Goal: Communication & Community: Answer question/provide support

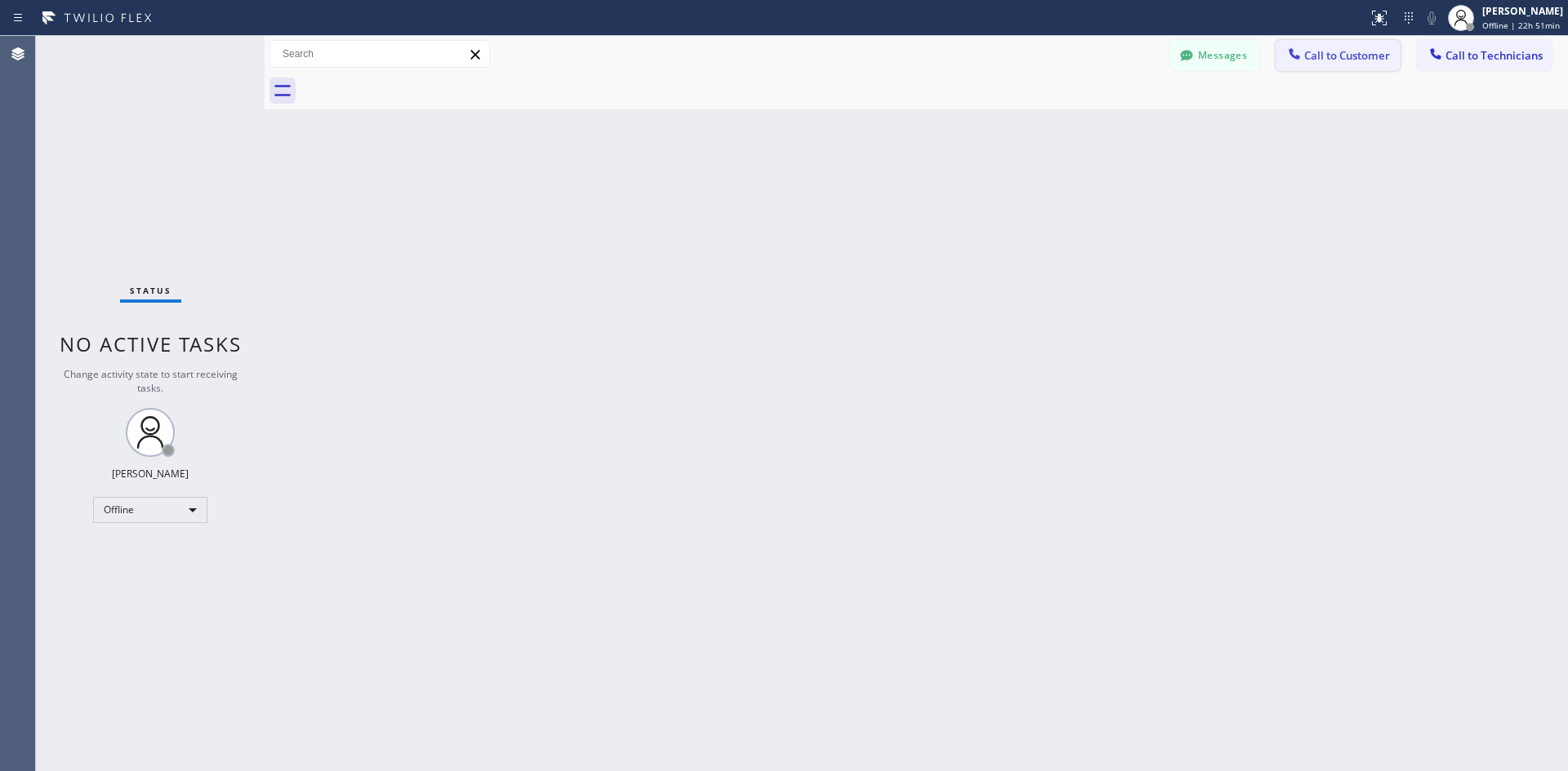
click at [1330, 66] on button "Call to Customer" at bounding box center [1338, 55] width 125 height 31
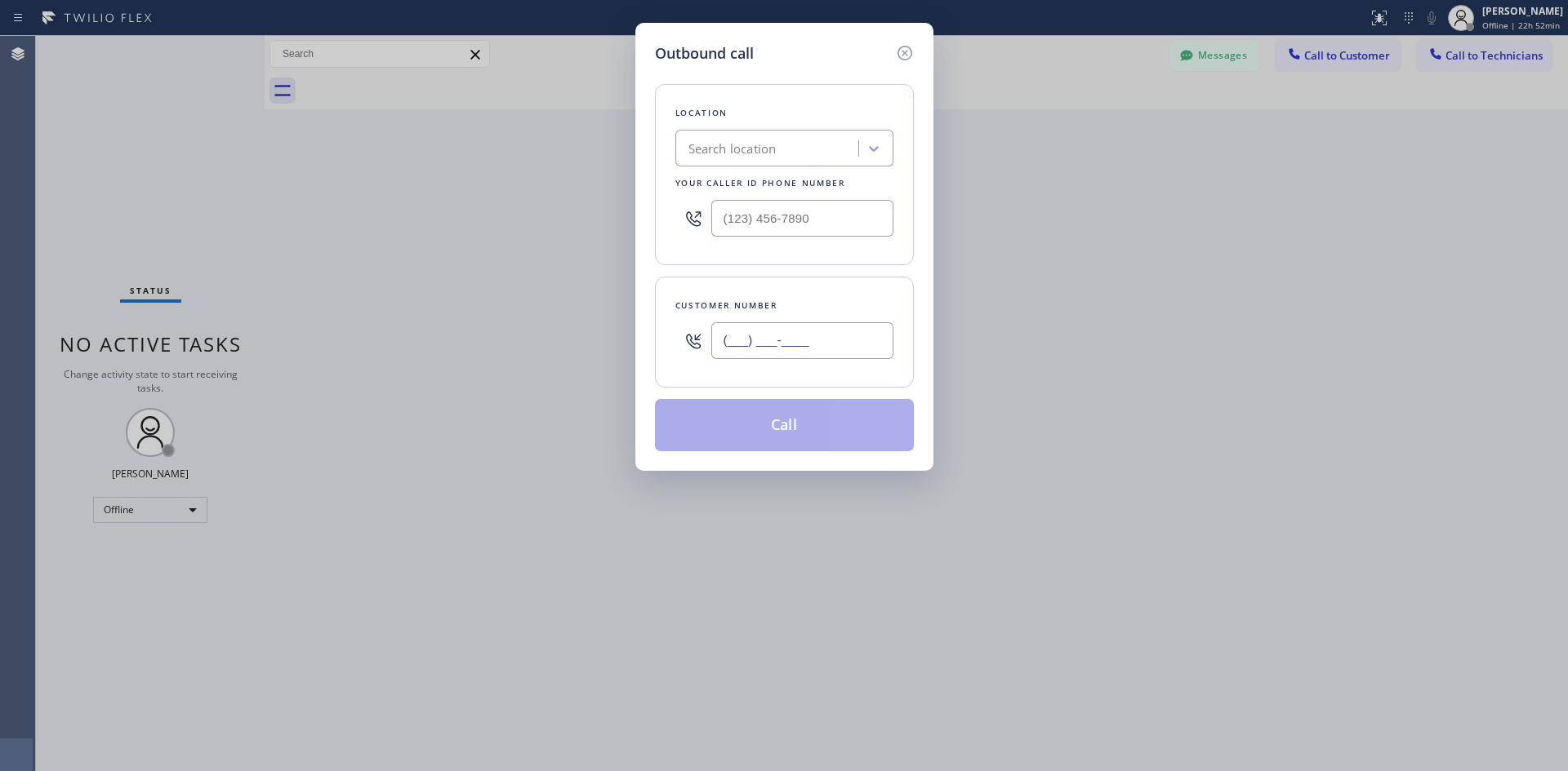
click at [727, 337] on input "(___) ___-____" at bounding box center [803, 340] width 182 height 37
paste input "312) 342-9559"
type input "[PHONE_NUMBER]"
type input "(___) ___-____"
click at [832, 225] on input "(___) ___-____" at bounding box center [803, 218] width 182 height 37
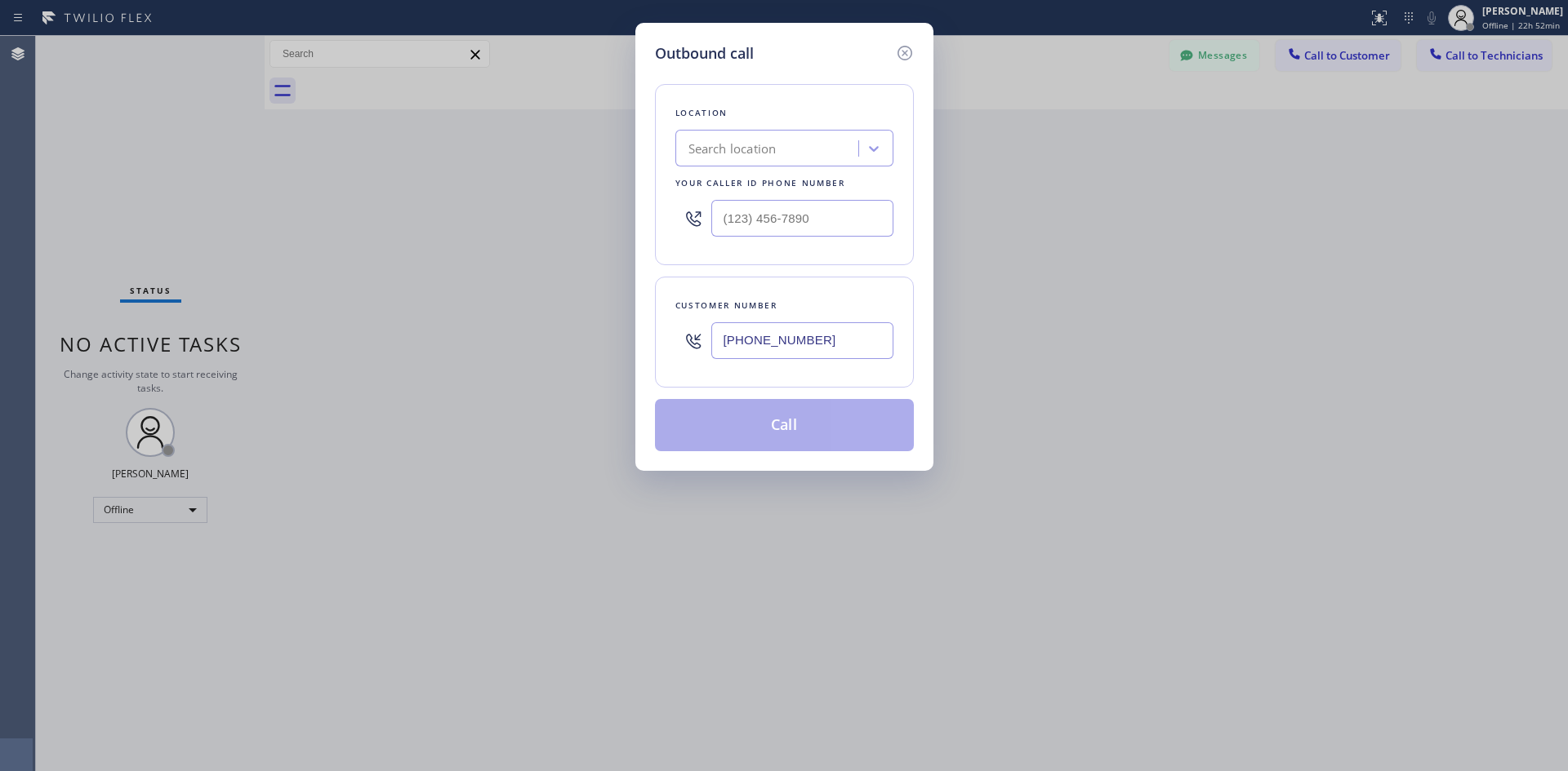
click at [1515, 14] on div "Outbound call Location Search location Your caller id phone number Customer num…" at bounding box center [784, 385] width 1568 height 771
drag, startPoint x: 906, startPoint y: 52, endPoint x: 1119, endPoint y: 30, distance: 214.1
click at [907, 53] on icon at bounding box center [904, 53] width 20 height 20
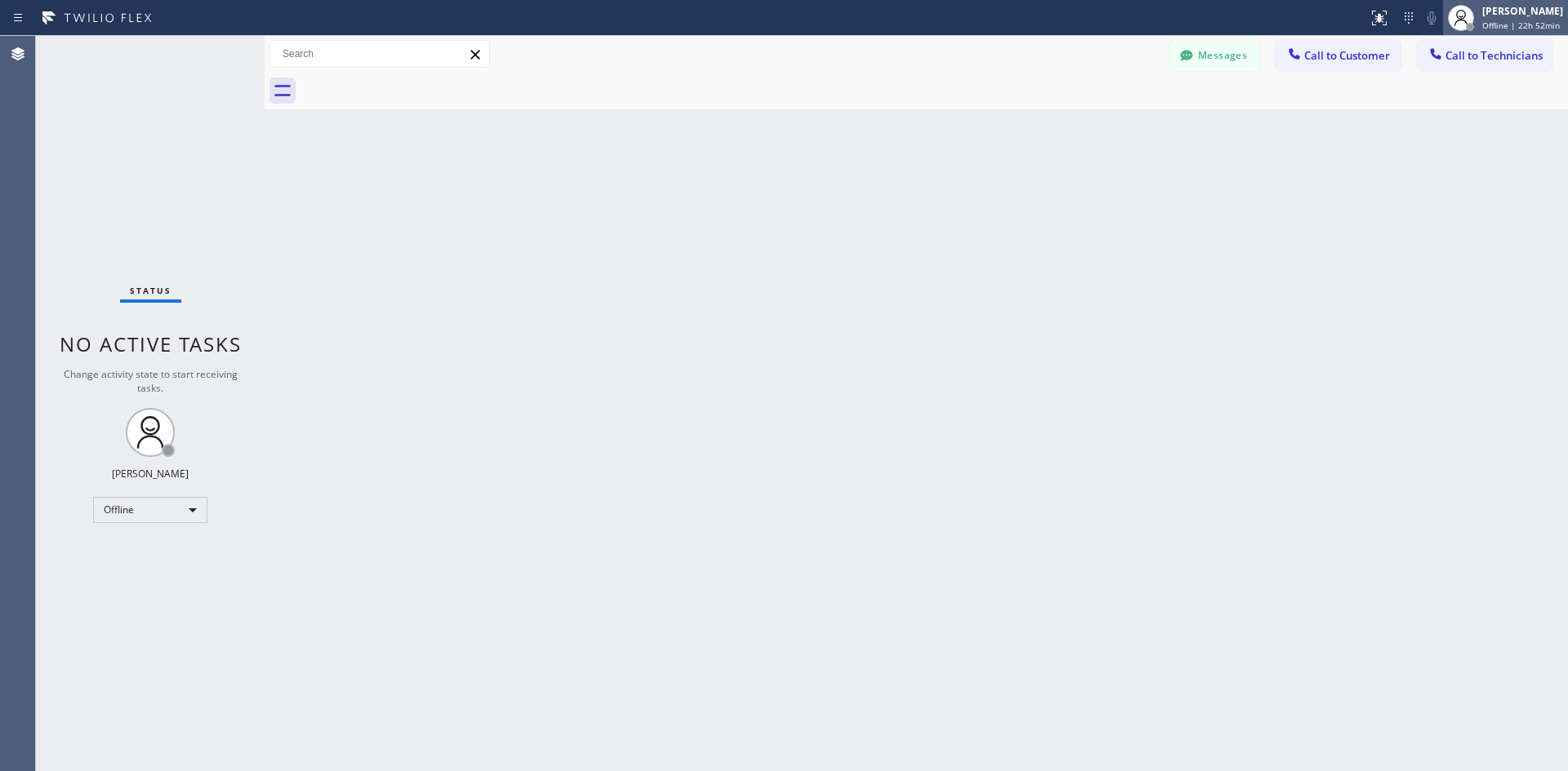
click at [1451, 14] on icon at bounding box center [1461, 18] width 20 height 20
click at [1324, 49] on span "Call to Customer" at bounding box center [1346, 55] width 86 height 14
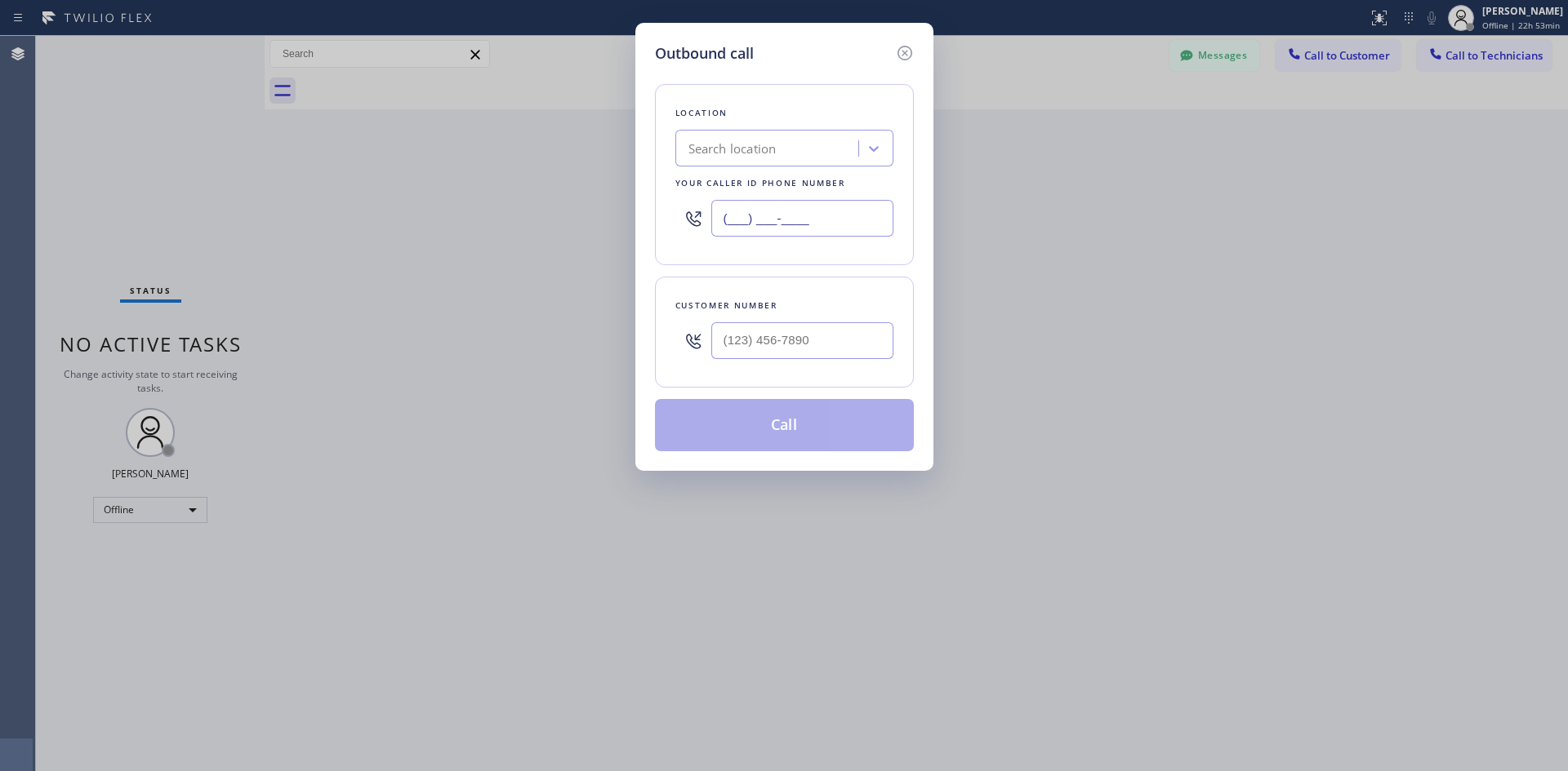
click at [743, 214] on input "(___) ___-____" at bounding box center [803, 218] width 182 height 37
paste input "213) 423-5505"
type input "[PHONE_NUMBER]"
click at [878, 151] on icon at bounding box center [873, 148] width 16 height 16
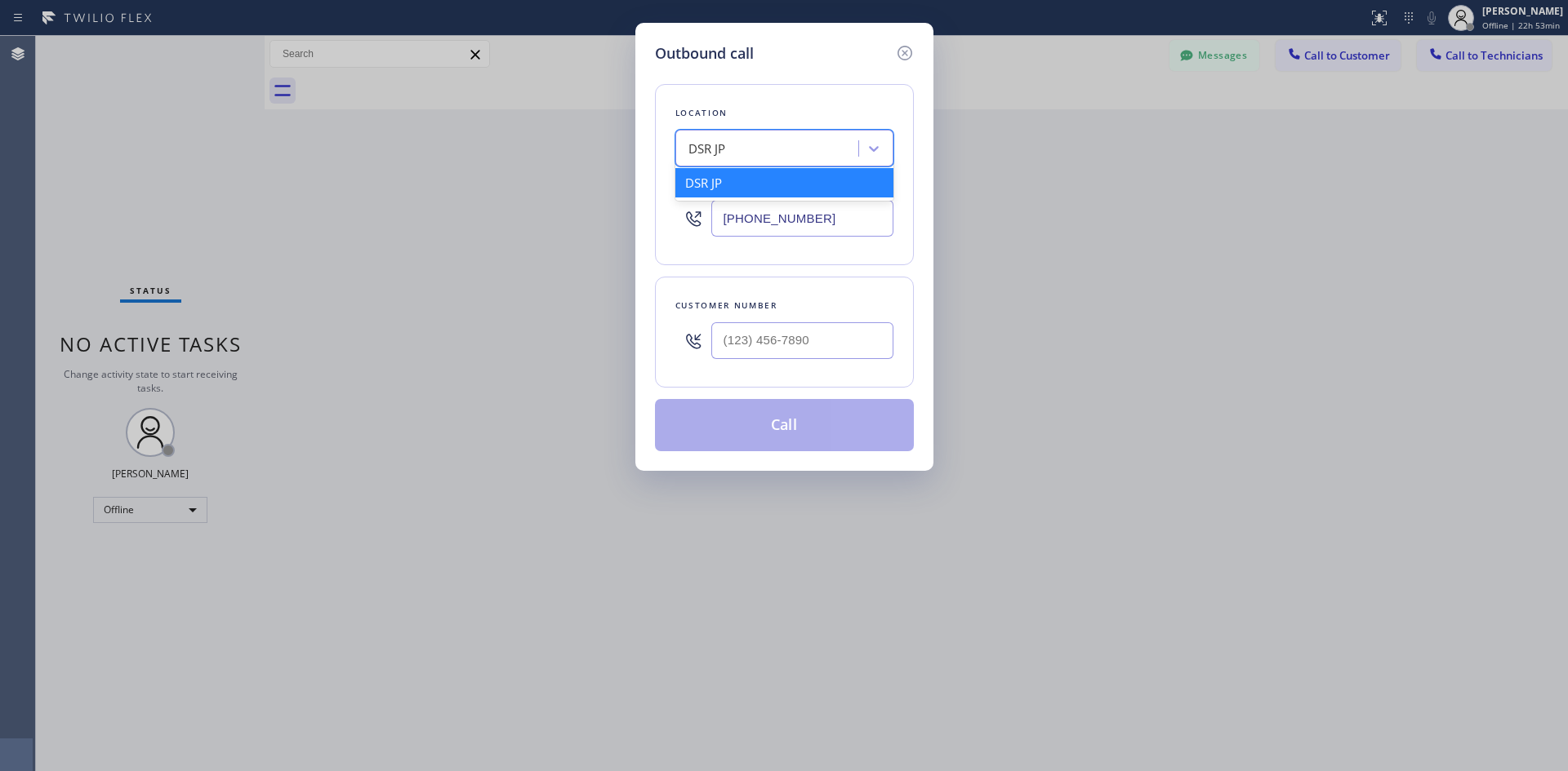
click at [768, 186] on div "DSR JP" at bounding box center [784, 182] width 218 height 29
click at [902, 144] on div "Location option DSR JP, selected. 1 result available. Select is focused ,type t…" at bounding box center [784, 175] width 259 height 181
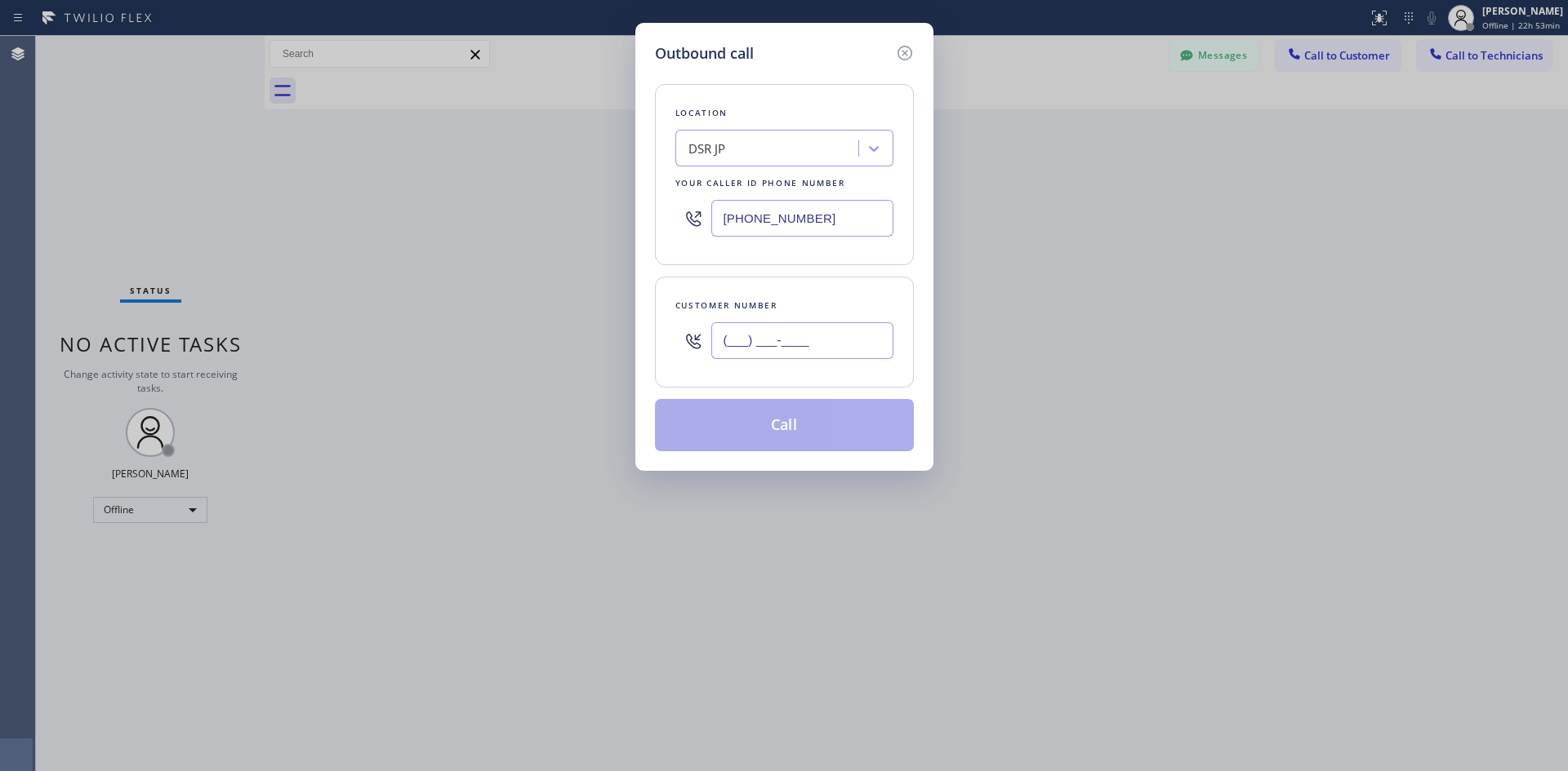
click at [770, 348] on input "(___) ___-____" at bounding box center [803, 340] width 182 height 37
paste input "213) 423-5505"
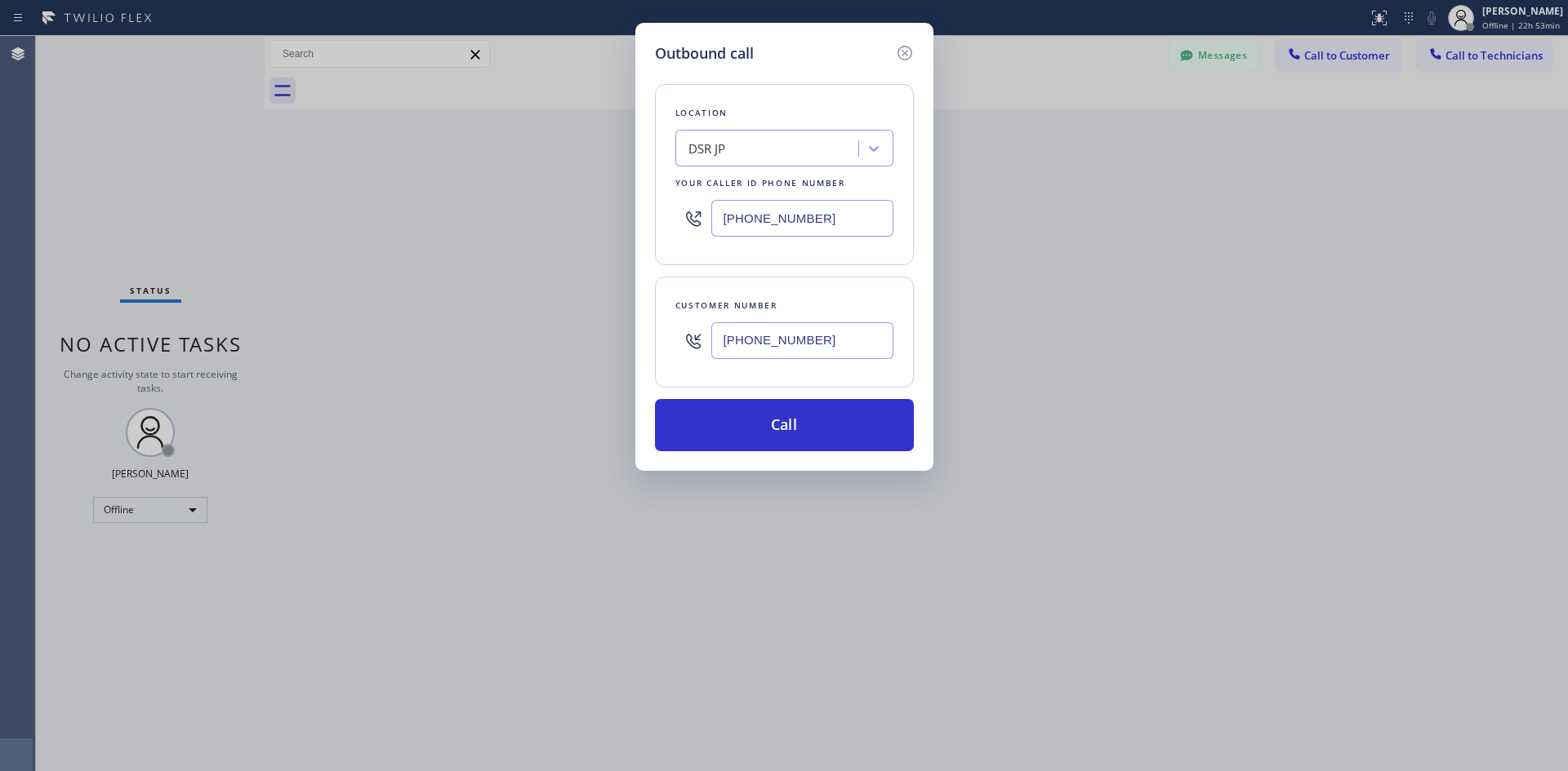
drag, startPoint x: 827, startPoint y: 331, endPoint x: 654, endPoint y: 361, distance: 175.6
click at [660, 365] on div "Customer number [PHONE_NUMBER]" at bounding box center [784, 332] width 259 height 111
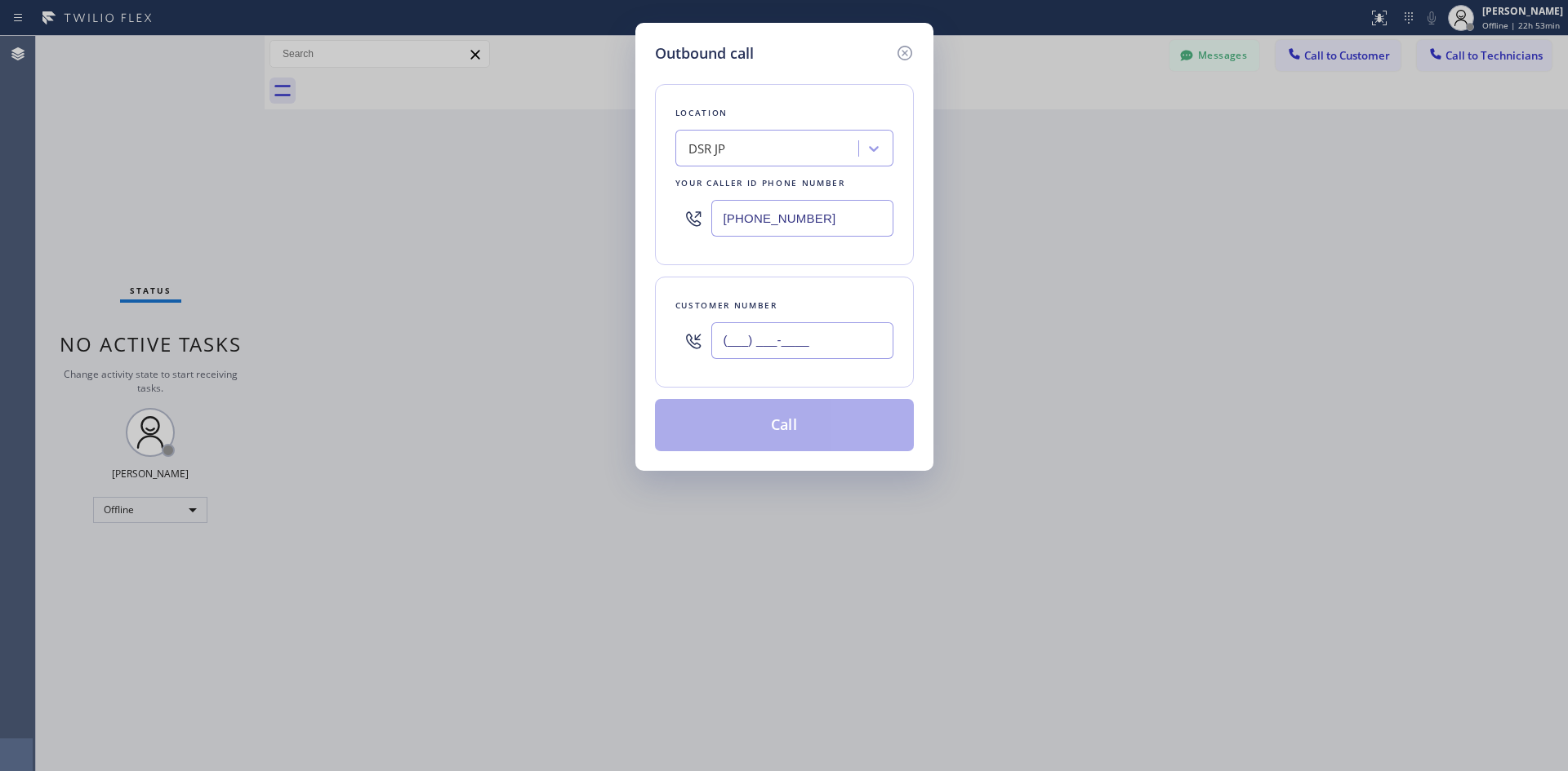
type input "(___) ___-____"
click at [788, 342] on input "(___) ___-____" at bounding box center [803, 340] width 182 height 37
click at [739, 342] on input "(___) ___-____" at bounding box center [803, 340] width 182 height 37
click at [726, 342] on input "(___) ___-____" at bounding box center [803, 340] width 182 height 37
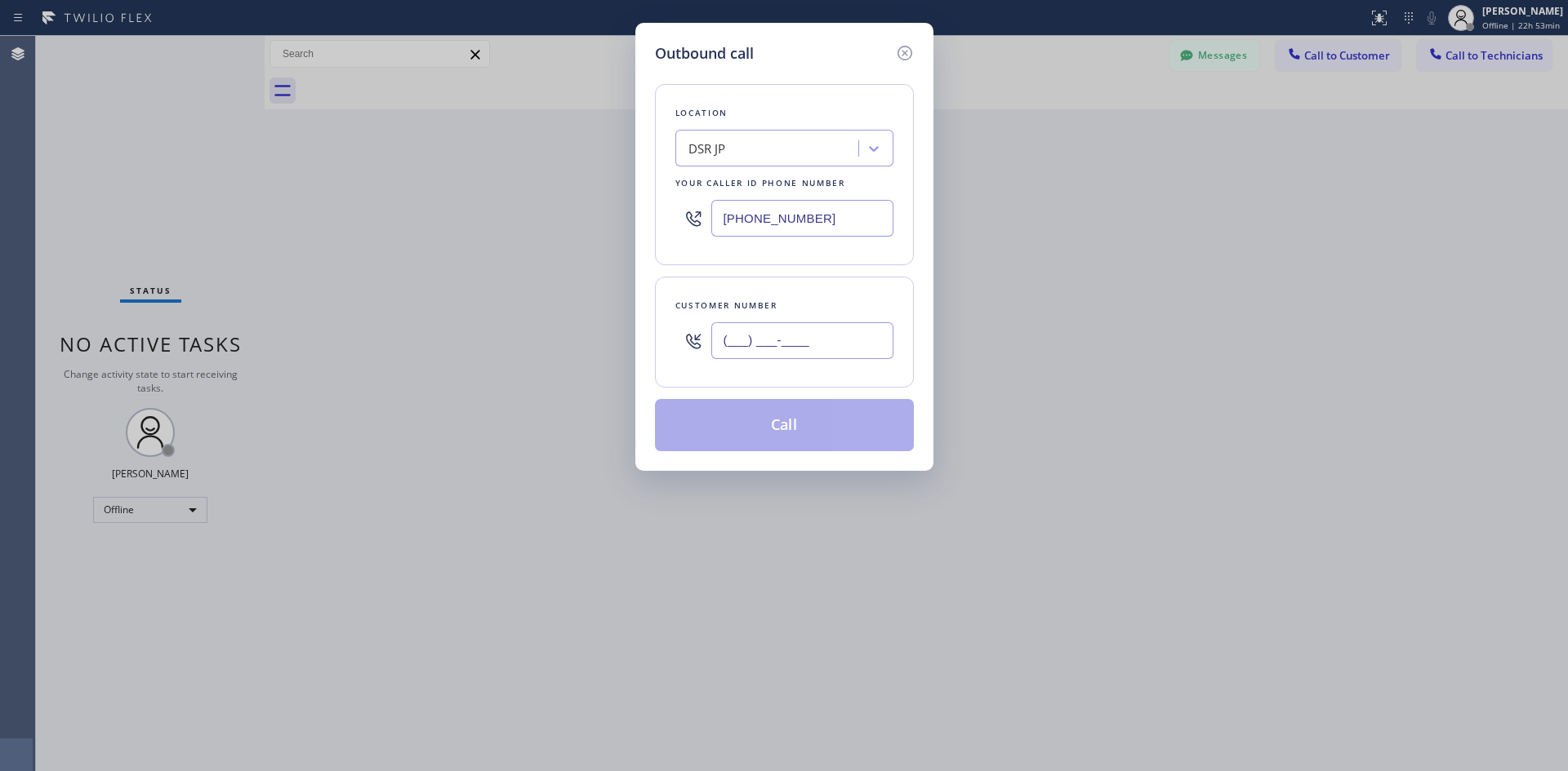
paste input "312) 342-9559"
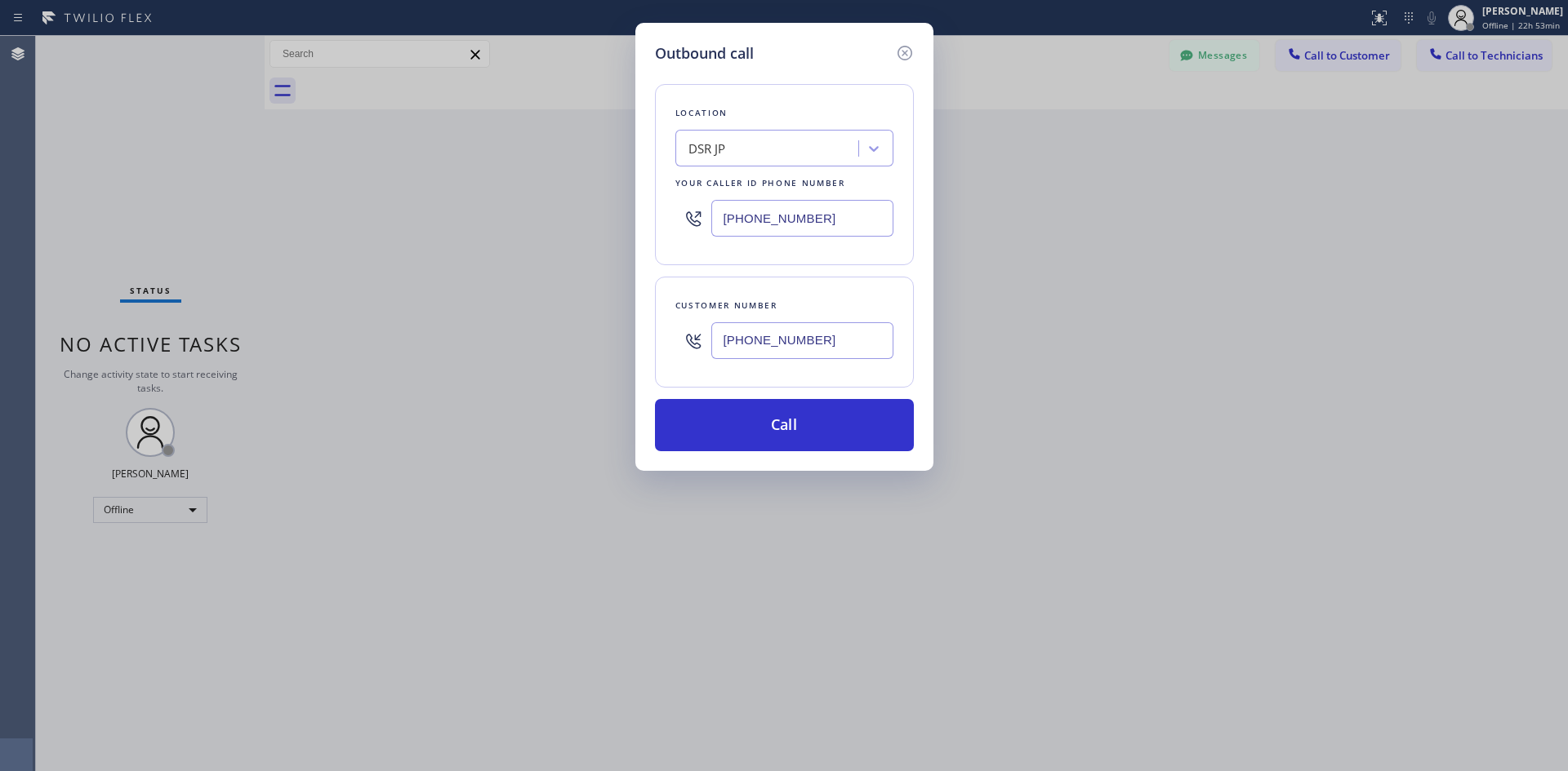
type input "[PHONE_NUMBER]"
click at [794, 415] on button "Call" at bounding box center [784, 425] width 259 height 52
click at [1462, 11] on div "Outbound call Location DSR JP Your caller id phone number [PHONE_NUMBER] Custom…" at bounding box center [784, 385] width 1568 height 771
click at [1444, 26] on div "Outbound call Location DSR JP Your caller id phone number [PHONE_NUMBER] Custom…" at bounding box center [784, 385] width 1568 height 771
click at [907, 60] on icon at bounding box center [903, 53] width 14 height 14
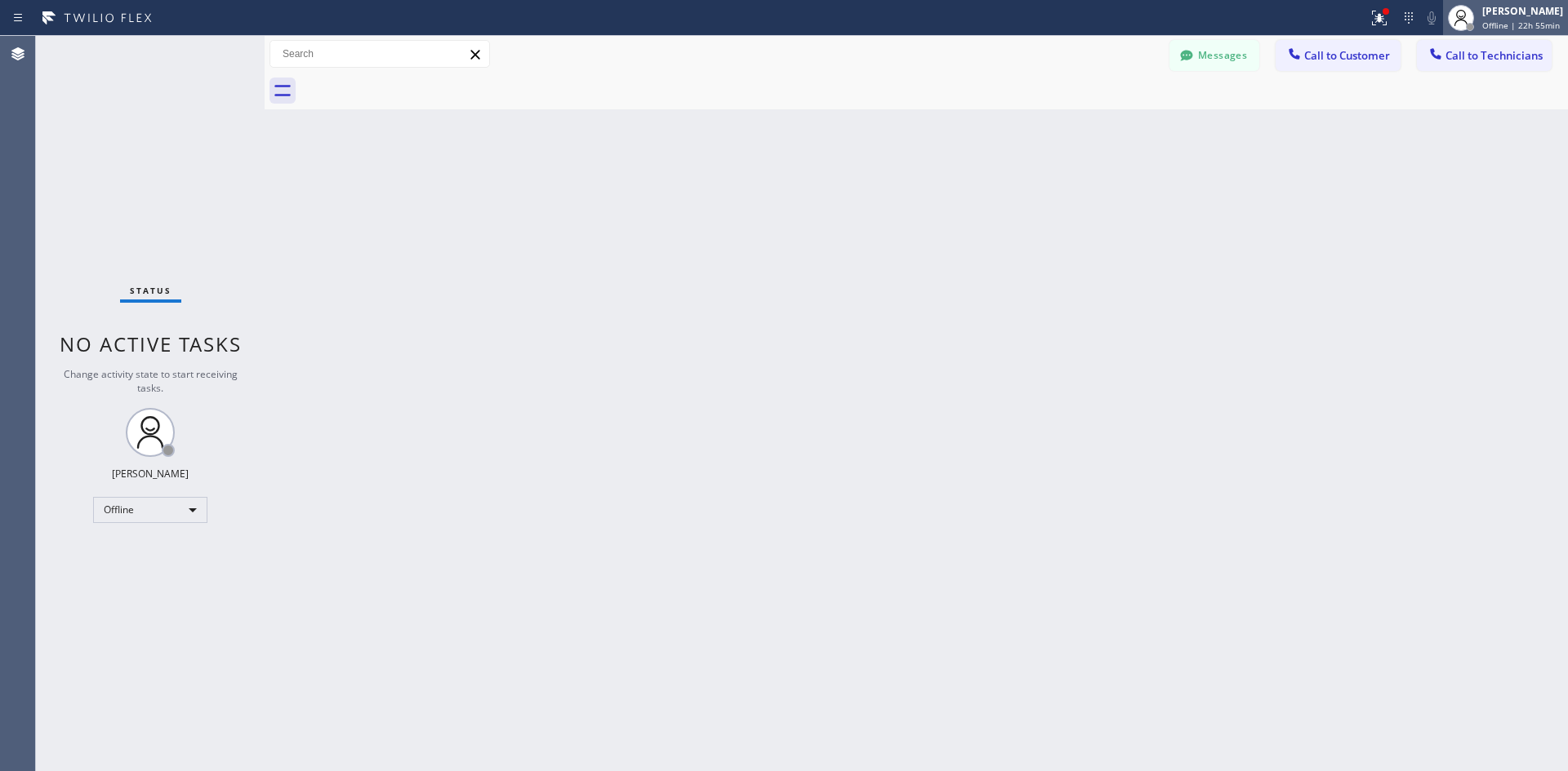
click at [1479, 15] on div "[PERSON_NAME] Offline | 22h 55min" at bounding box center [1523, 18] width 89 height 29
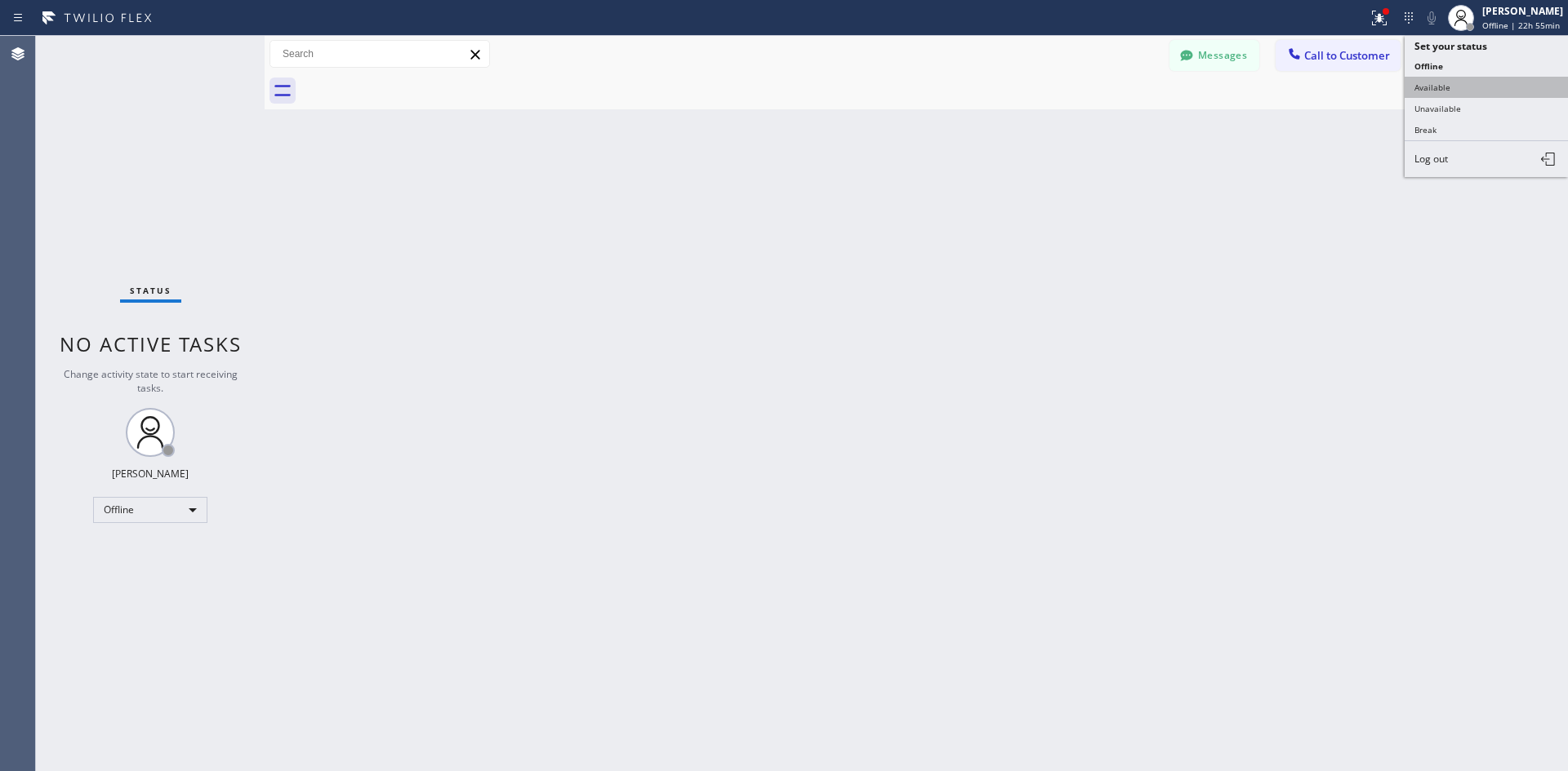
type input "[PHONE_NUMBER]"
click at [1445, 107] on button "Unavailable" at bounding box center [1486, 108] width 164 height 21
click at [1300, 60] on icon at bounding box center [1294, 54] width 16 height 16
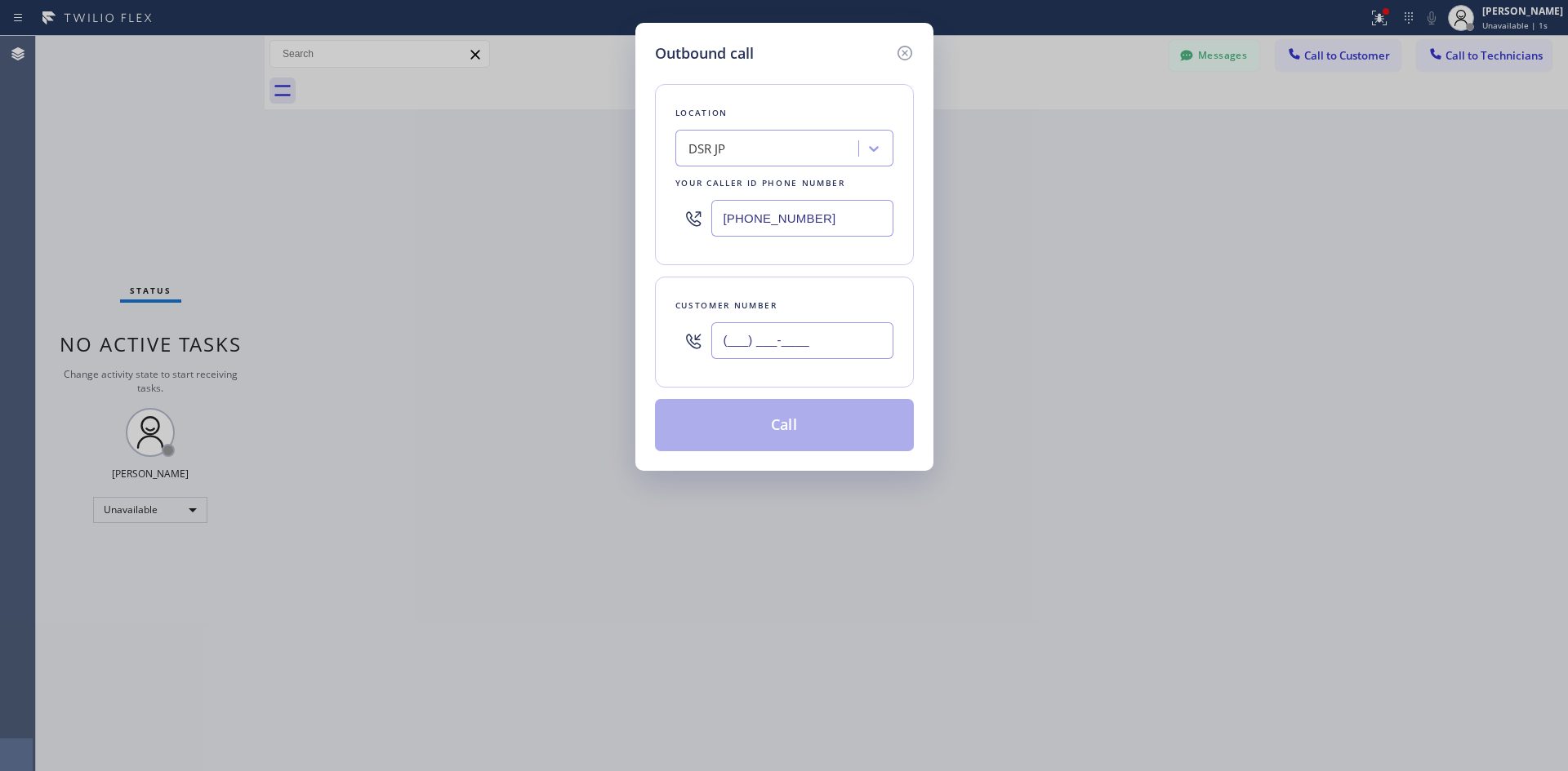
click at [764, 345] on input "(___) ___-____" at bounding box center [803, 340] width 182 height 37
paste input "312) 342-9559"
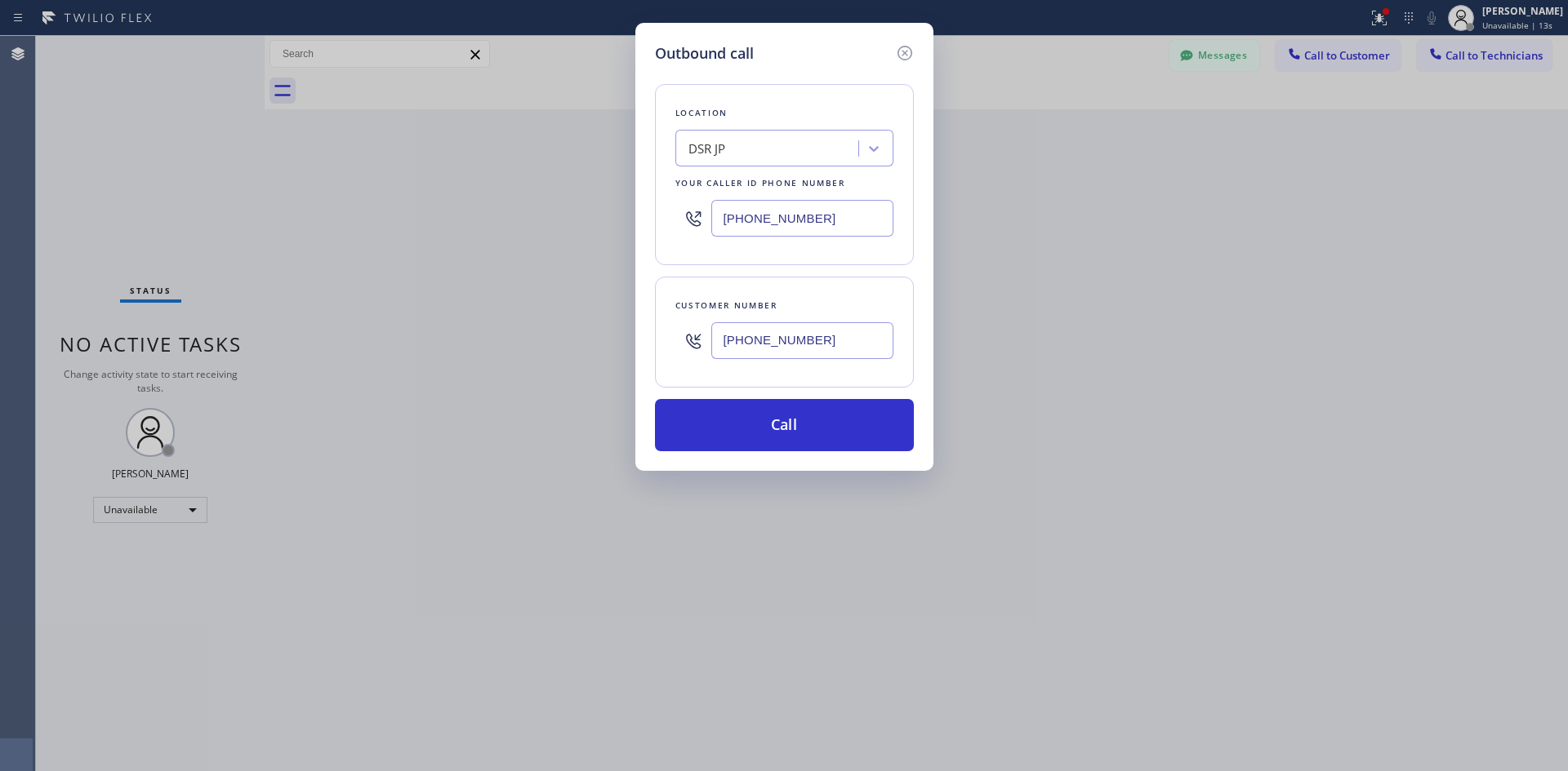
type input "[PHONE_NUMBER]"
click at [792, 419] on button "Call" at bounding box center [784, 425] width 259 height 52
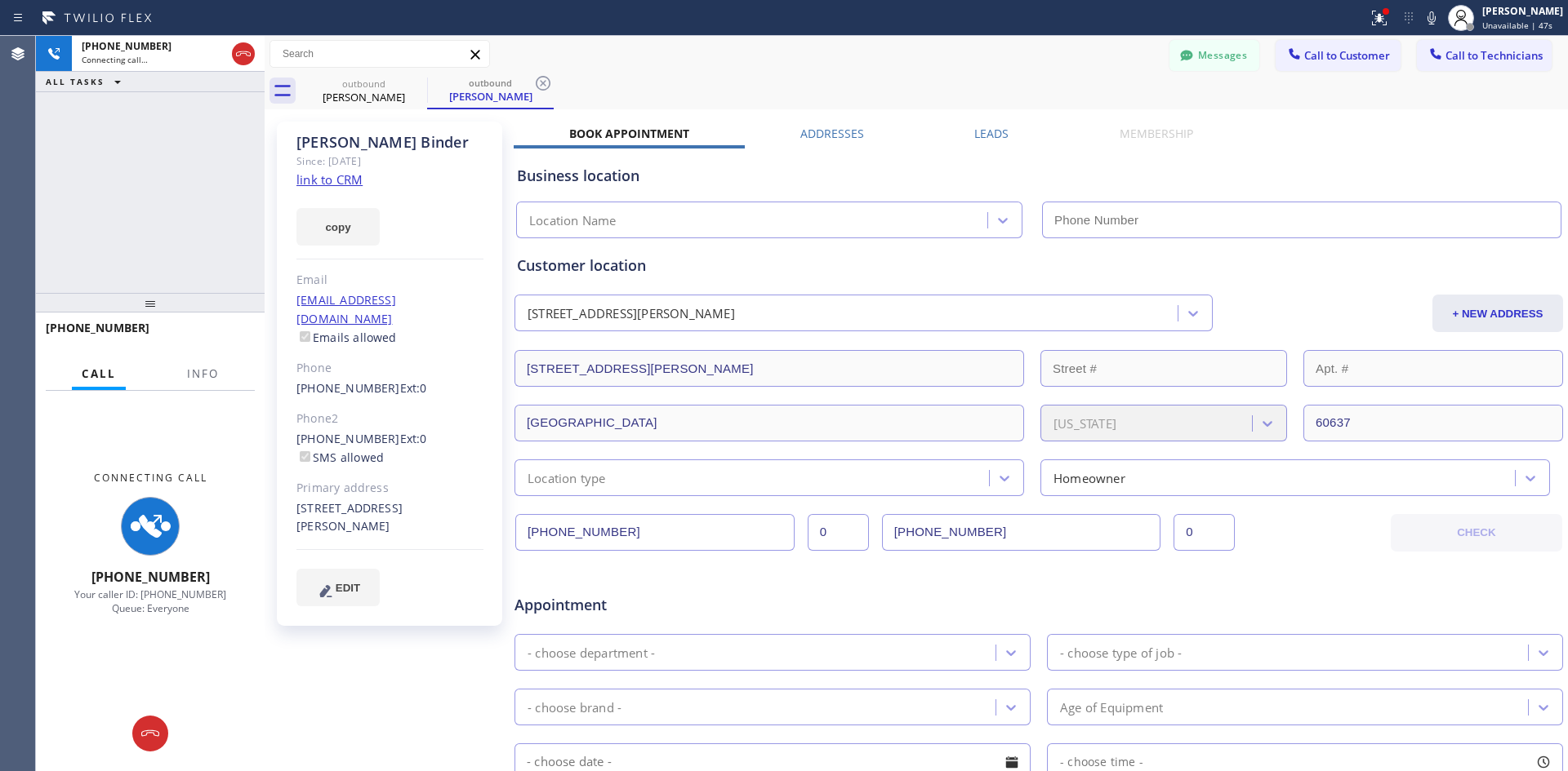
type input "[PHONE_NUMBER]"
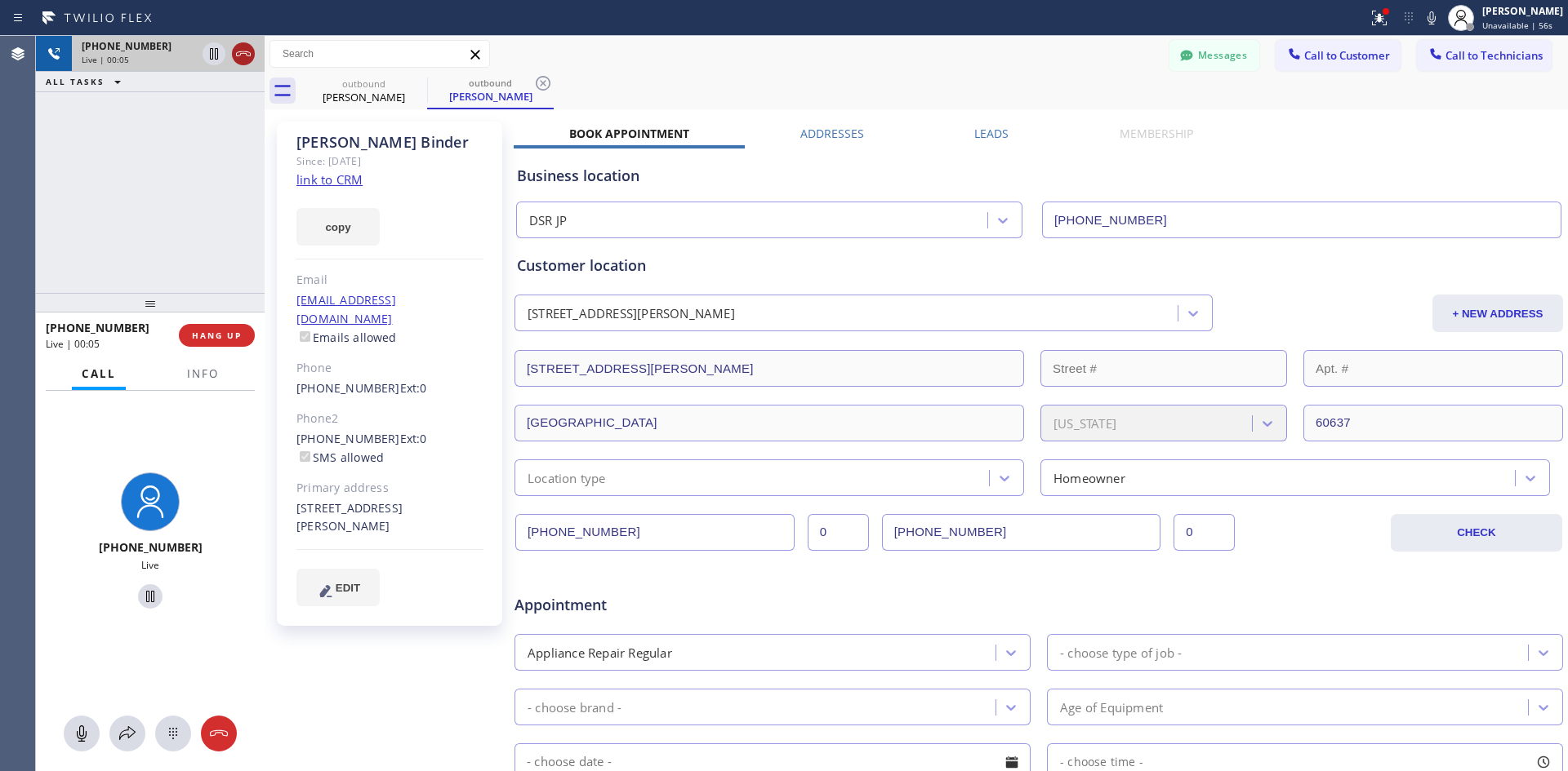
click at [242, 52] on icon at bounding box center [243, 54] width 20 height 20
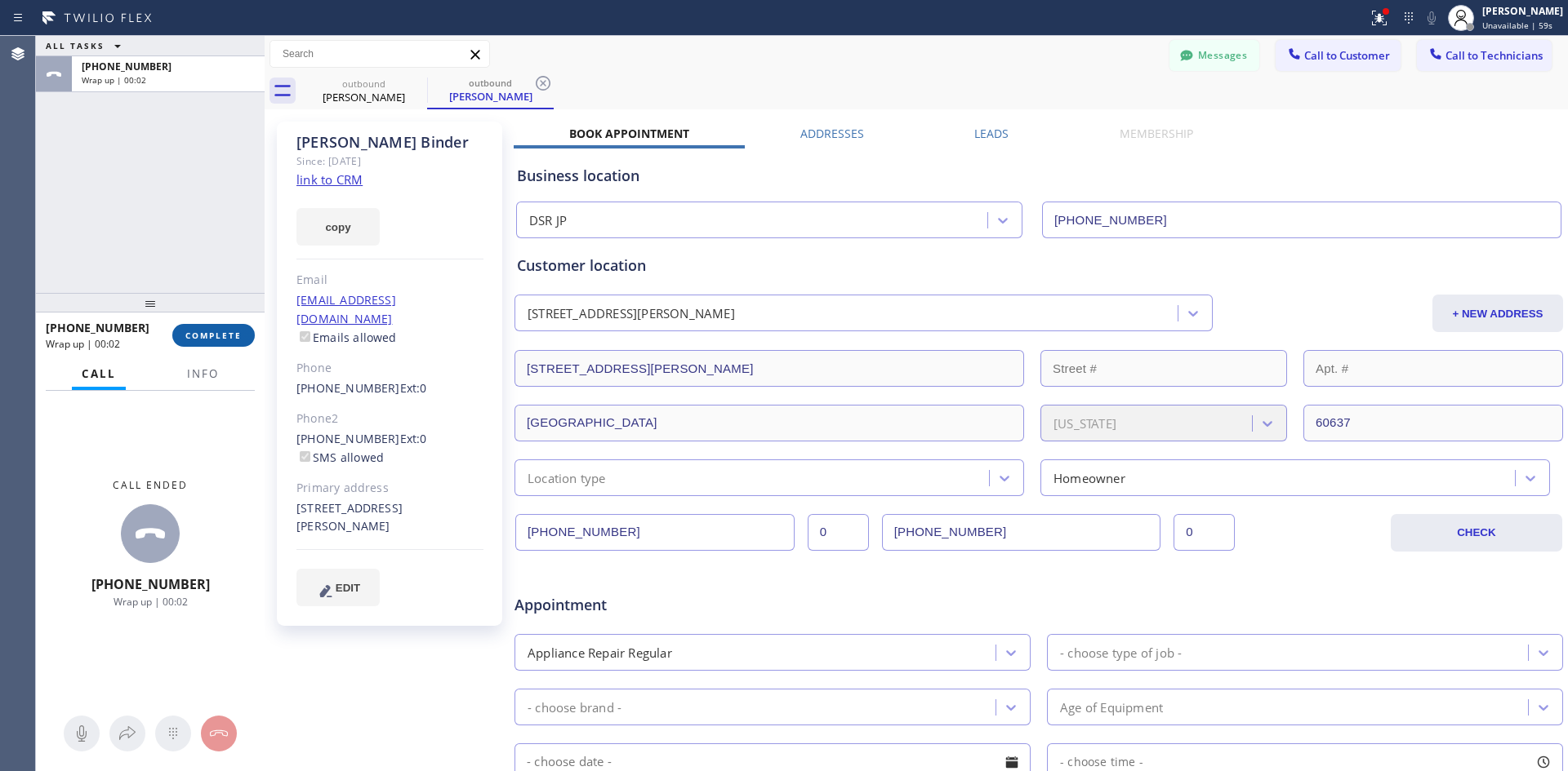
click at [205, 336] on span "COMPLETE" at bounding box center [214, 335] width 56 height 11
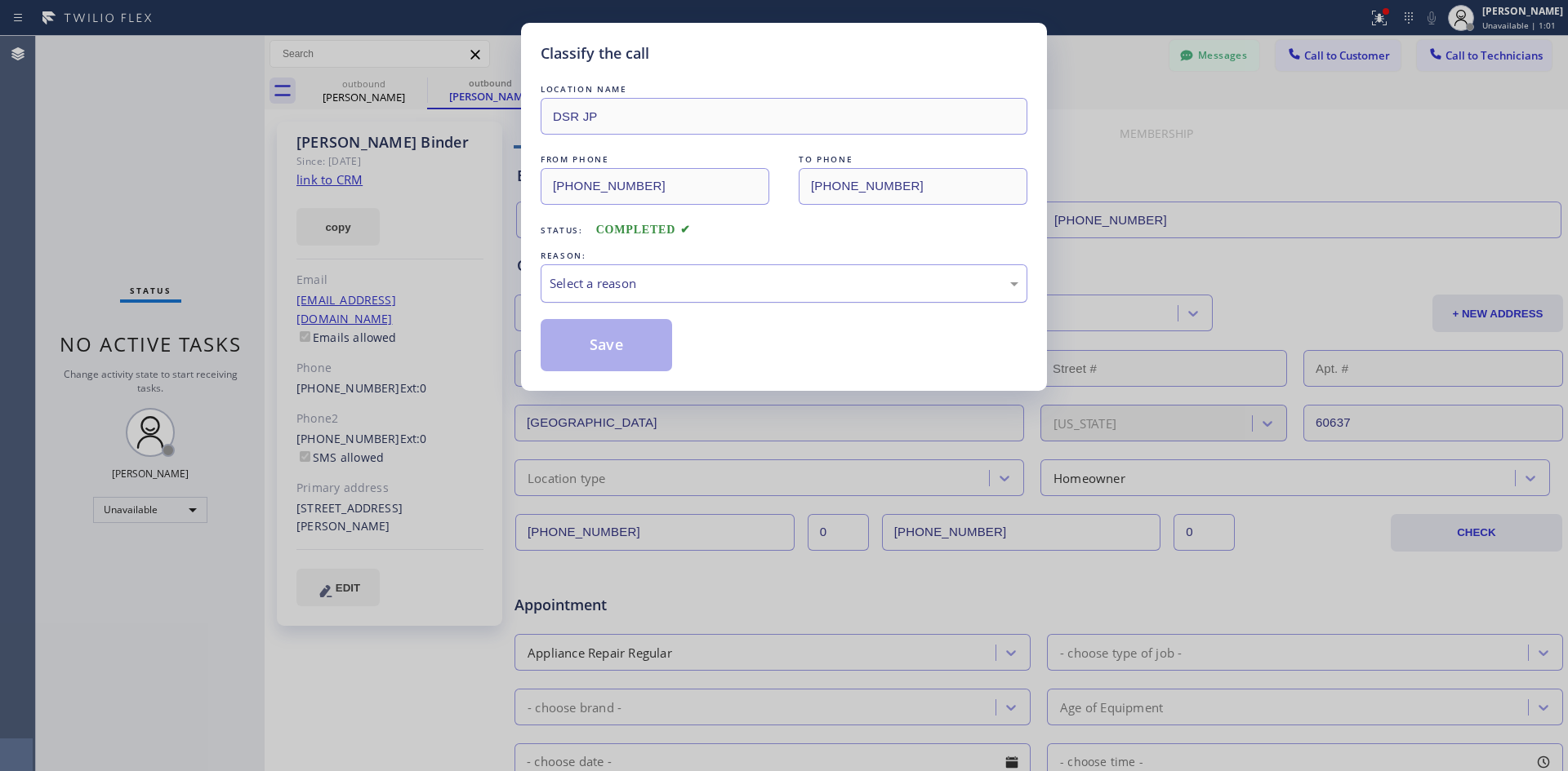
click at [640, 281] on div "Select a reason" at bounding box center [784, 284] width 469 height 19
click at [641, 356] on button "Save" at bounding box center [606, 345] width 131 height 52
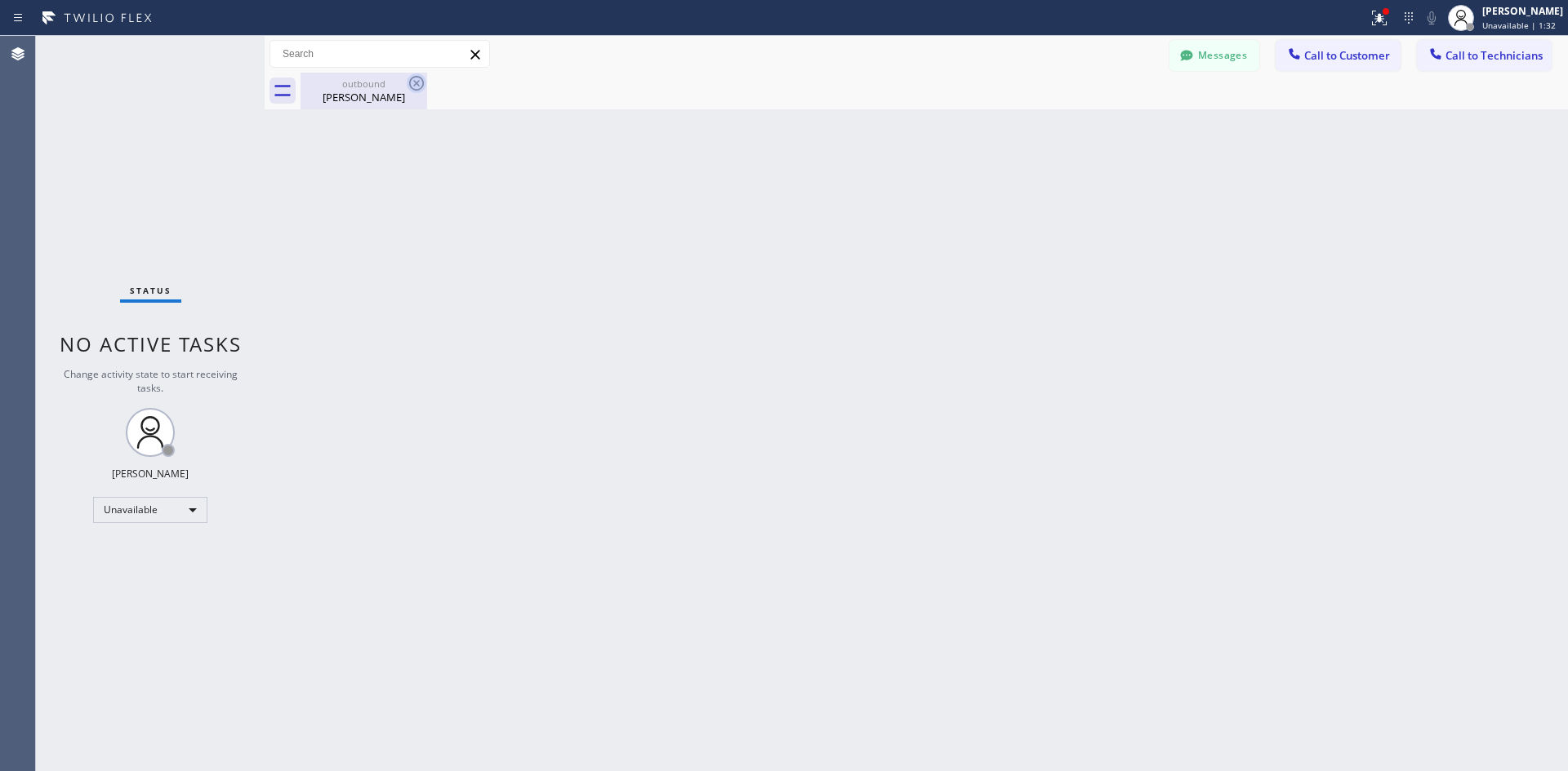
click at [412, 80] on icon at bounding box center [416, 83] width 20 height 20
click at [373, 94] on div "[PERSON_NAME]" at bounding box center [364, 96] width 124 height 14
click at [1318, 43] on button "Call to Customer" at bounding box center [1338, 55] width 125 height 31
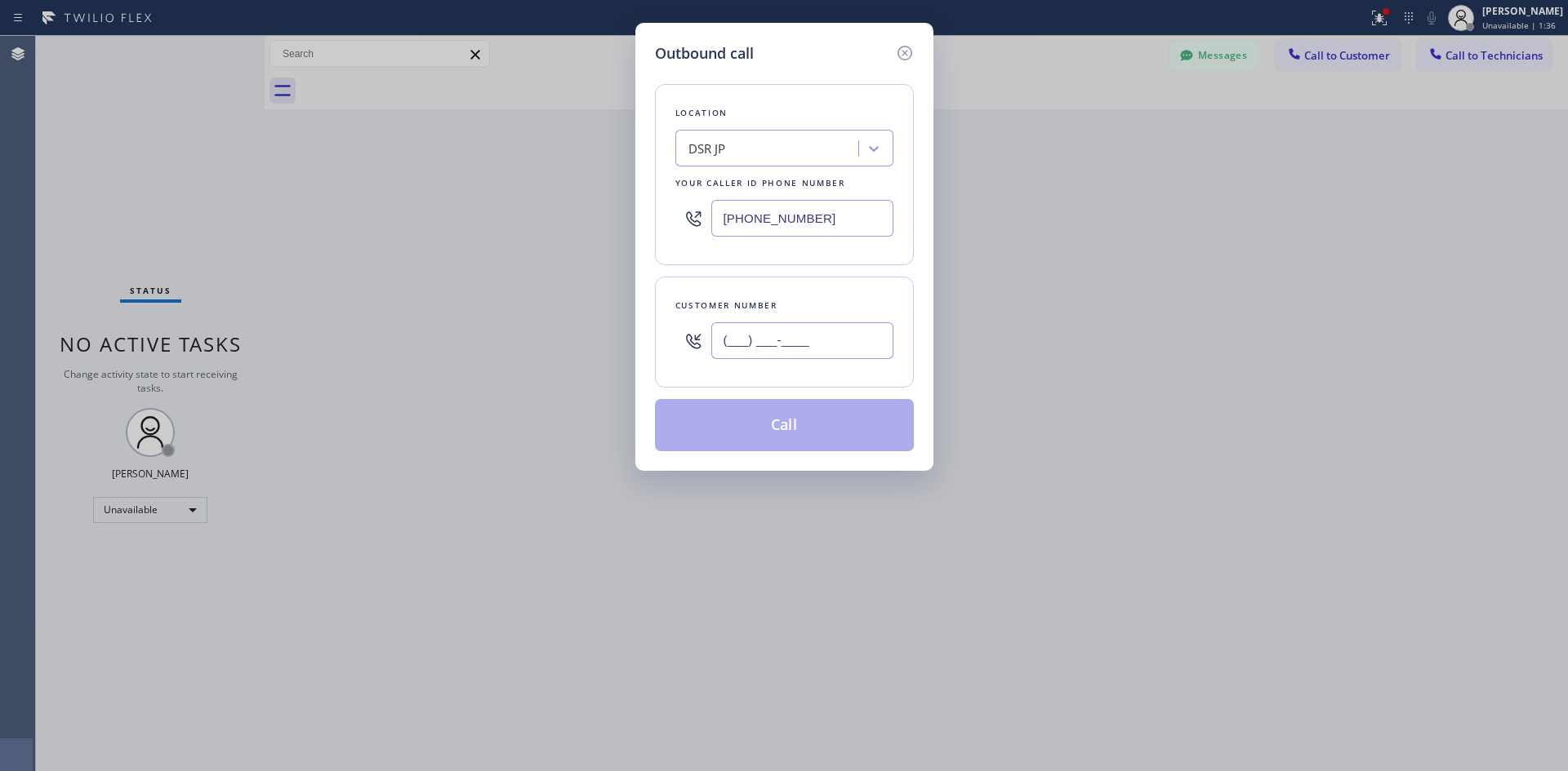
click at [726, 342] on input "(___) ___-____" at bounding box center [803, 340] width 182 height 37
paste input "312) 342-9559"
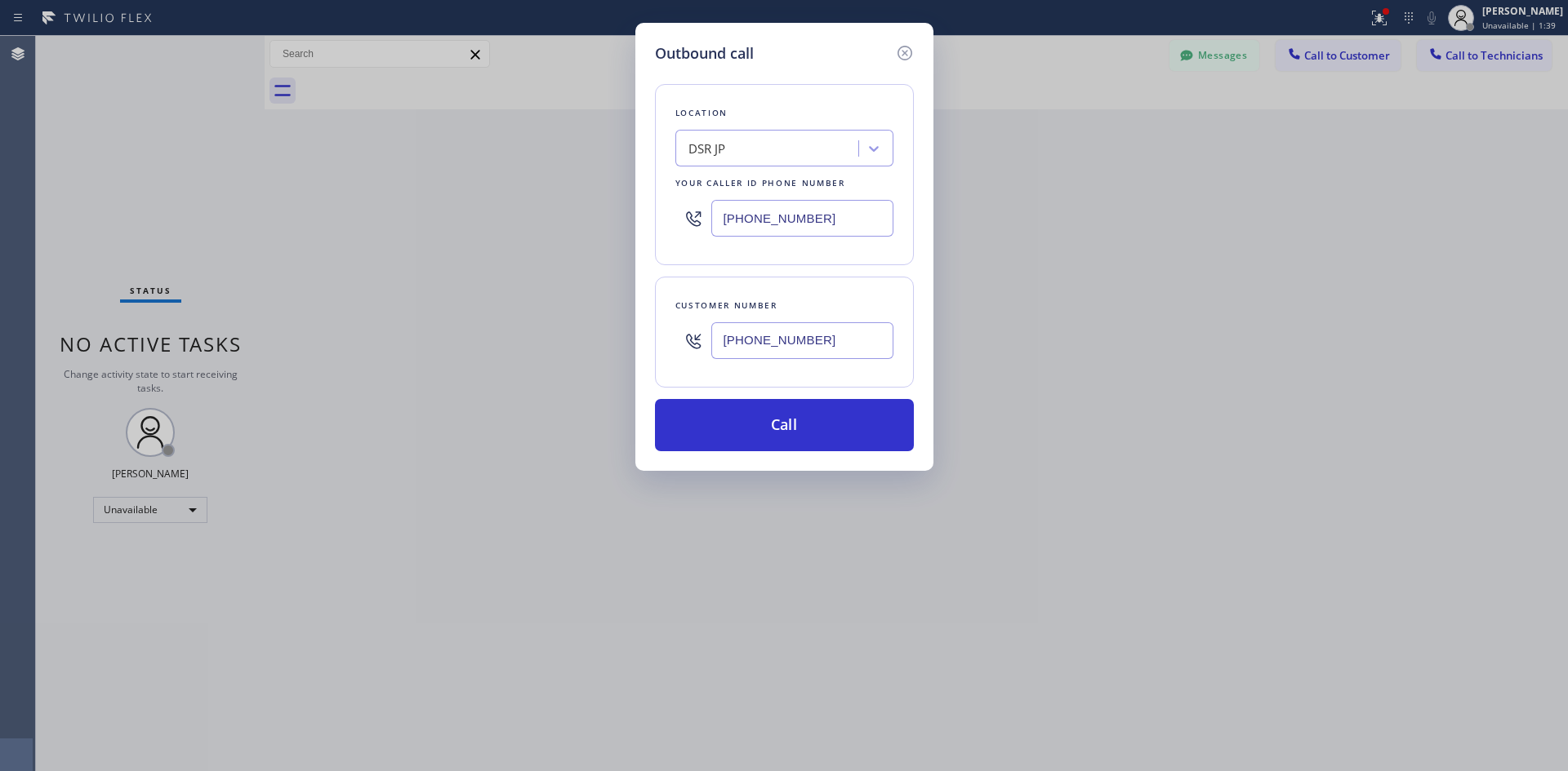
type input "[PHONE_NUMBER]"
click at [793, 409] on button "Call" at bounding box center [784, 425] width 259 height 52
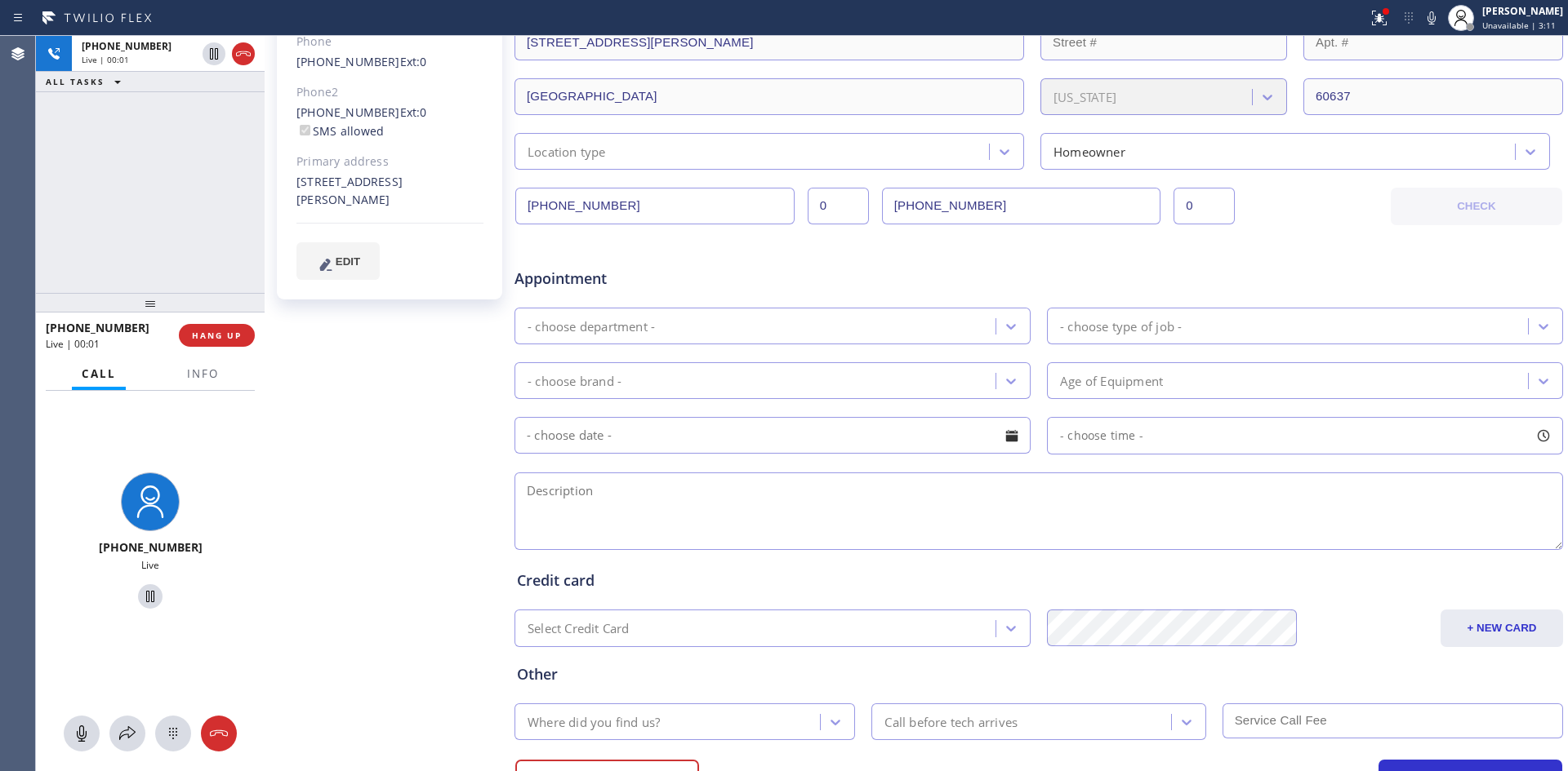
type input "[PHONE_NUMBER]"
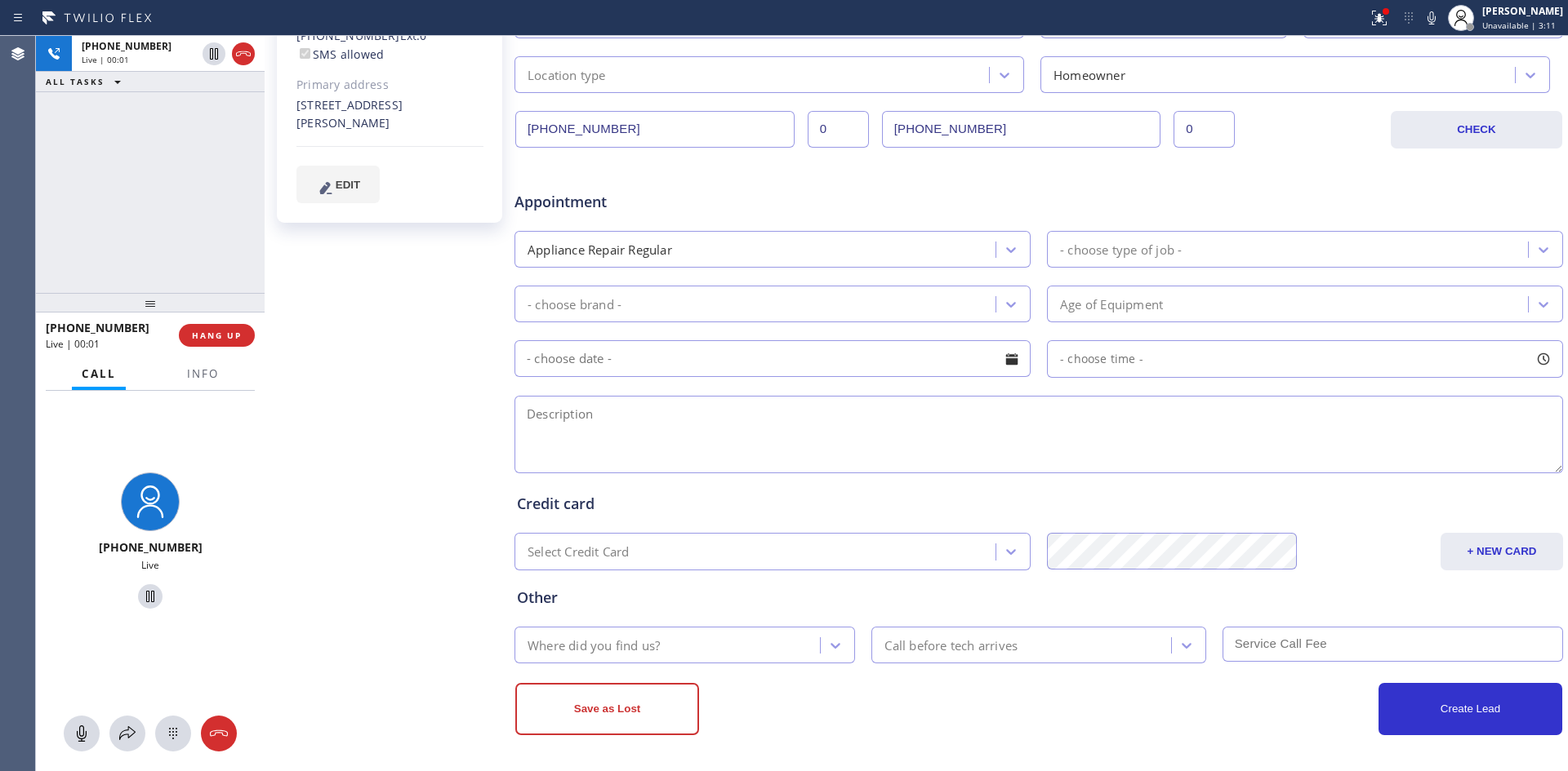
scroll to position [404, 0]
click at [242, 339] on button "HANG UP" at bounding box center [216, 335] width 76 height 23
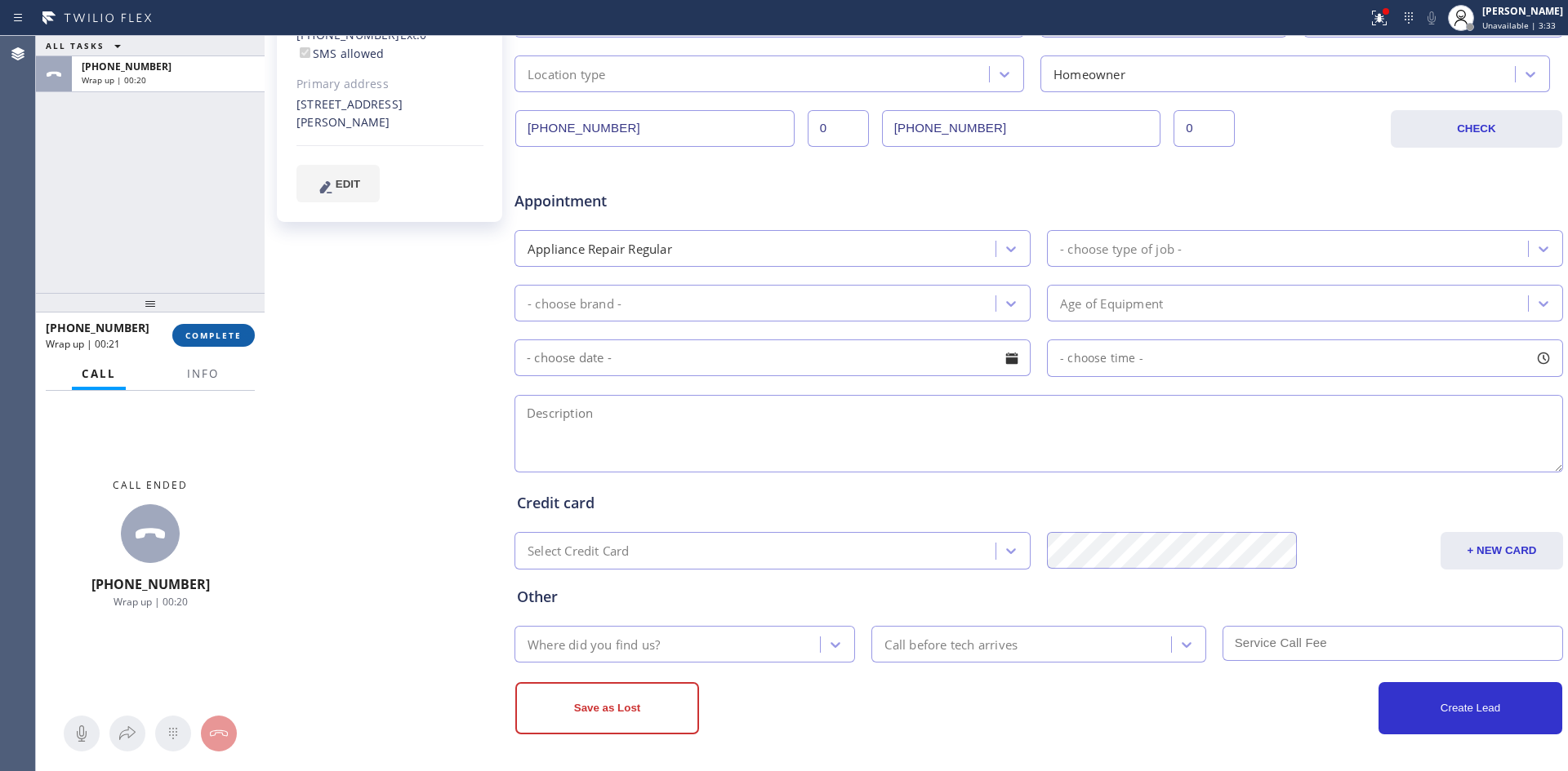
click at [222, 341] on span "COMPLETE" at bounding box center [214, 335] width 56 height 11
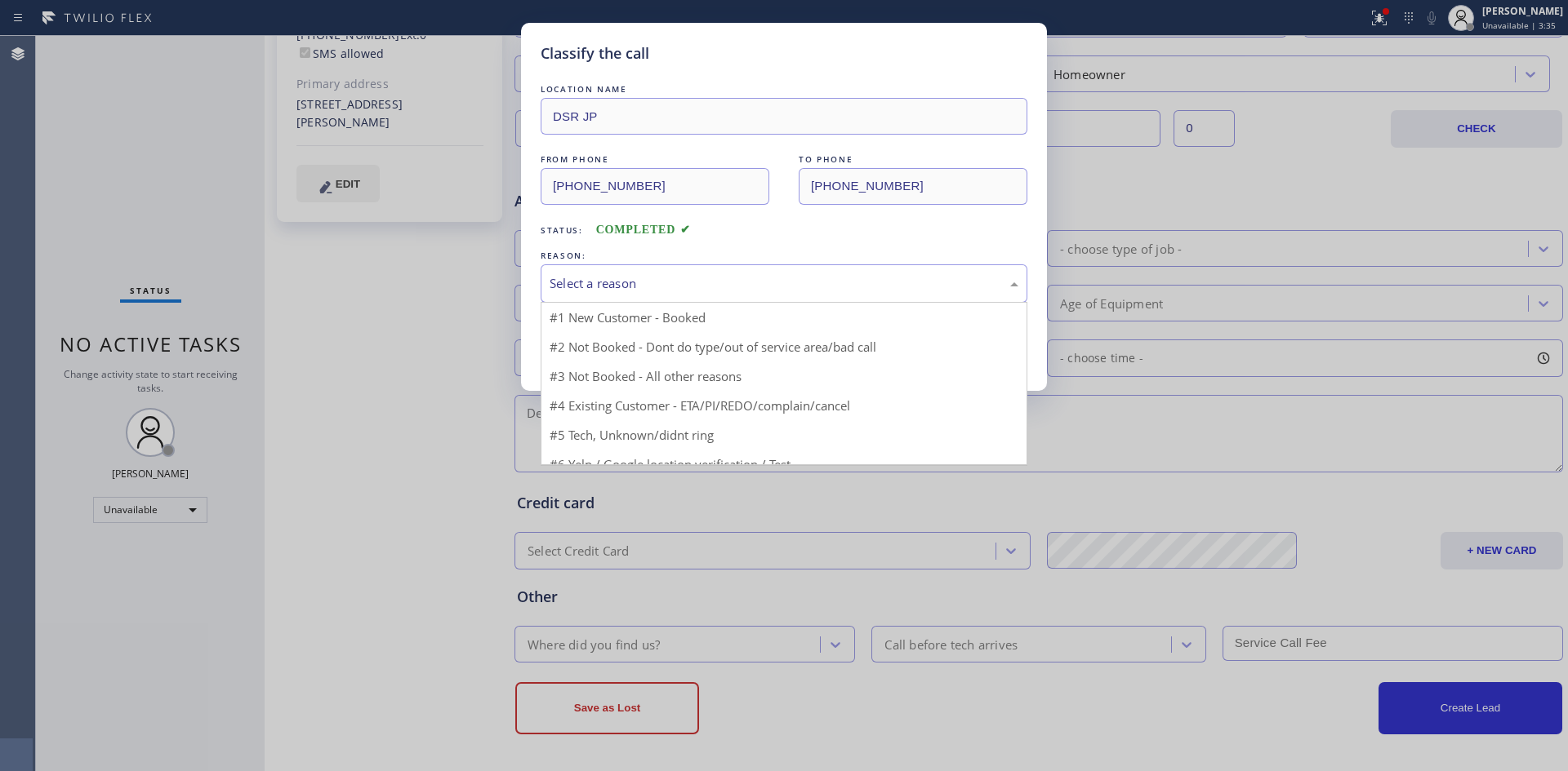
click at [645, 277] on div "Select a reason" at bounding box center [784, 284] width 469 height 19
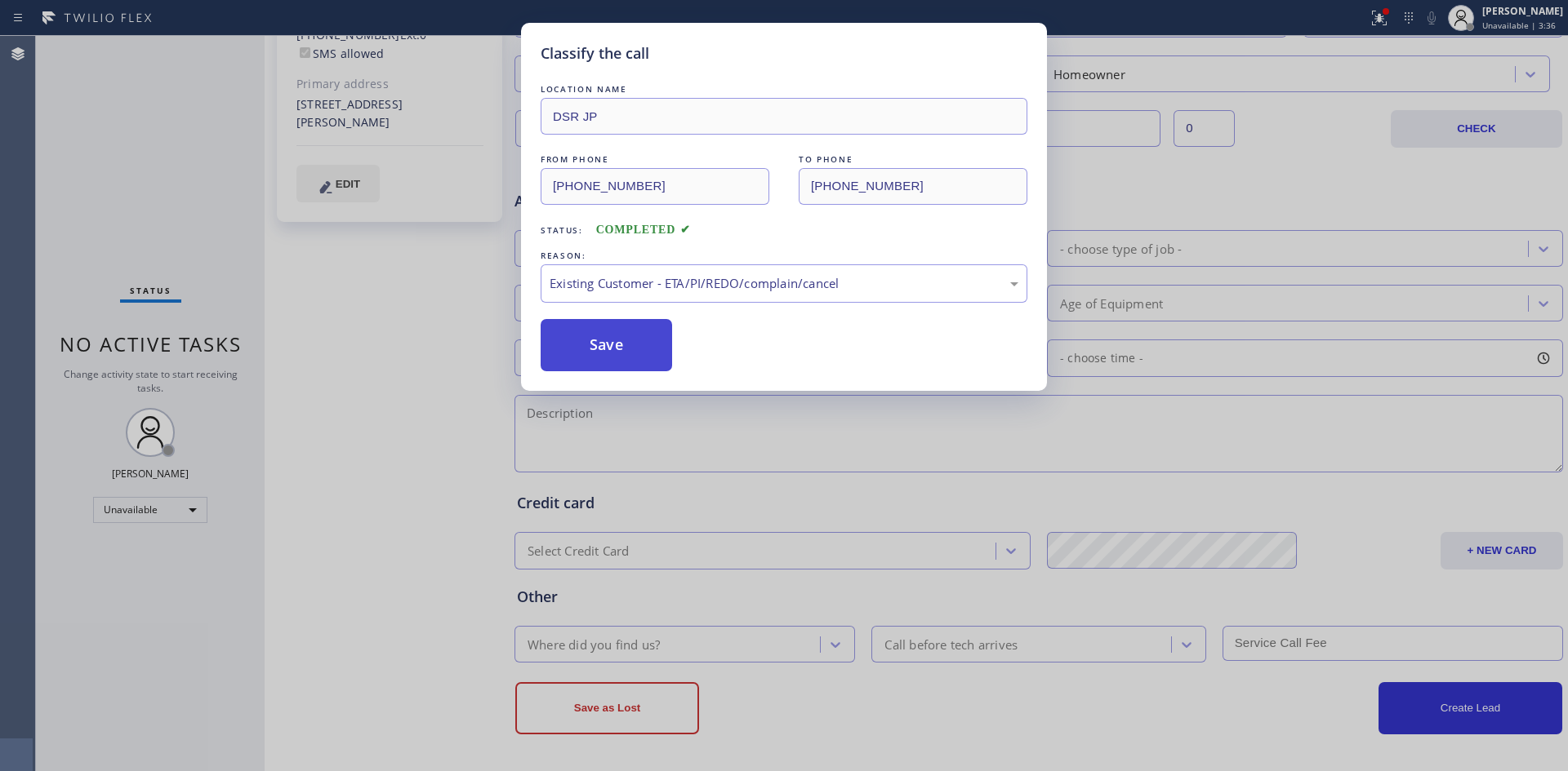
click at [610, 340] on button "Save" at bounding box center [606, 345] width 131 height 52
click at [631, 339] on button "Save" at bounding box center [606, 345] width 131 height 52
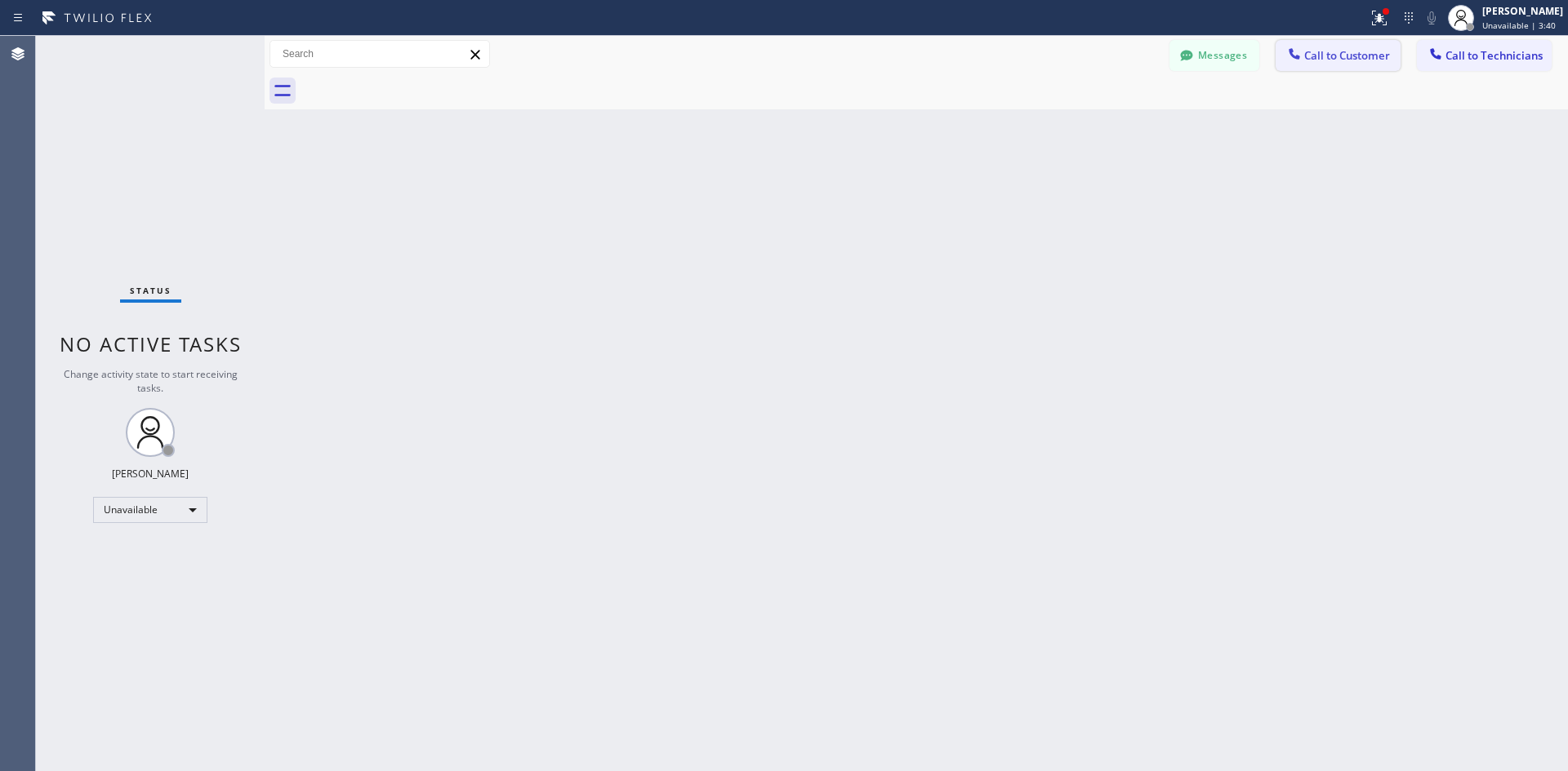
click at [1340, 50] on span "Call to Customer" at bounding box center [1346, 55] width 86 height 14
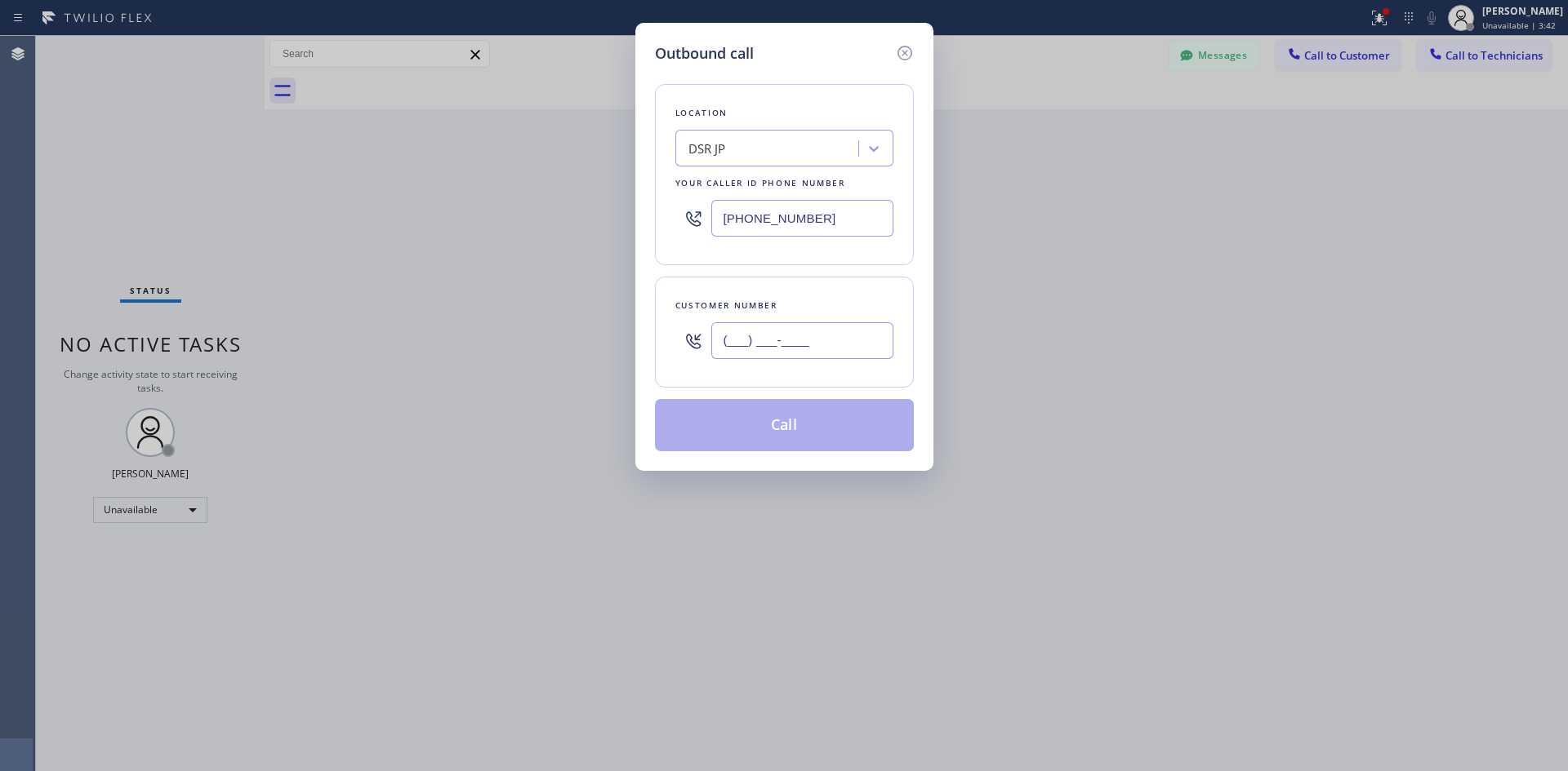
click at [727, 342] on input "(___) ___-____" at bounding box center [803, 340] width 182 height 37
paste input "773) 368-1981"
type input "[PHONE_NUMBER]"
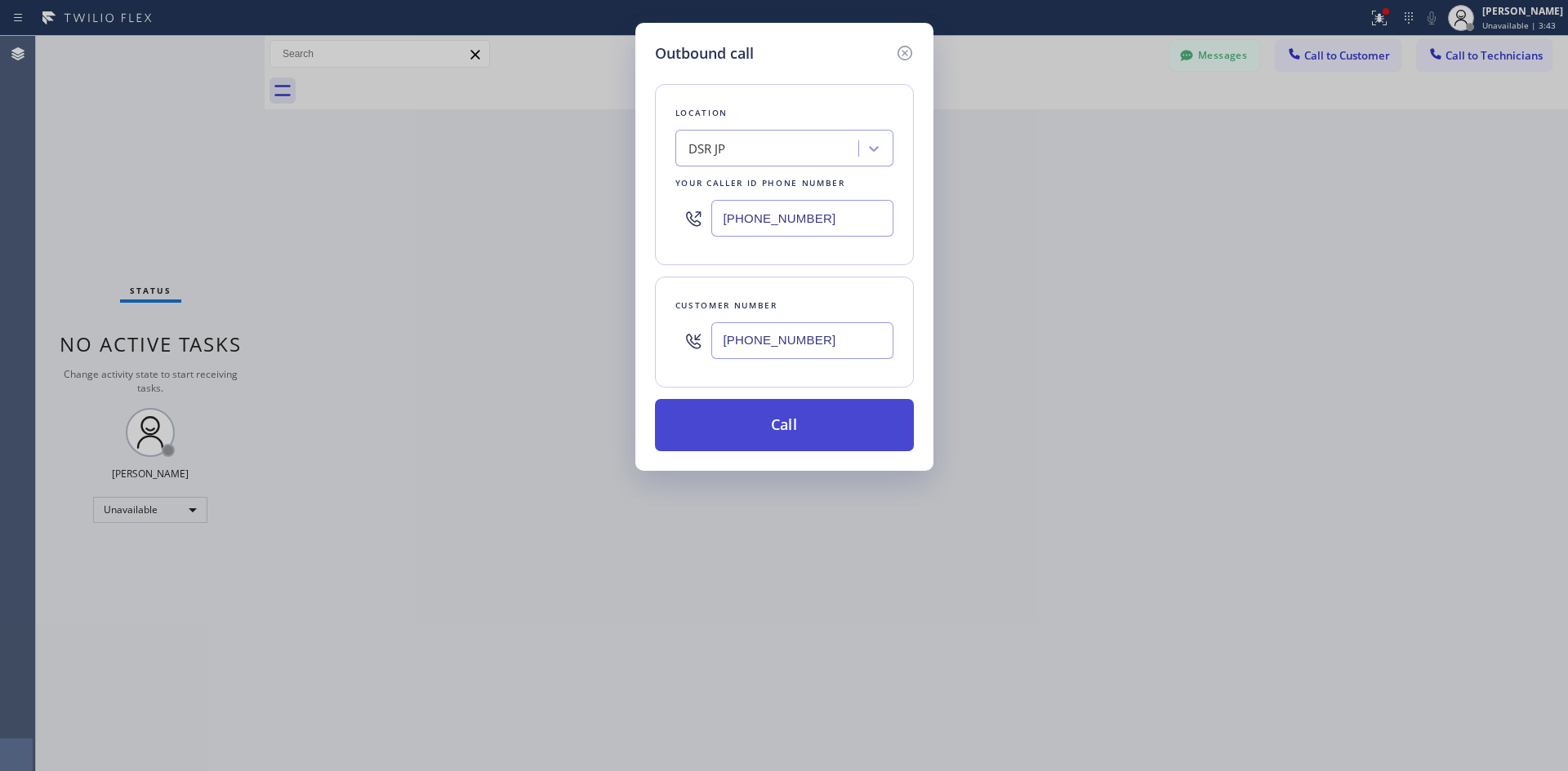
click at [767, 411] on button "Call" at bounding box center [784, 425] width 259 height 52
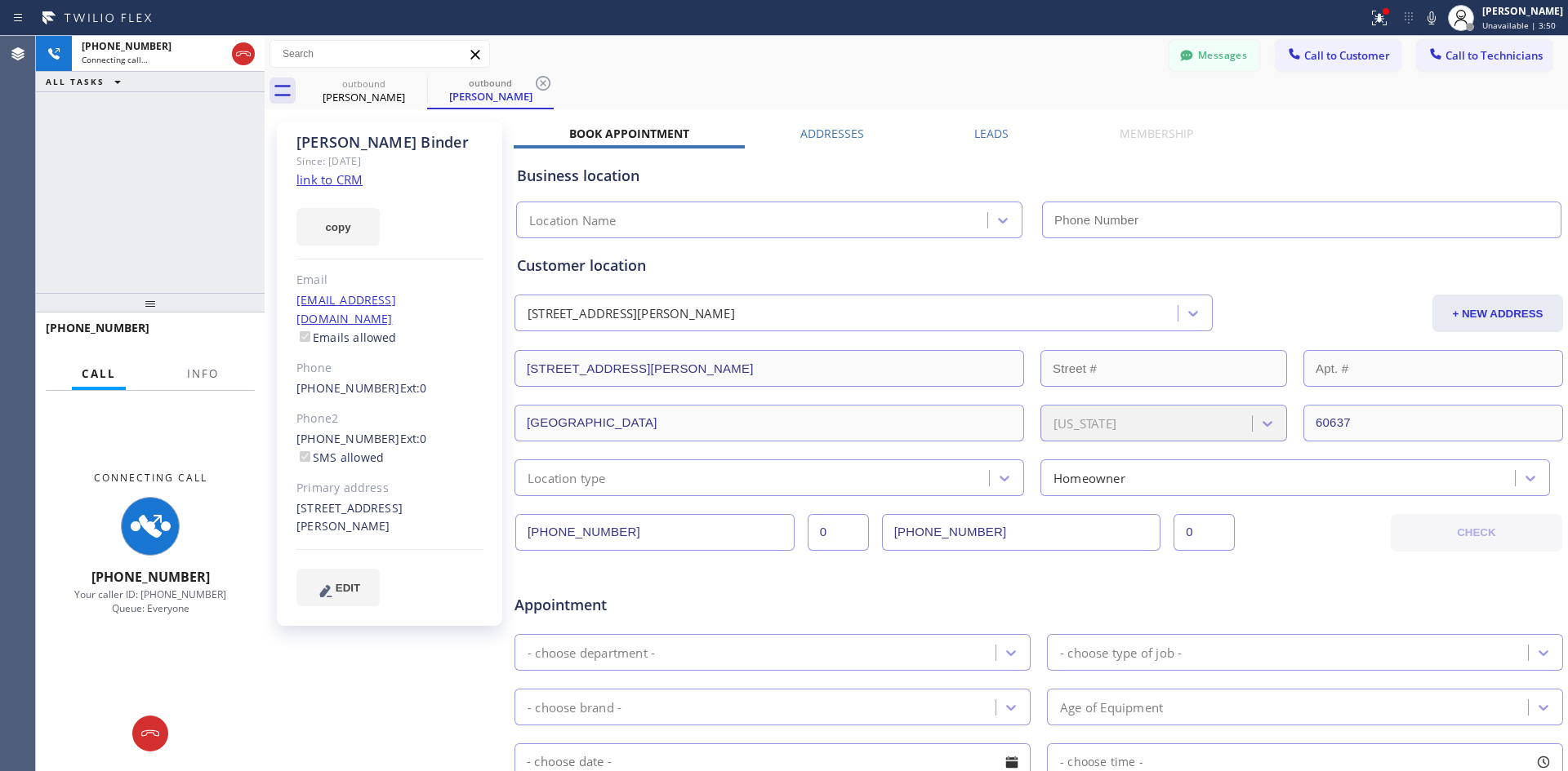
type input "[PHONE_NUMBER]"
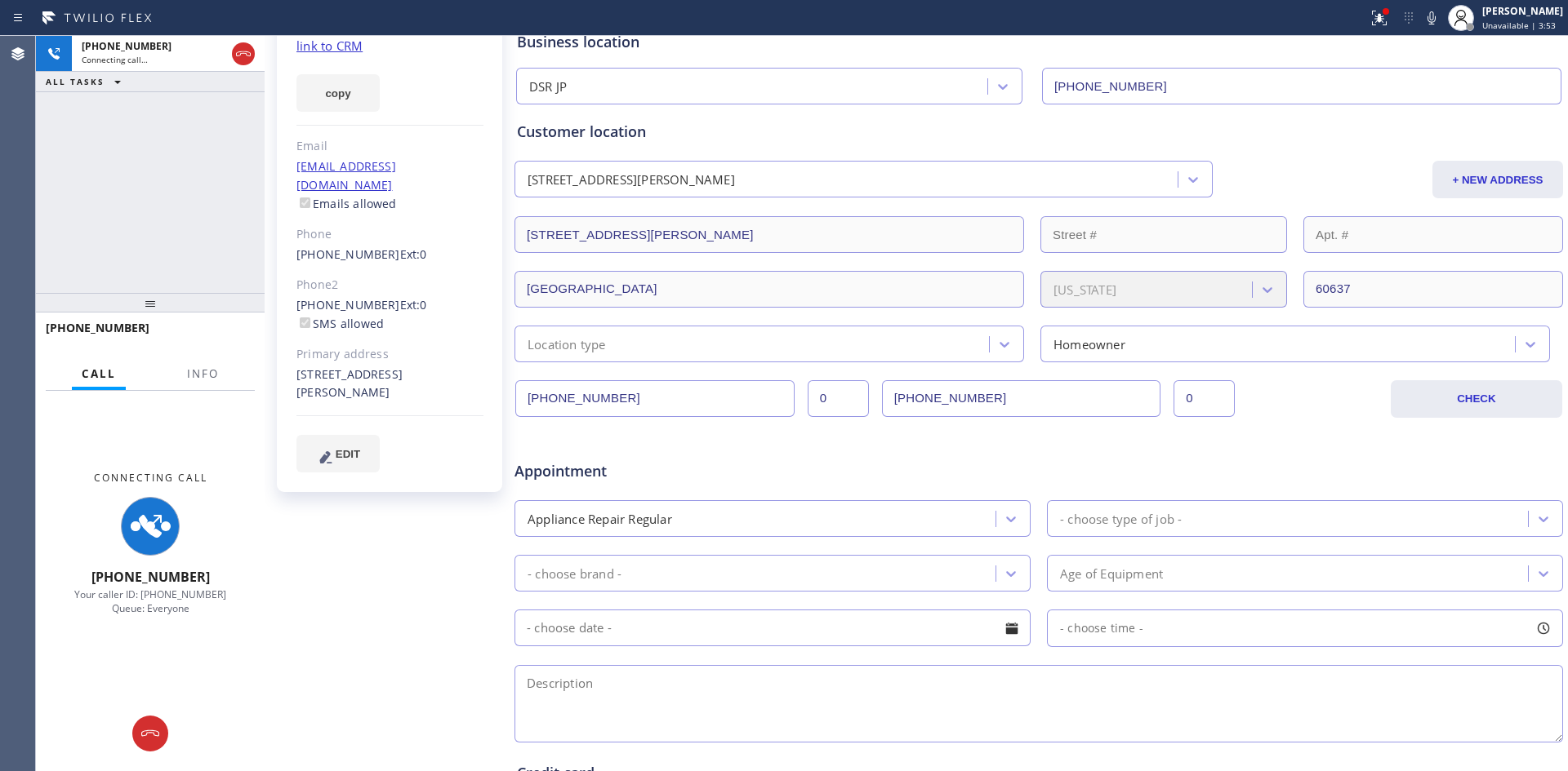
scroll to position [82, 0]
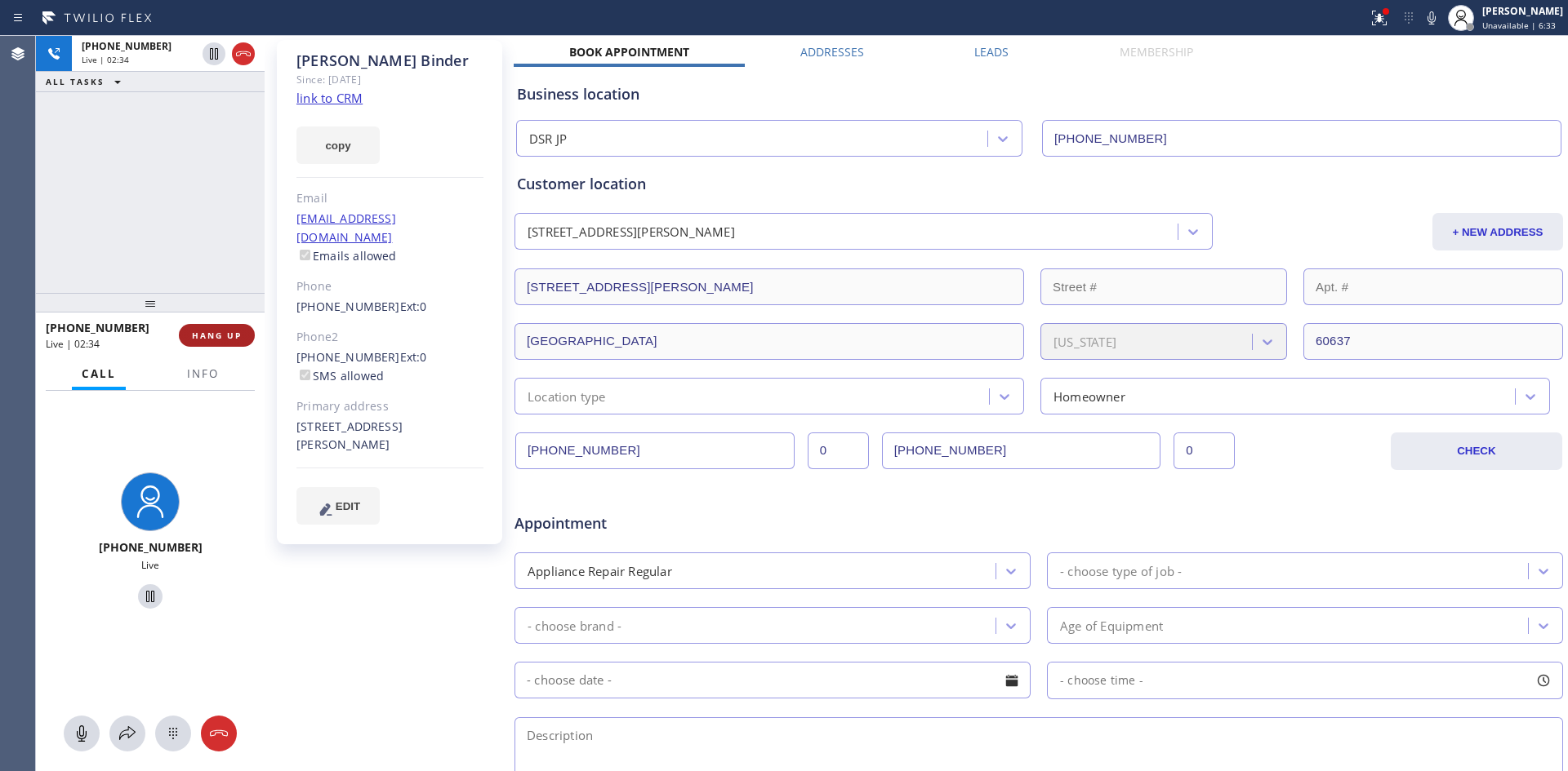
click at [222, 335] on span "HANG UP" at bounding box center [216, 335] width 49 height 11
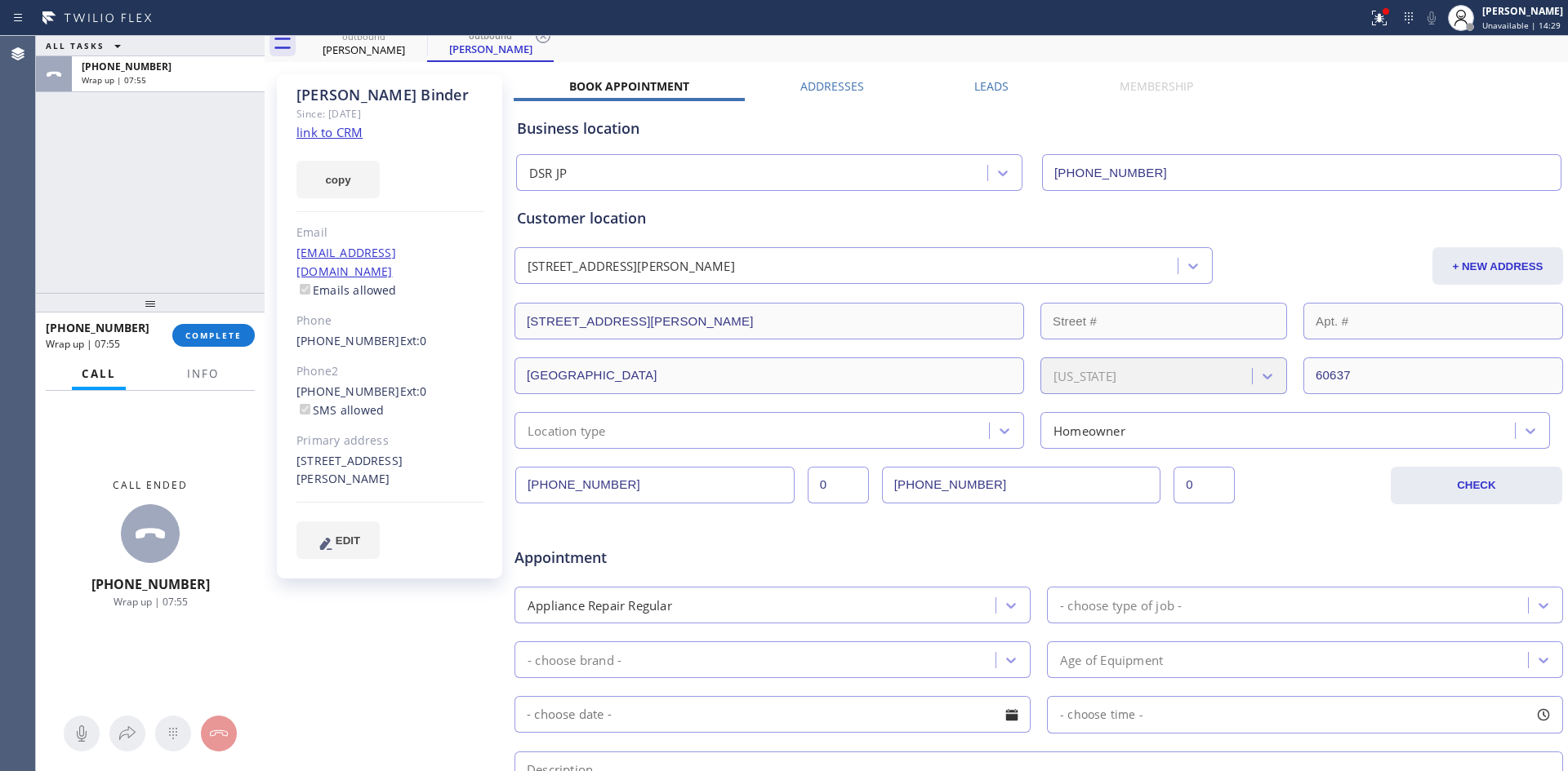
scroll to position [0, 0]
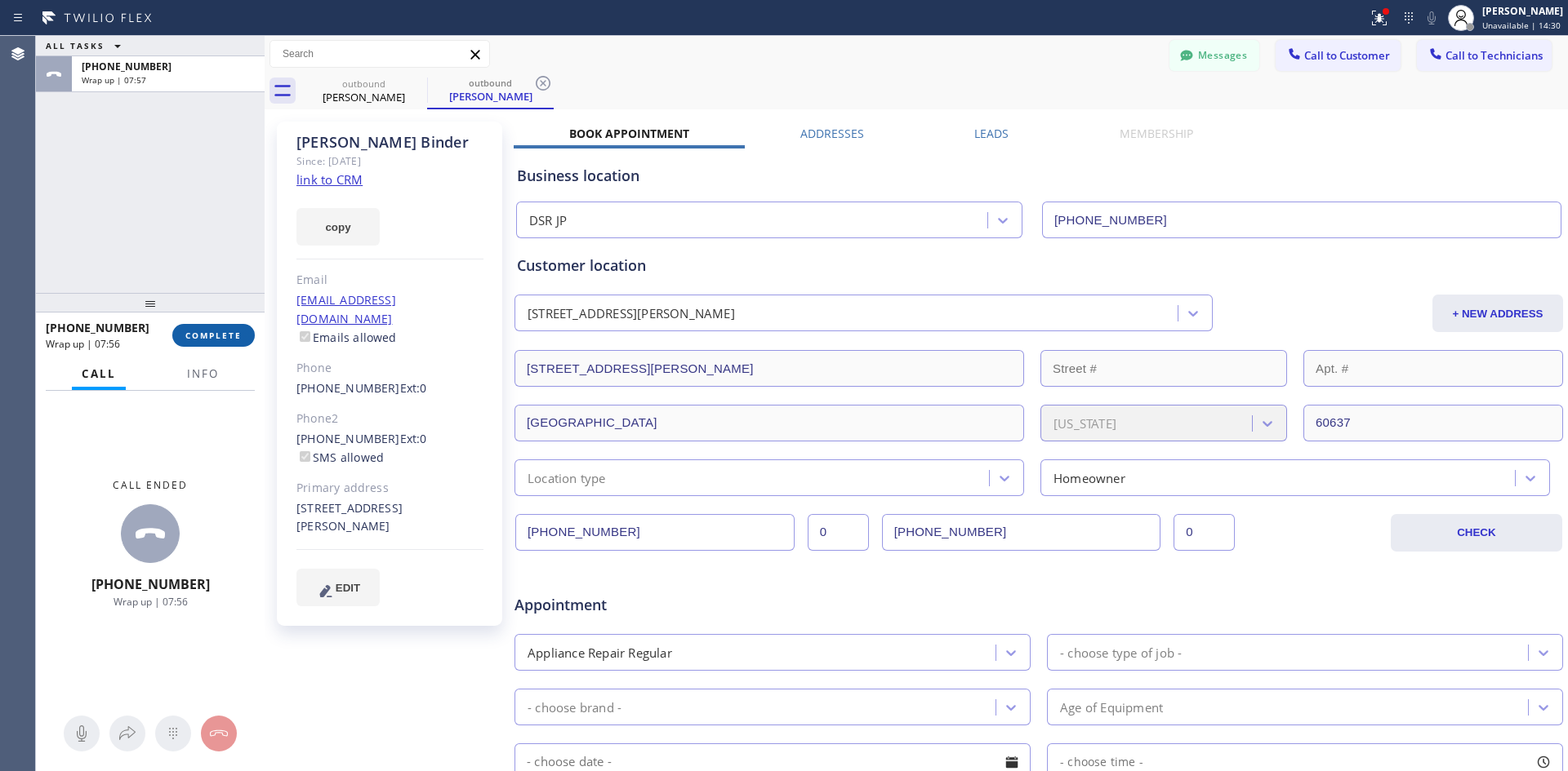
click at [228, 336] on span "COMPLETE" at bounding box center [214, 335] width 56 height 11
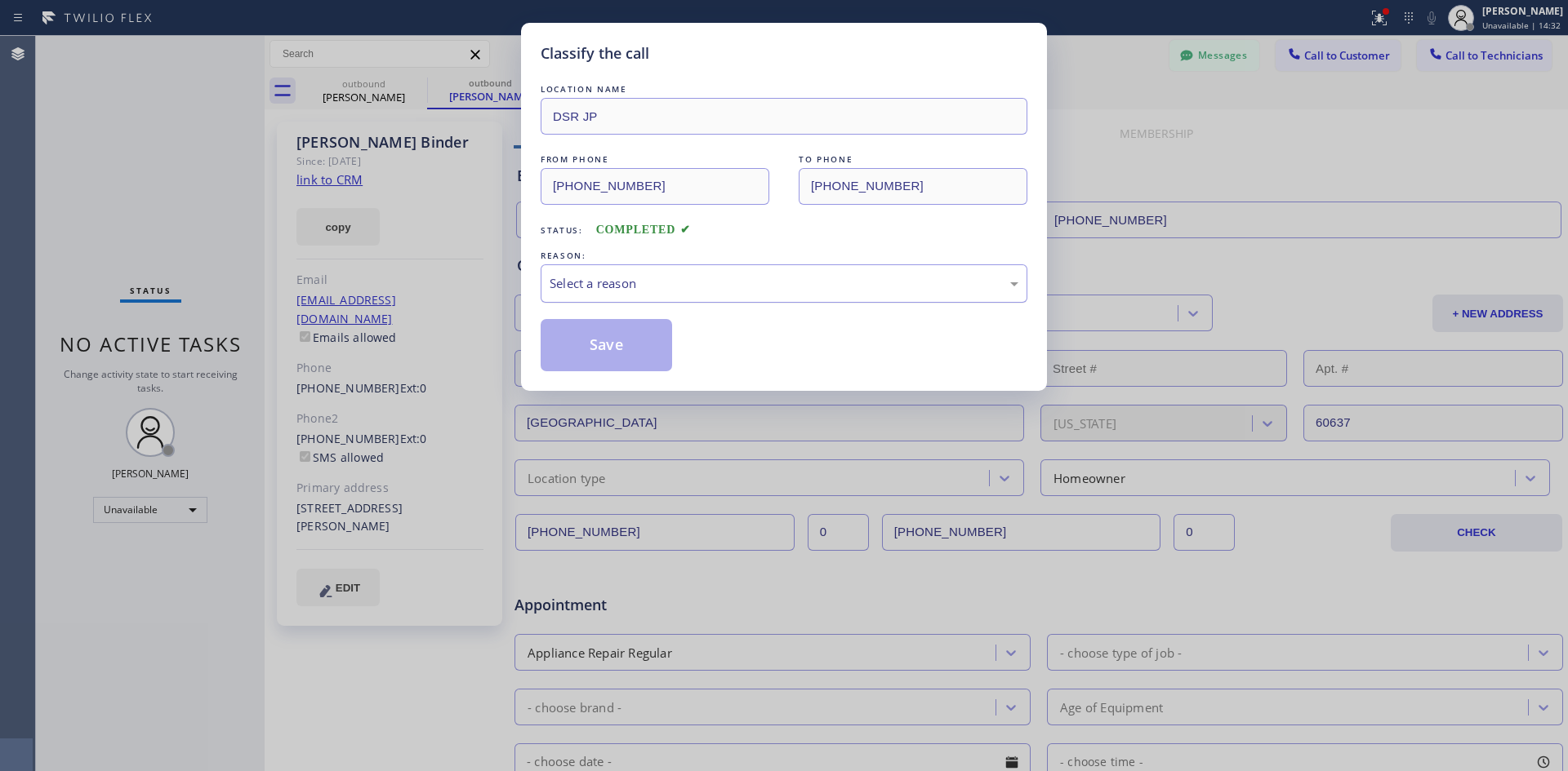
click at [677, 278] on div "Select a reason" at bounding box center [784, 284] width 469 height 19
click at [633, 348] on button "Save" at bounding box center [606, 345] width 131 height 52
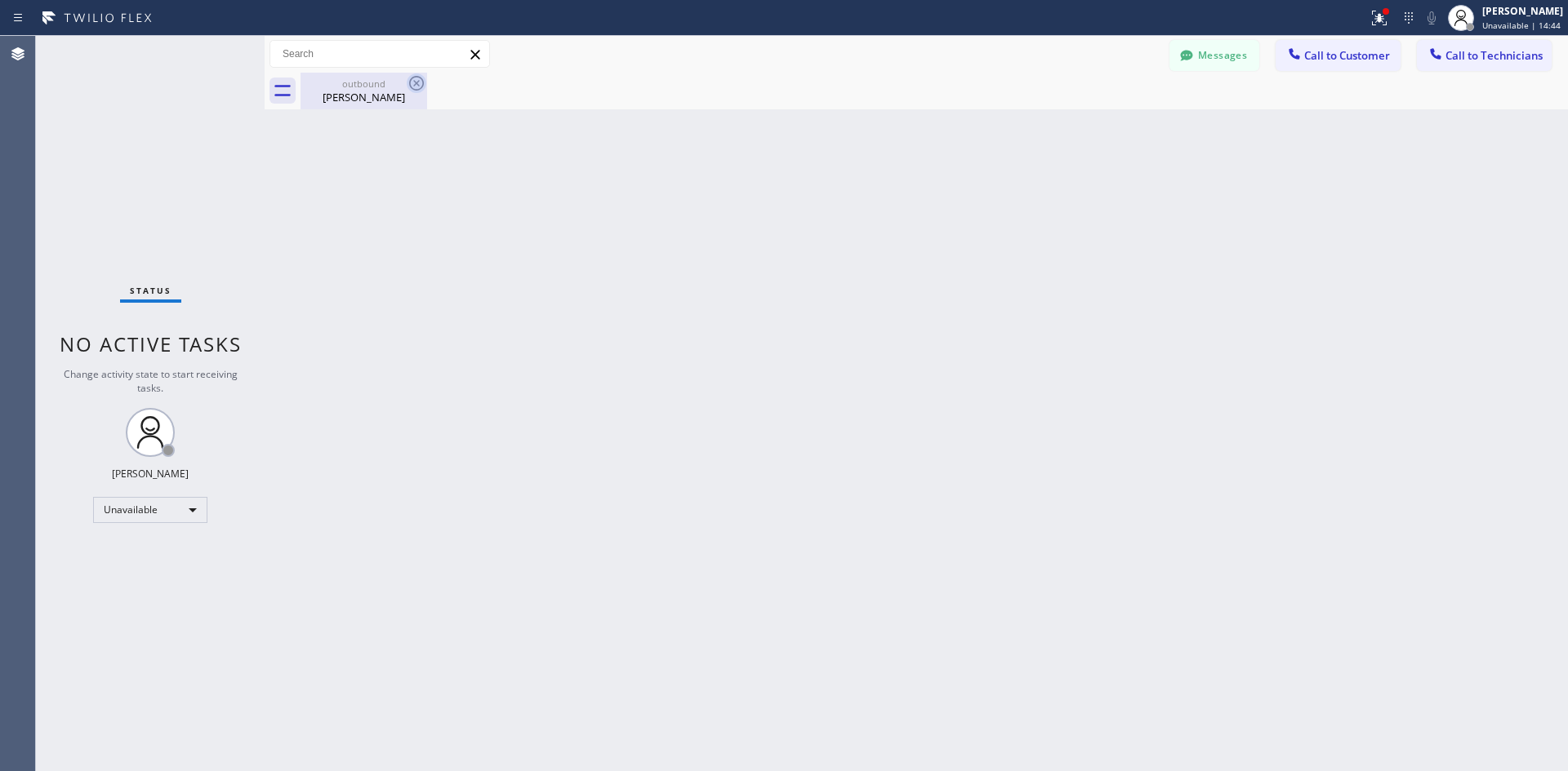
click at [413, 82] on icon at bounding box center [416, 83] width 20 height 20
click at [417, 80] on icon at bounding box center [416, 83] width 20 height 20
click at [421, 86] on icon at bounding box center [416, 83] width 20 height 20
click at [421, 84] on icon at bounding box center [416, 83] width 20 height 20
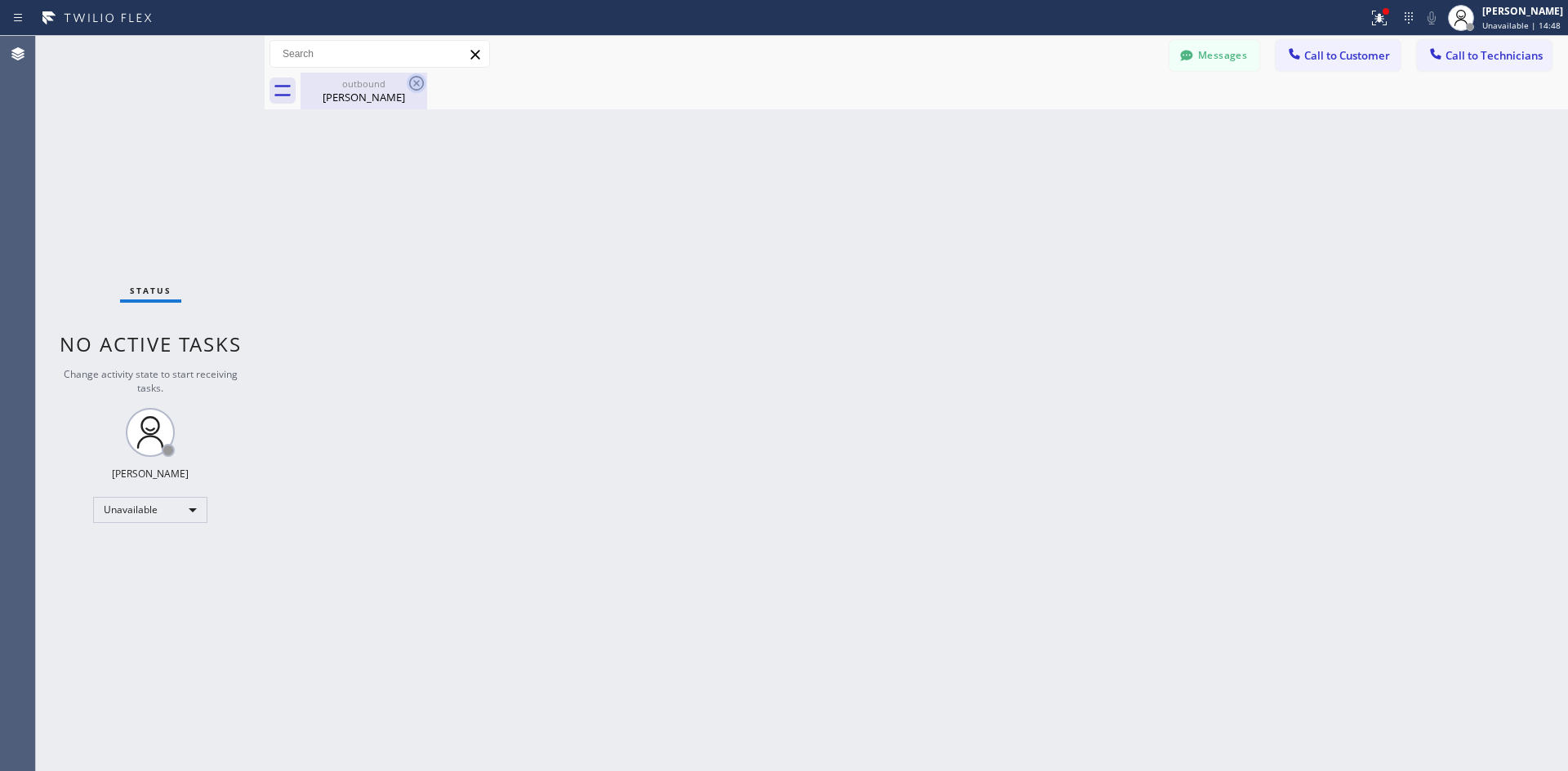
click at [421, 84] on icon at bounding box center [416, 83] width 20 height 20
click at [355, 95] on div "[PERSON_NAME]" at bounding box center [364, 96] width 124 height 14
click at [1305, 62] on span "Call to Customer" at bounding box center [1346, 55] width 86 height 14
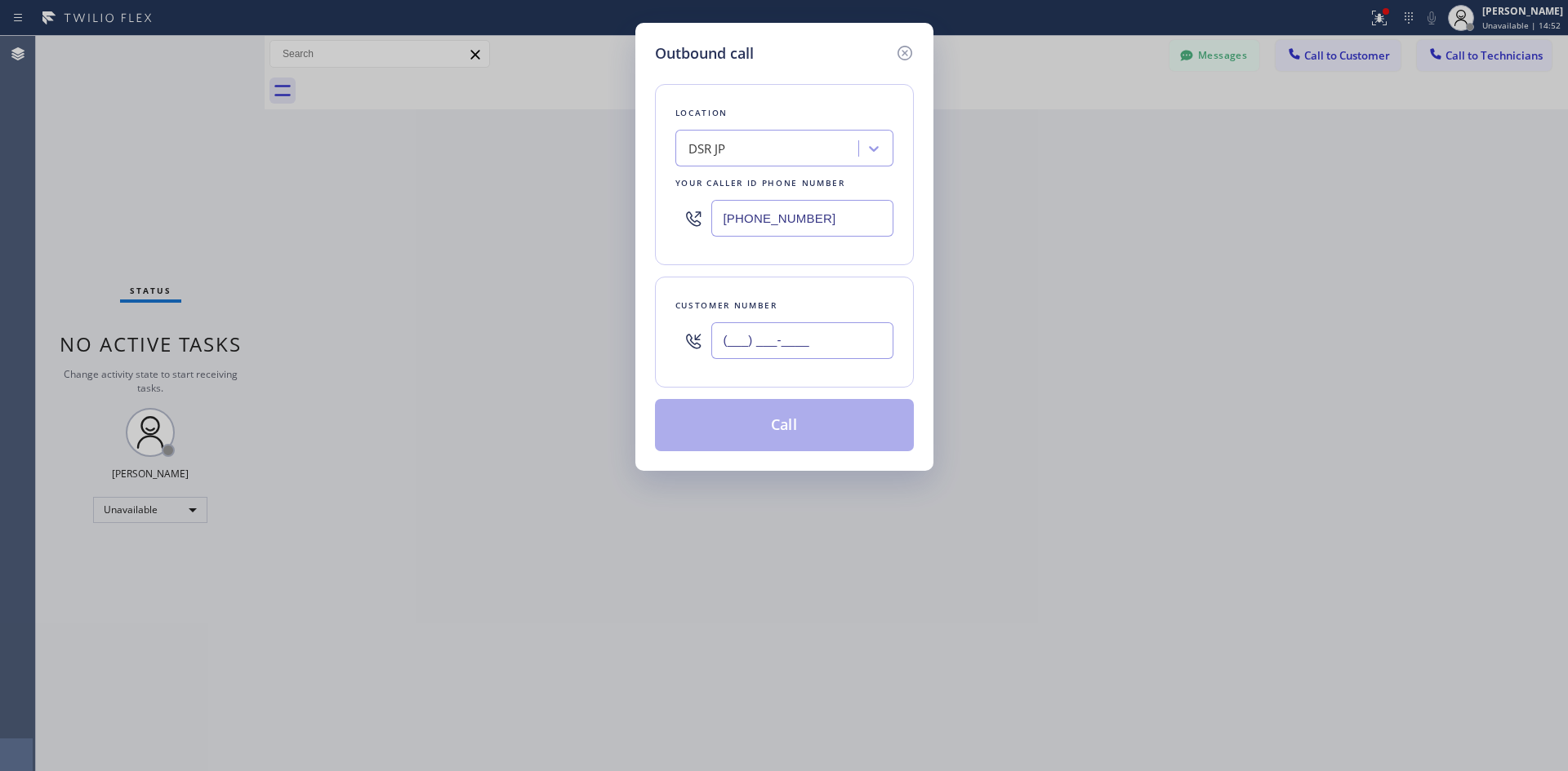
click at [753, 335] on input "(___) ___-____" at bounding box center [803, 340] width 182 height 37
paste input "630) 390-8753"
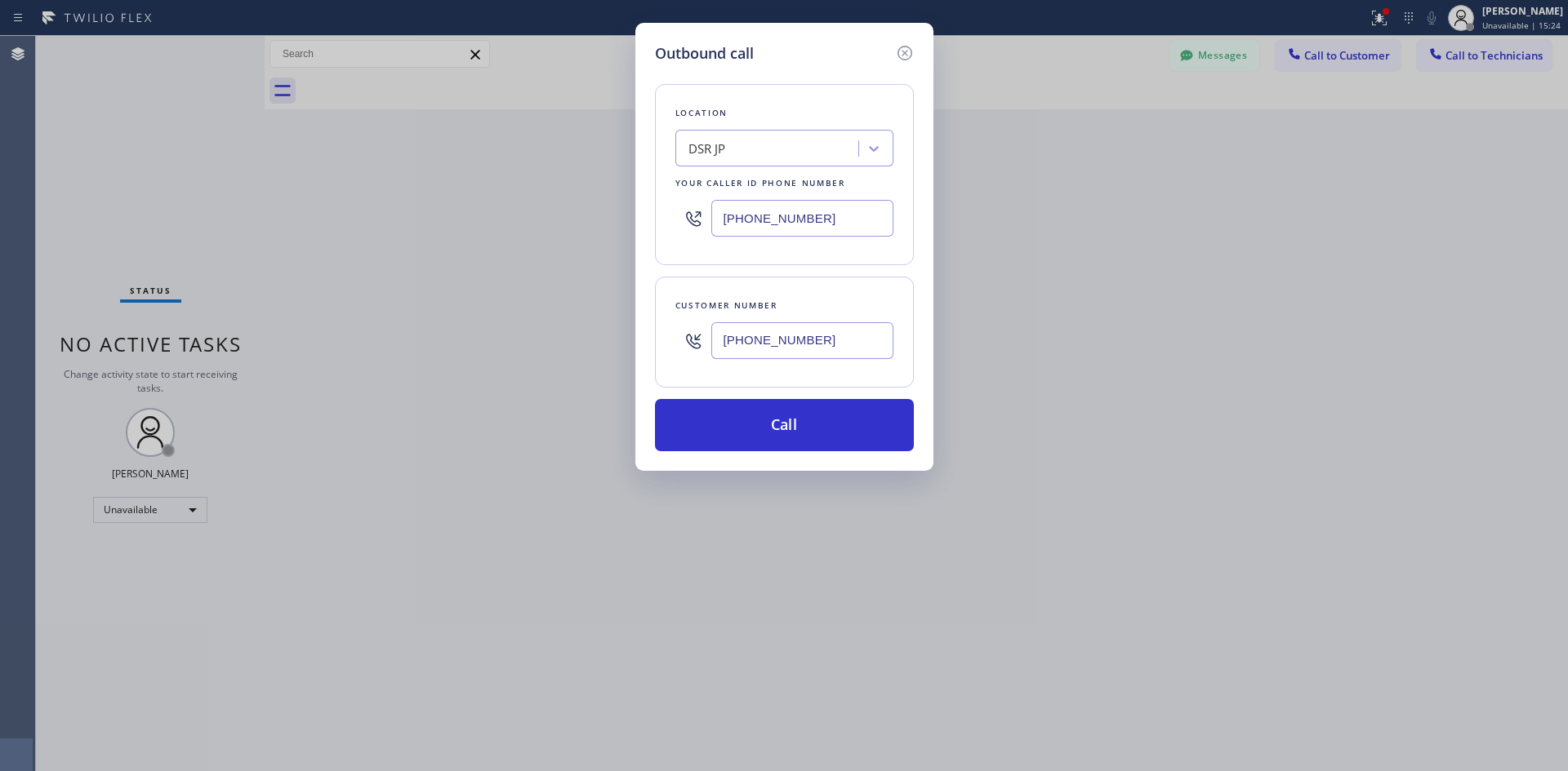
type input "[PHONE_NUMBER]"
drag, startPoint x: 758, startPoint y: 428, endPoint x: 657, endPoint y: 498, distance: 122.9
click at [758, 426] on button "Call" at bounding box center [784, 425] width 259 height 52
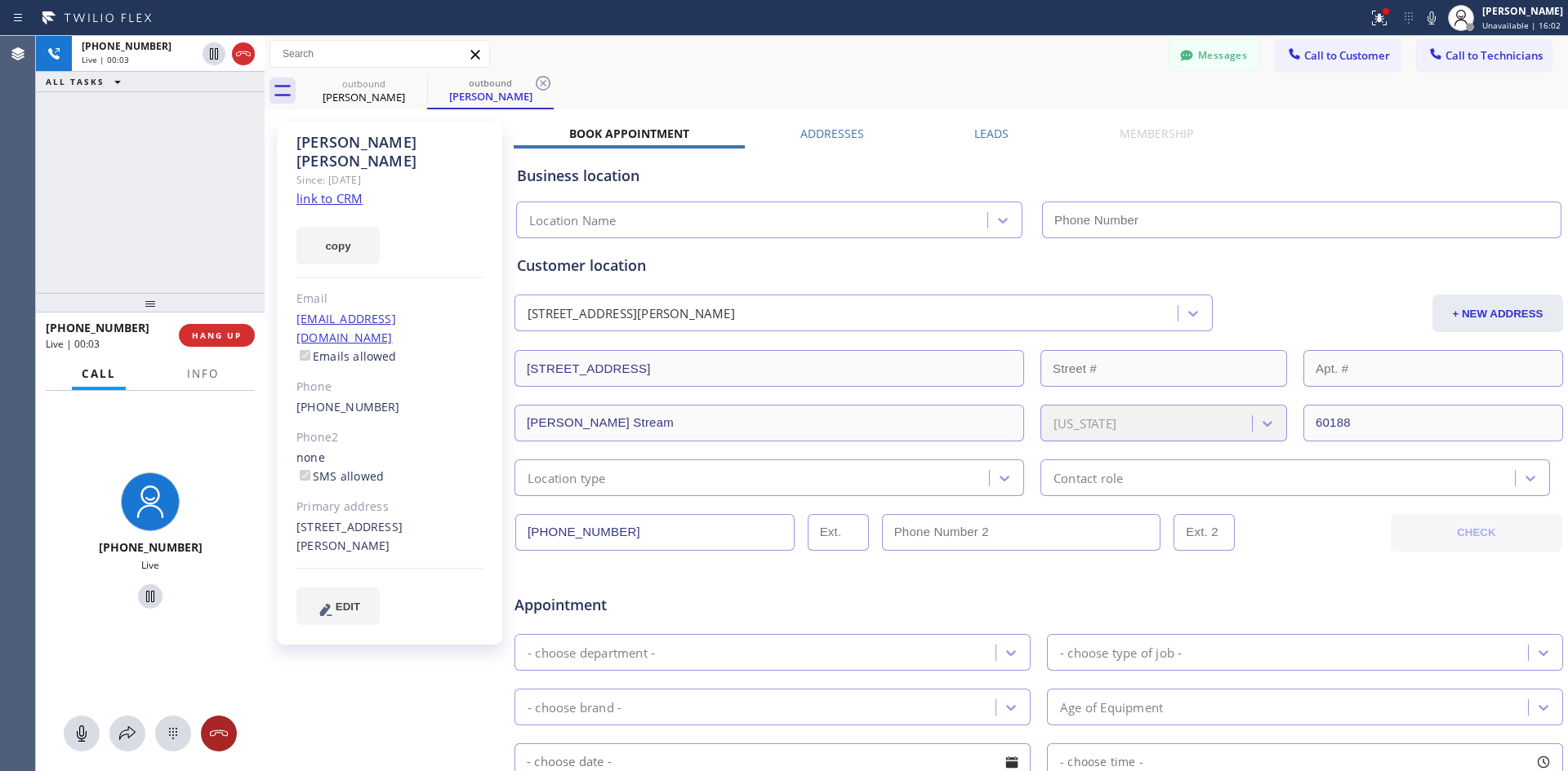
click at [211, 734] on icon at bounding box center [218, 734] width 20 height 20
type input "[PHONE_NUMBER]"
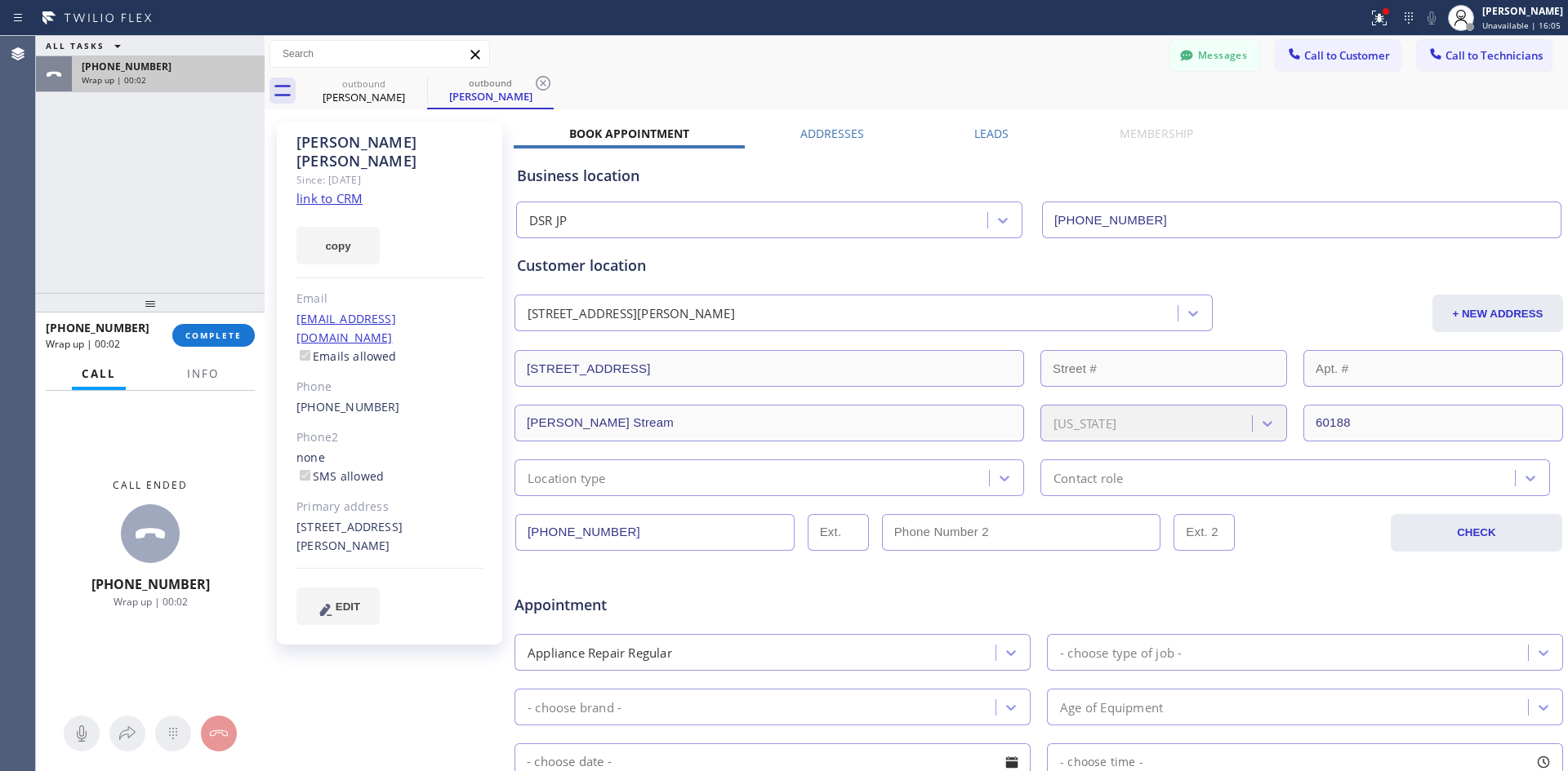
click at [54, 69] on icon at bounding box center [54, 74] width 20 height 20
click at [150, 537] on icon at bounding box center [150, 534] width 39 height 39
click at [118, 382] on button "Call" at bounding box center [98, 374] width 54 height 32
click at [194, 381] on span "Info" at bounding box center [202, 373] width 32 height 14
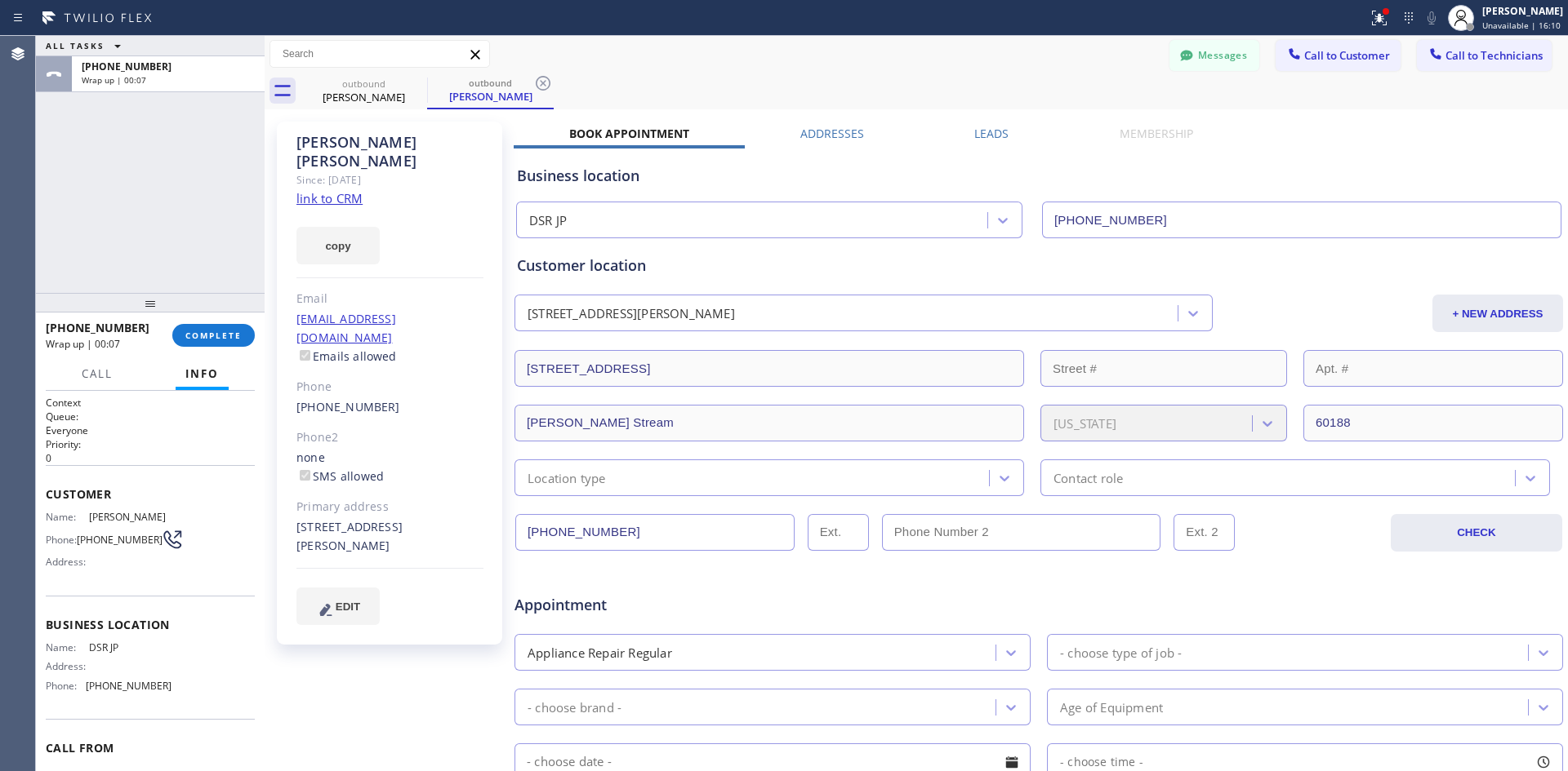
click at [163, 539] on icon at bounding box center [173, 540] width 20 height 20
click at [163, 545] on icon at bounding box center [173, 540] width 20 height 20
click at [163, 539] on icon at bounding box center [173, 540] width 20 height 20
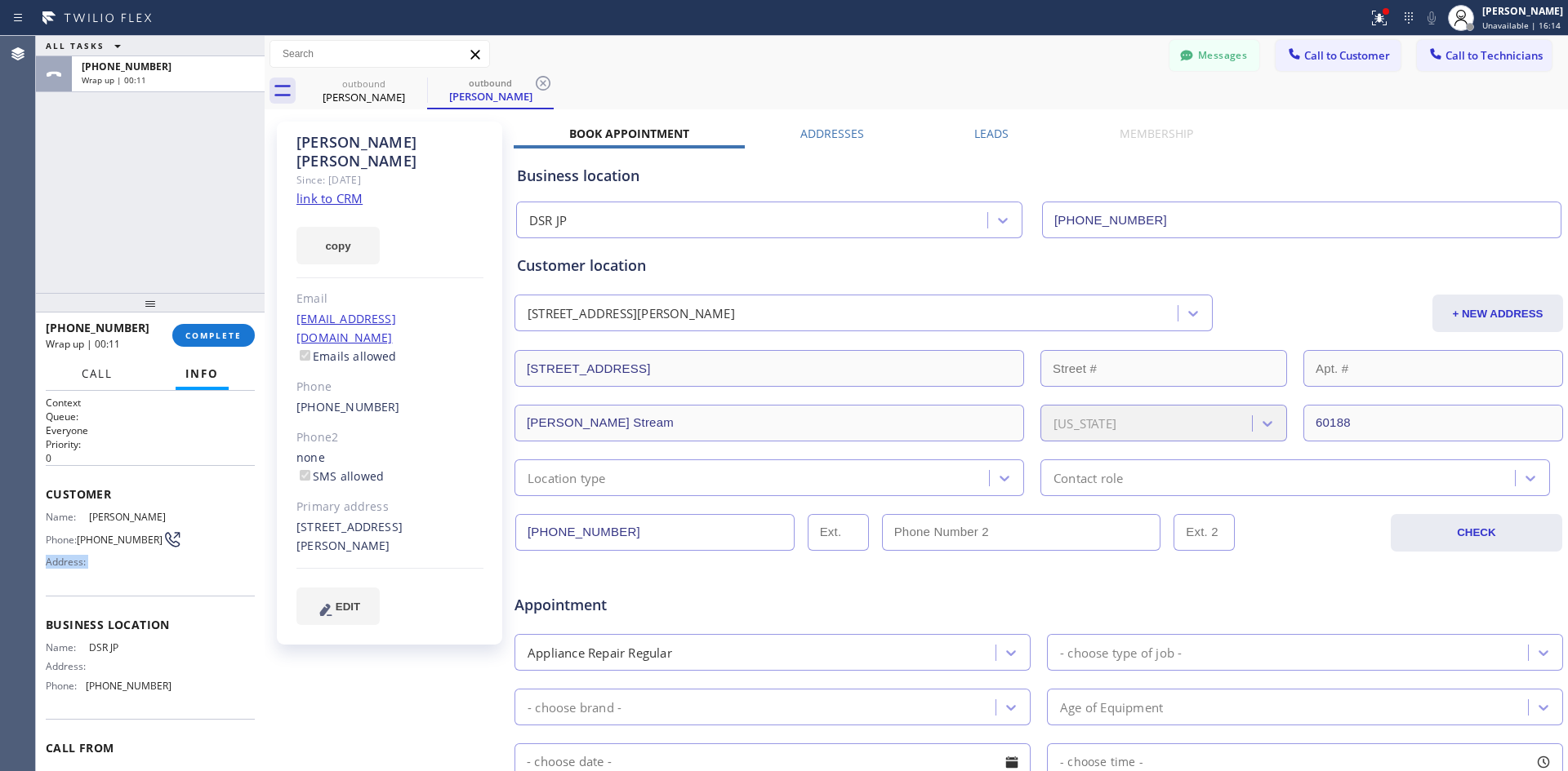
click at [112, 377] on span "Call" at bounding box center [97, 373] width 31 height 14
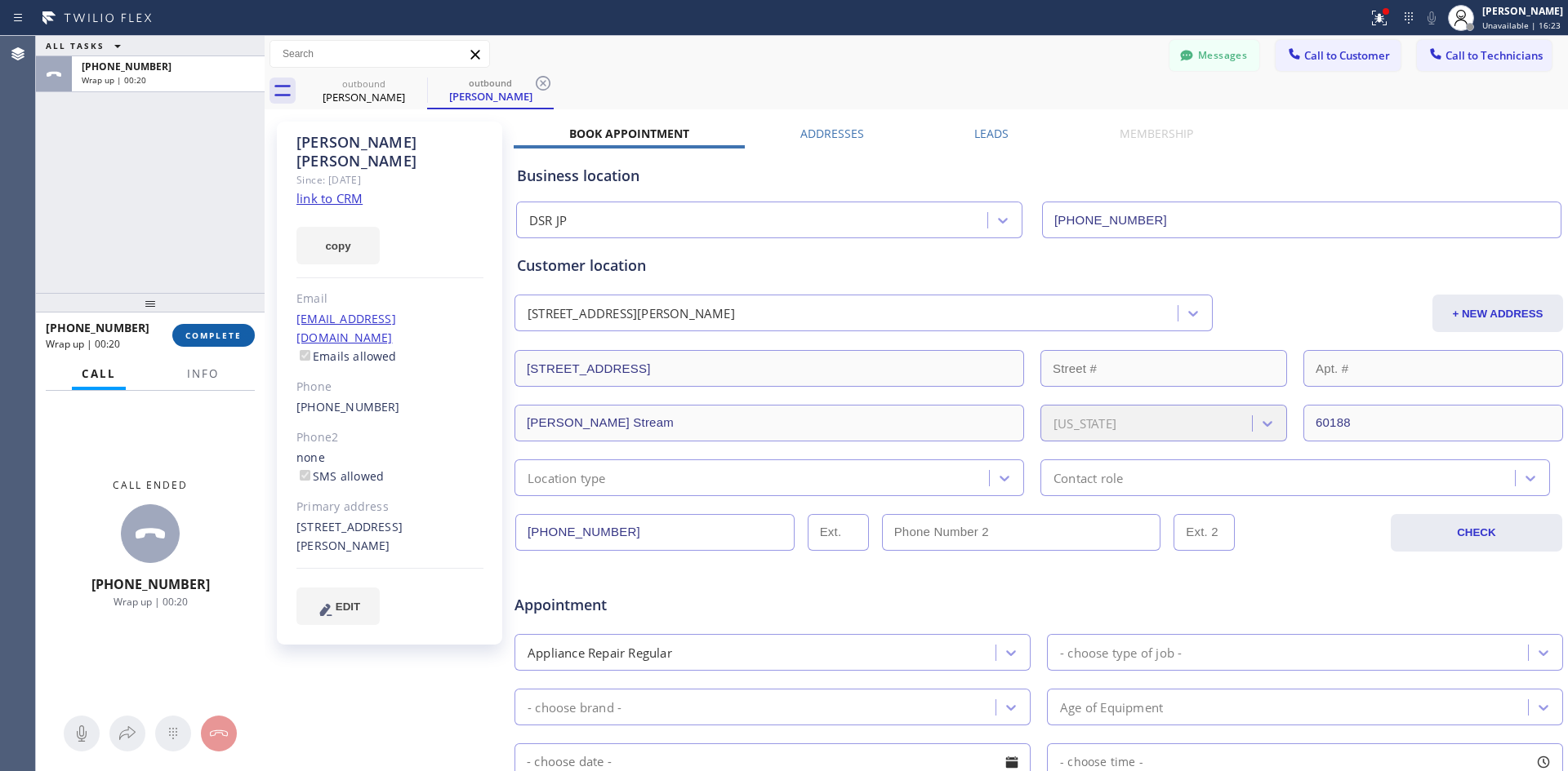
click at [228, 336] on span "COMPLETE" at bounding box center [214, 335] width 56 height 11
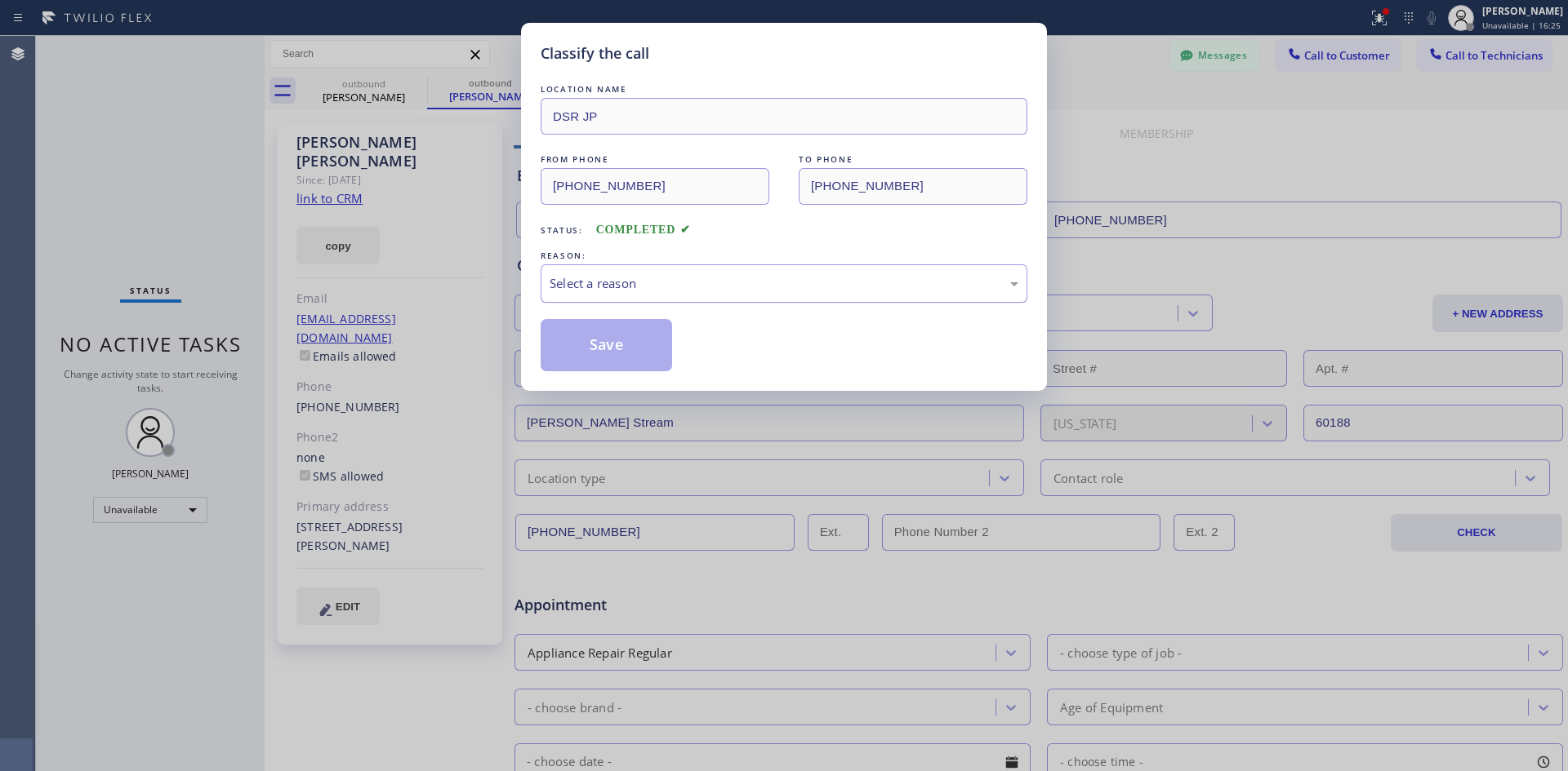
click at [676, 280] on div "Select a reason" at bounding box center [784, 284] width 469 height 19
click at [649, 346] on button "Save" at bounding box center [606, 345] width 131 height 52
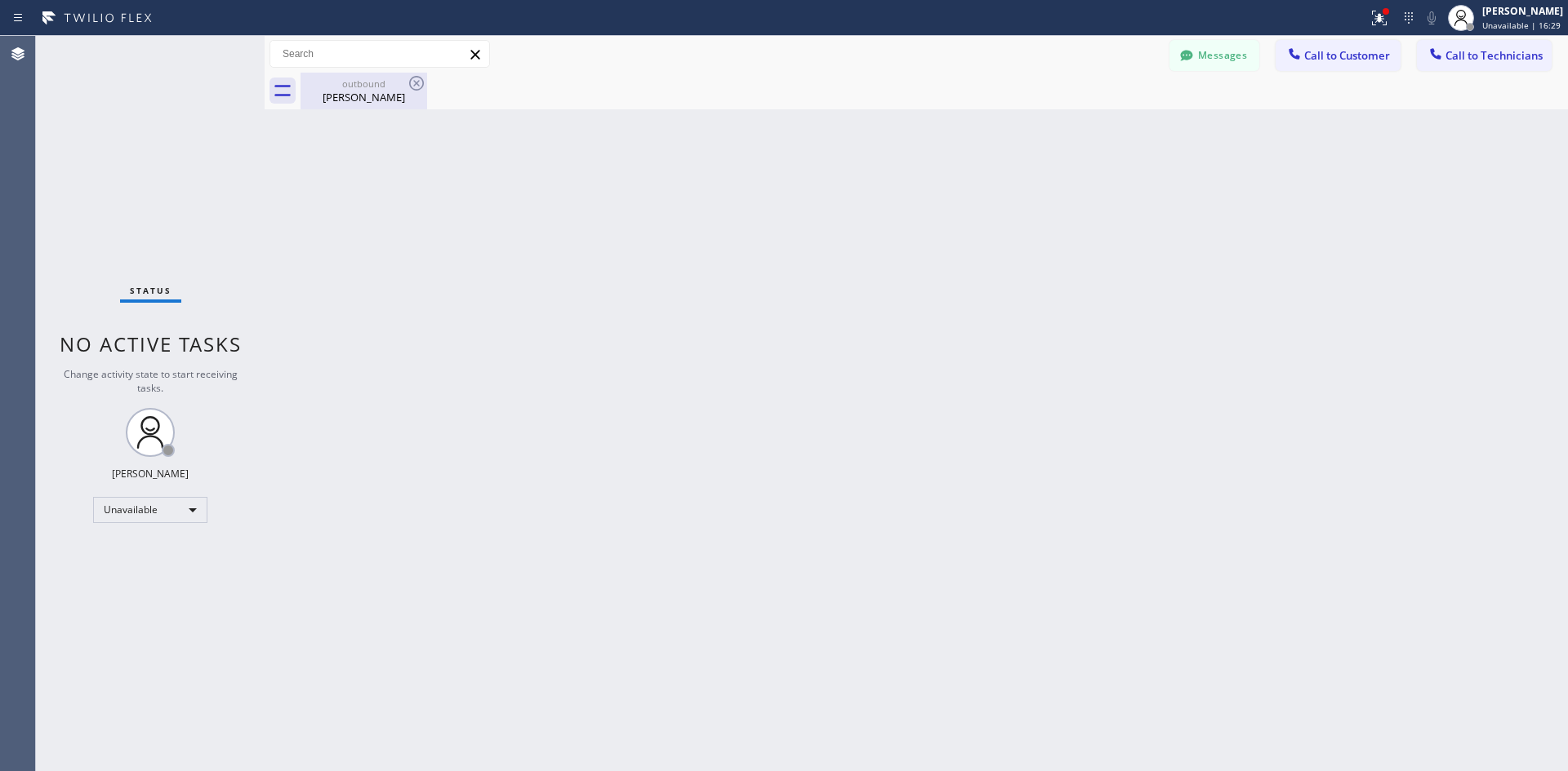
click at [376, 78] on div "outbound" at bounding box center [364, 83] width 124 height 12
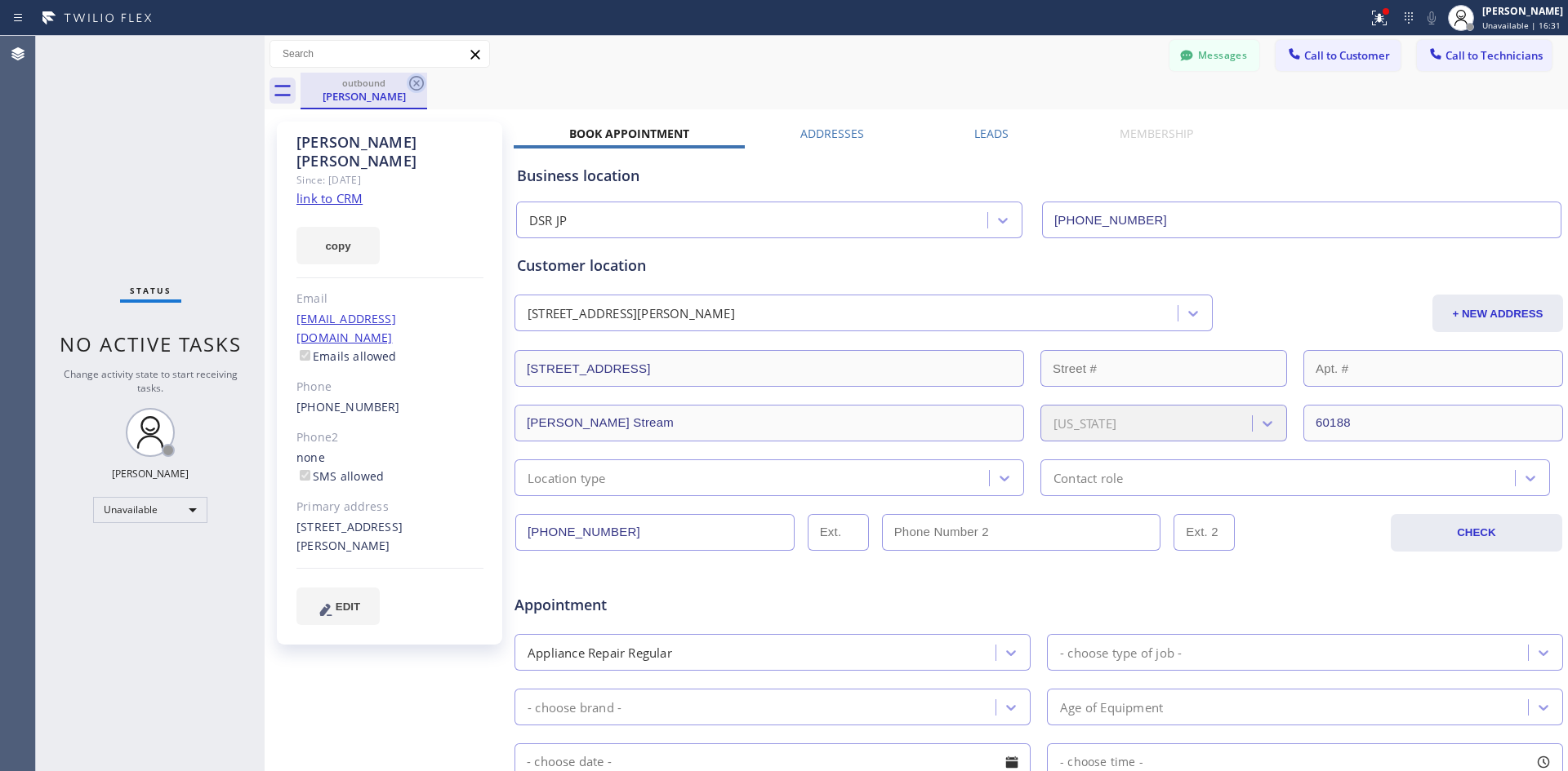
click at [419, 85] on icon at bounding box center [416, 83] width 14 height 14
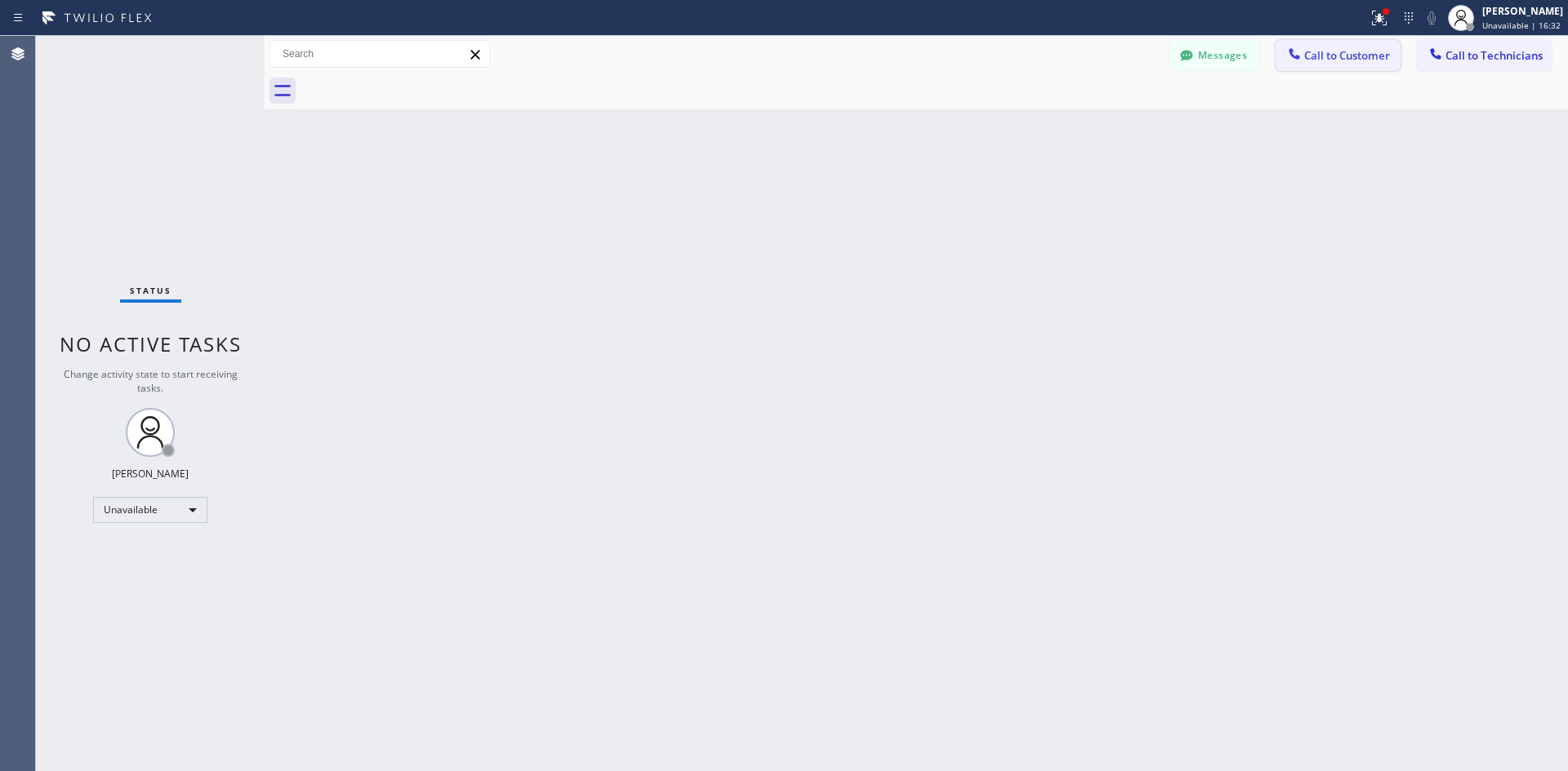
click at [1331, 52] on span "Call to Customer" at bounding box center [1346, 55] width 86 height 14
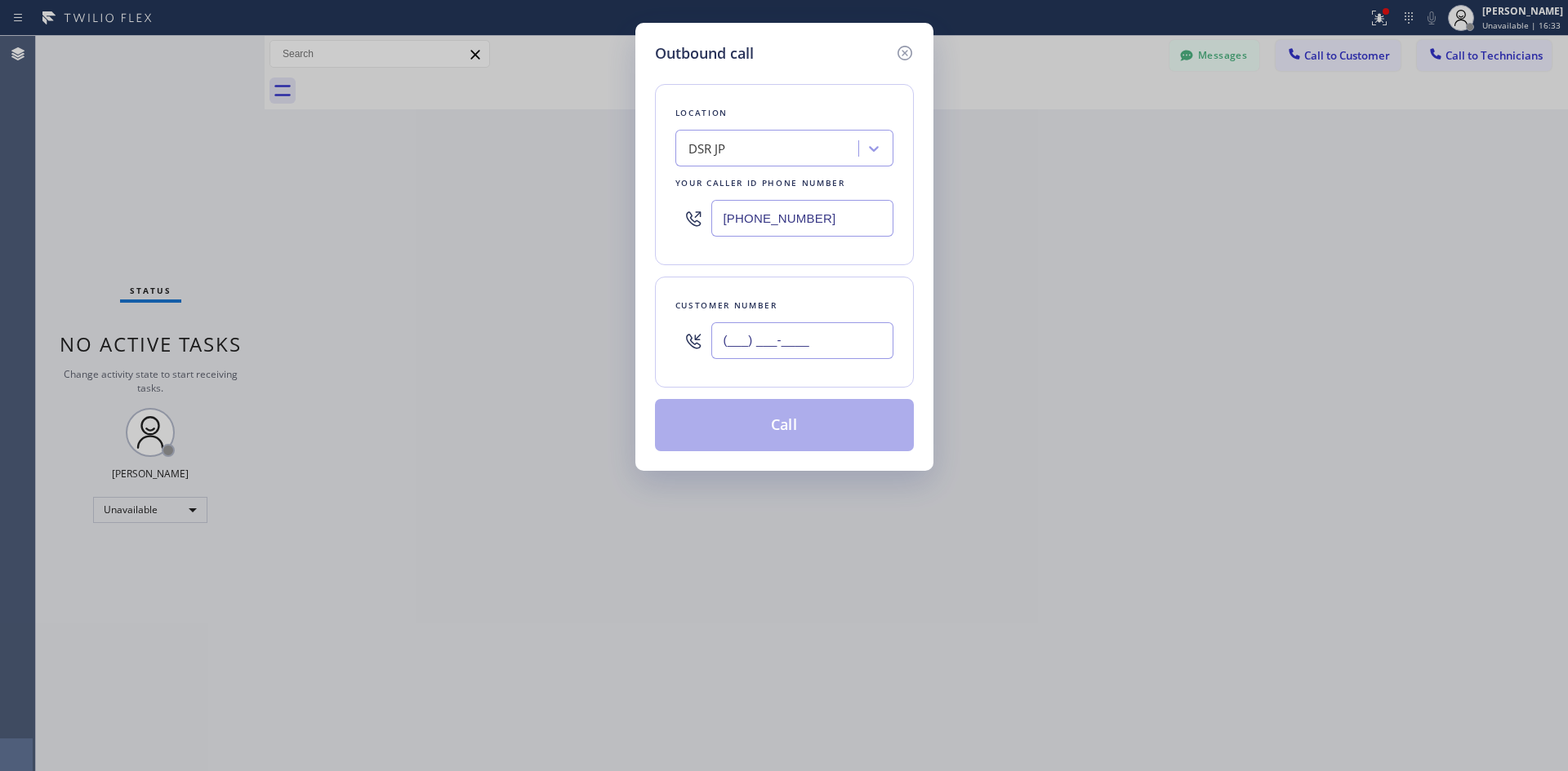
click at [732, 342] on input "(___) ___-____" at bounding box center [803, 340] width 182 height 37
paste input "630) 390-8753"
type input "[PHONE_NUMBER]"
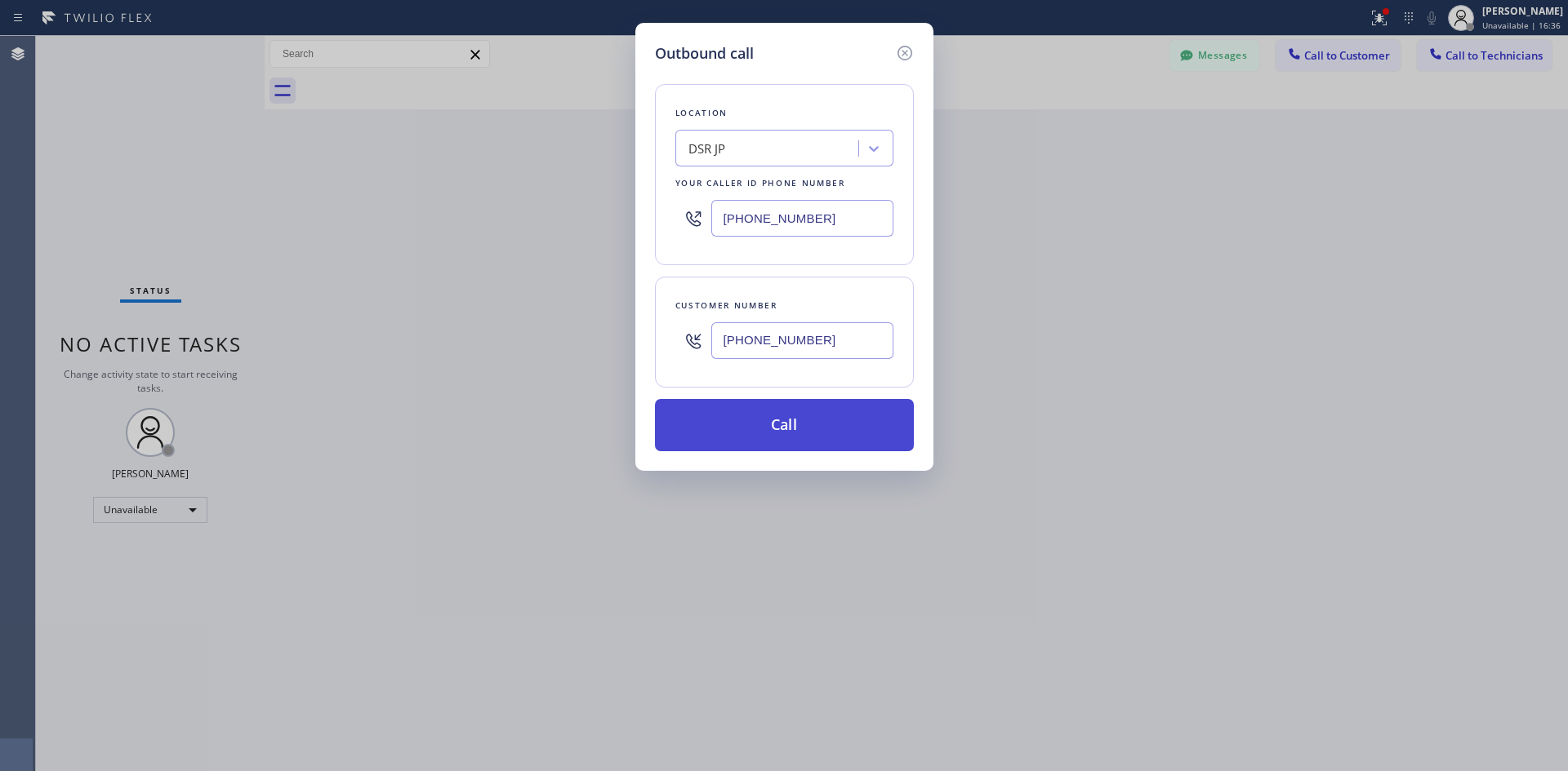
click at [763, 400] on button "Call" at bounding box center [784, 425] width 259 height 52
click at [773, 418] on button "Call" at bounding box center [784, 425] width 259 height 52
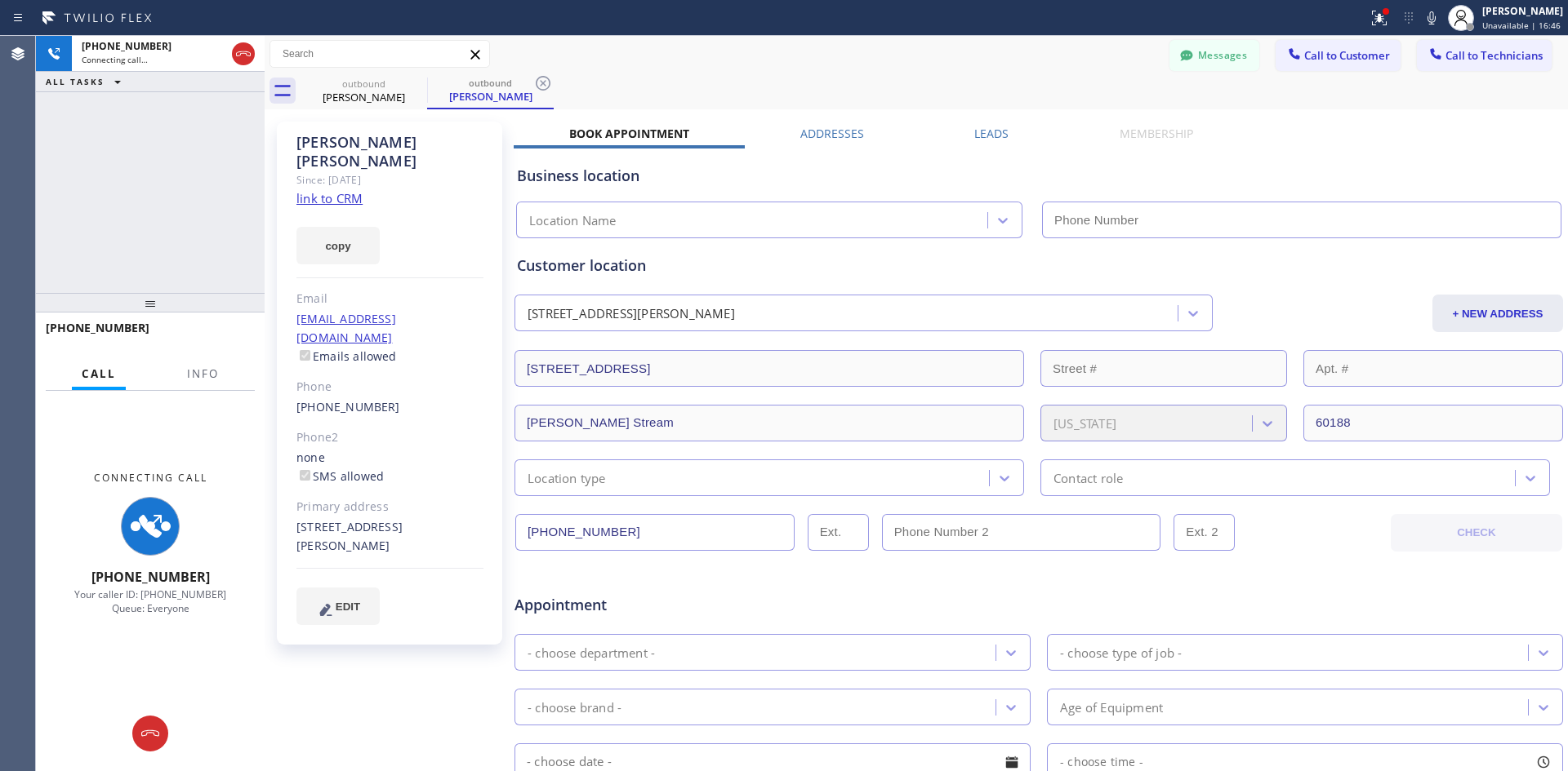
type input "[PHONE_NUMBER]"
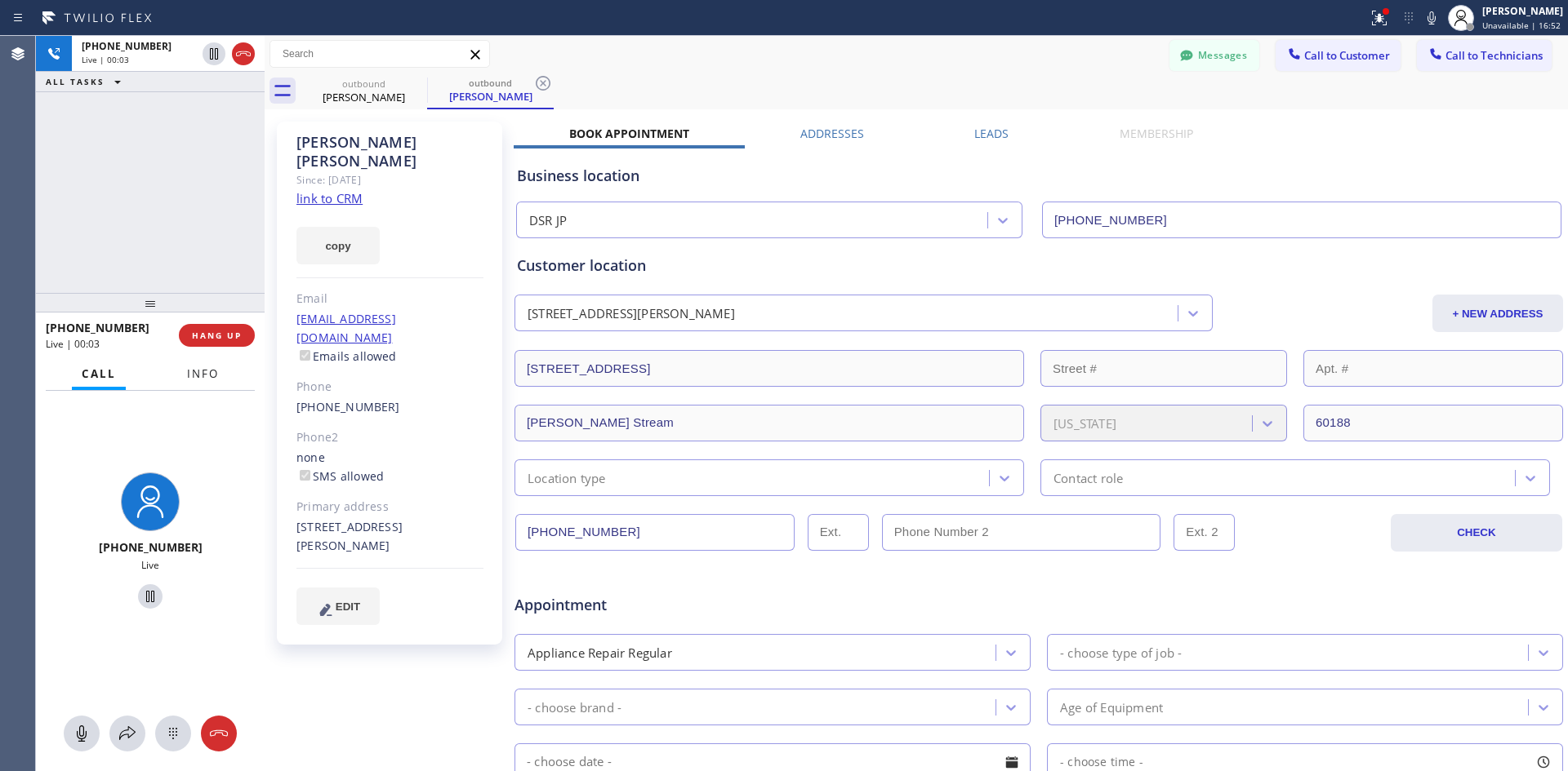
click at [209, 380] on span "Info" at bounding box center [202, 373] width 32 height 14
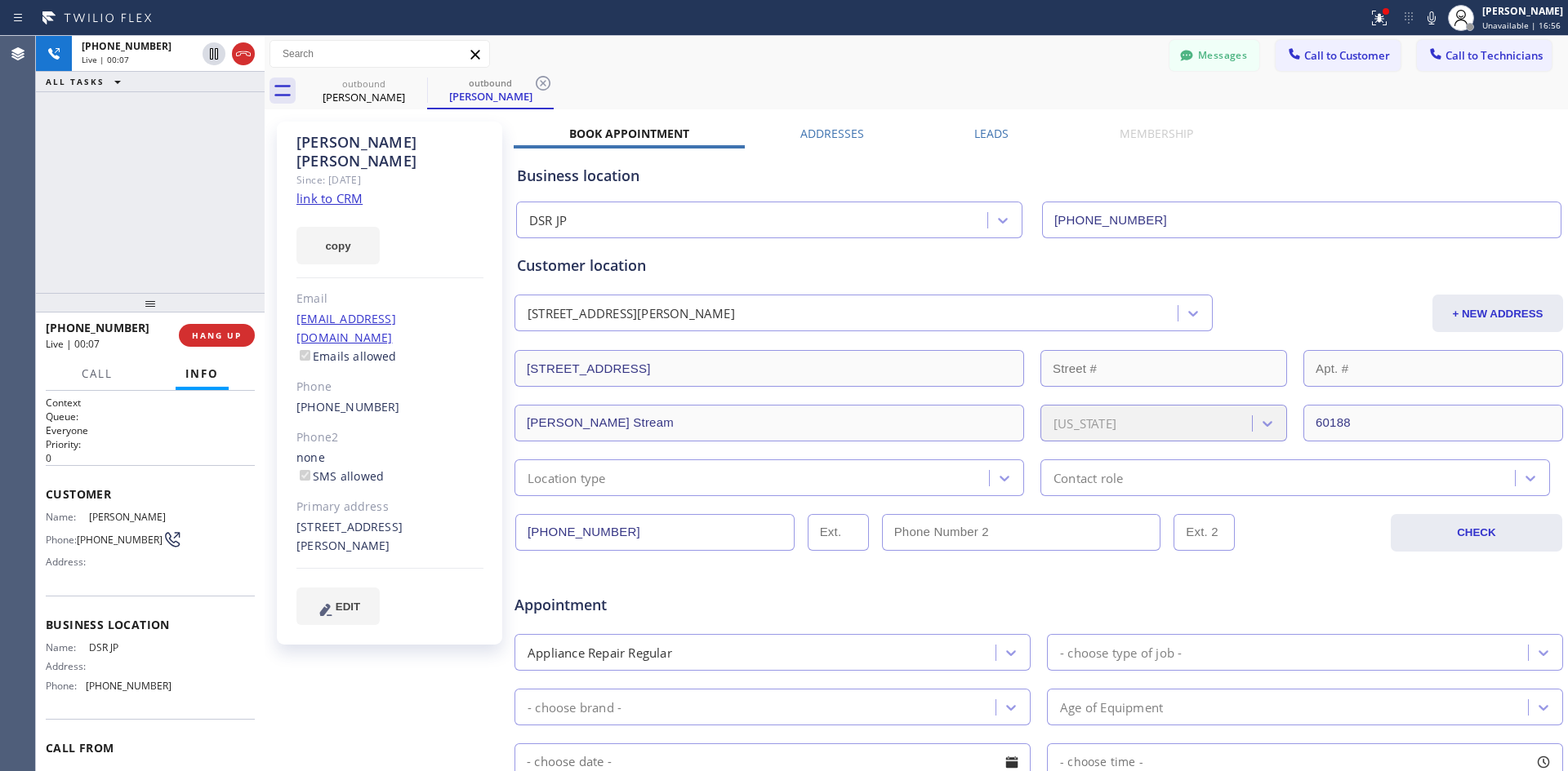
drag, startPoint x: 210, startPoint y: 331, endPoint x: 158, endPoint y: 342, distance: 53.2
click at [155, 347] on div "[PHONE_NUMBER] Live | 00:07 HANG UP" at bounding box center [150, 336] width 209 height 43
drag, startPoint x: 205, startPoint y: 330, endPoint x: 232, endPoint y: 72, distance: 259.4
click at [232, 132] on div "[PHONE_NUMBER] Live | 00:10 ALL TASKS ALL TASKS ACTIVE TASKS TASKS IN WRAP UP […" at bounding box center [150, 403] width 228 height 735
click at [240, 52] on icon at bounding box center [243, 54] width 20 height 20
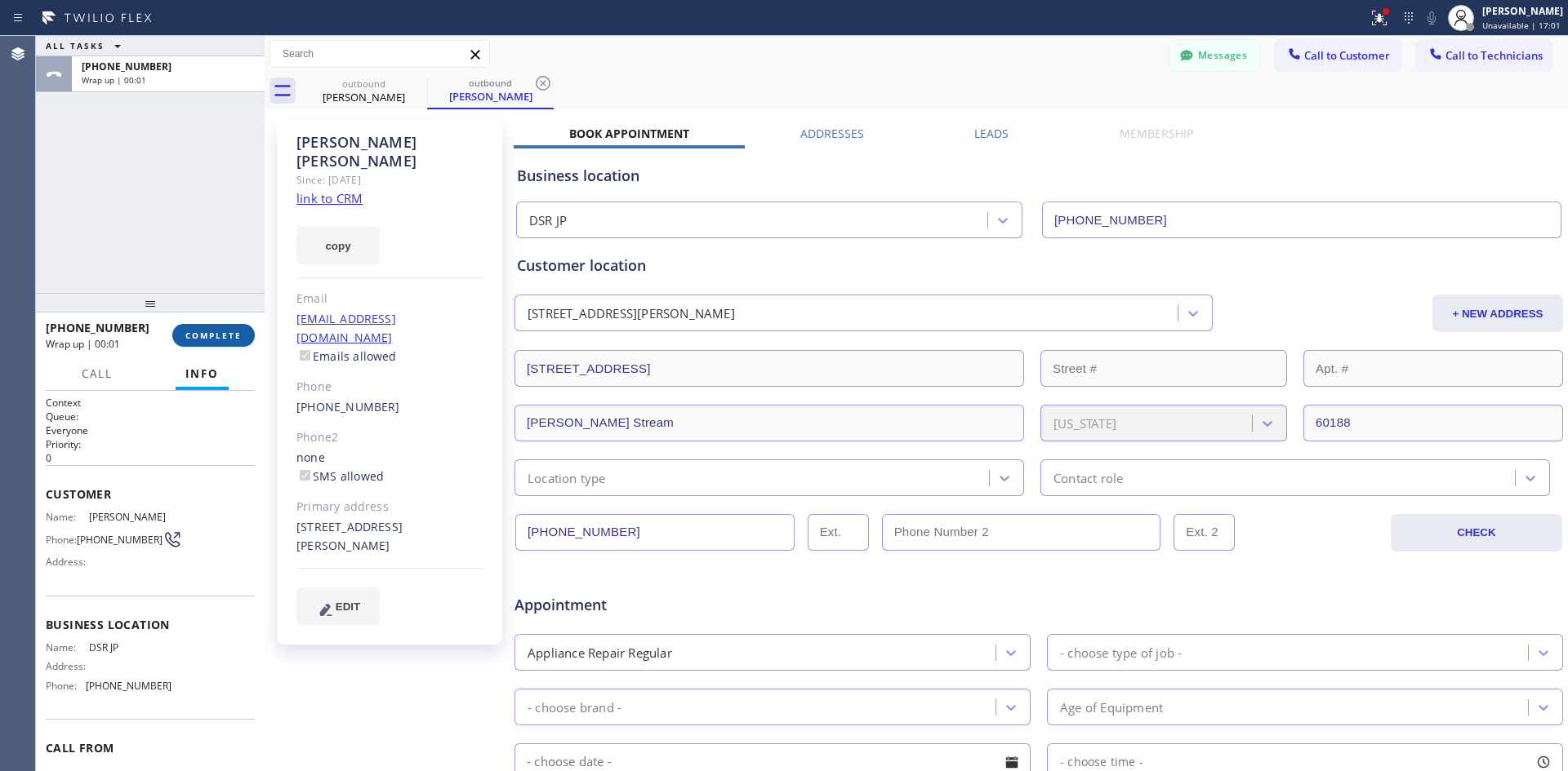
click at [213, 335] on span "COMPLETE" at bounding box center [214, 335] width 56 height 11
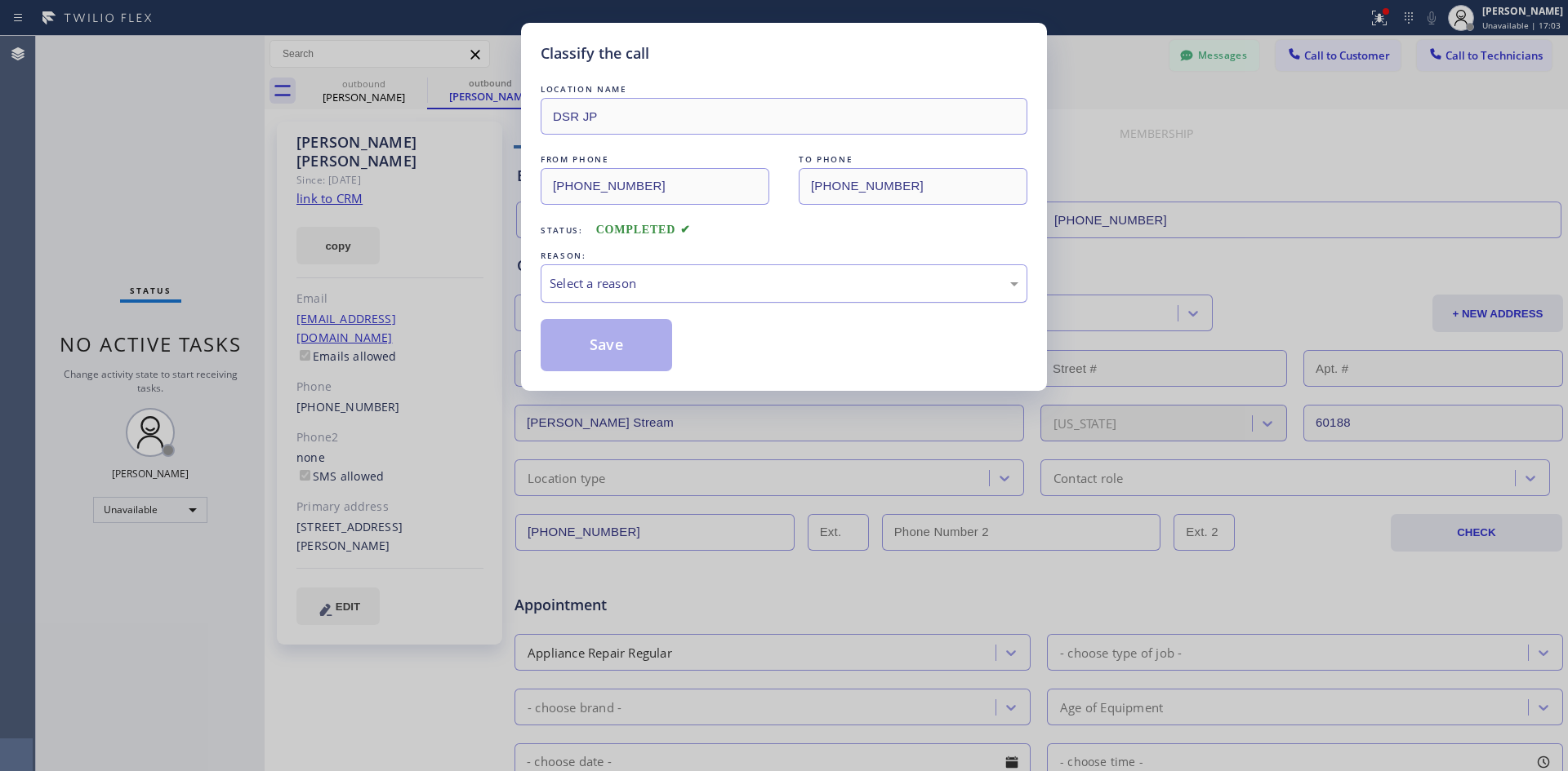
click at [637, 296] on div "Select a reason" at bounding box center [783, 283] width 487 height 38
click at [611, 331] on button "Save" at bounding box center [606, 345] width 131 height 52
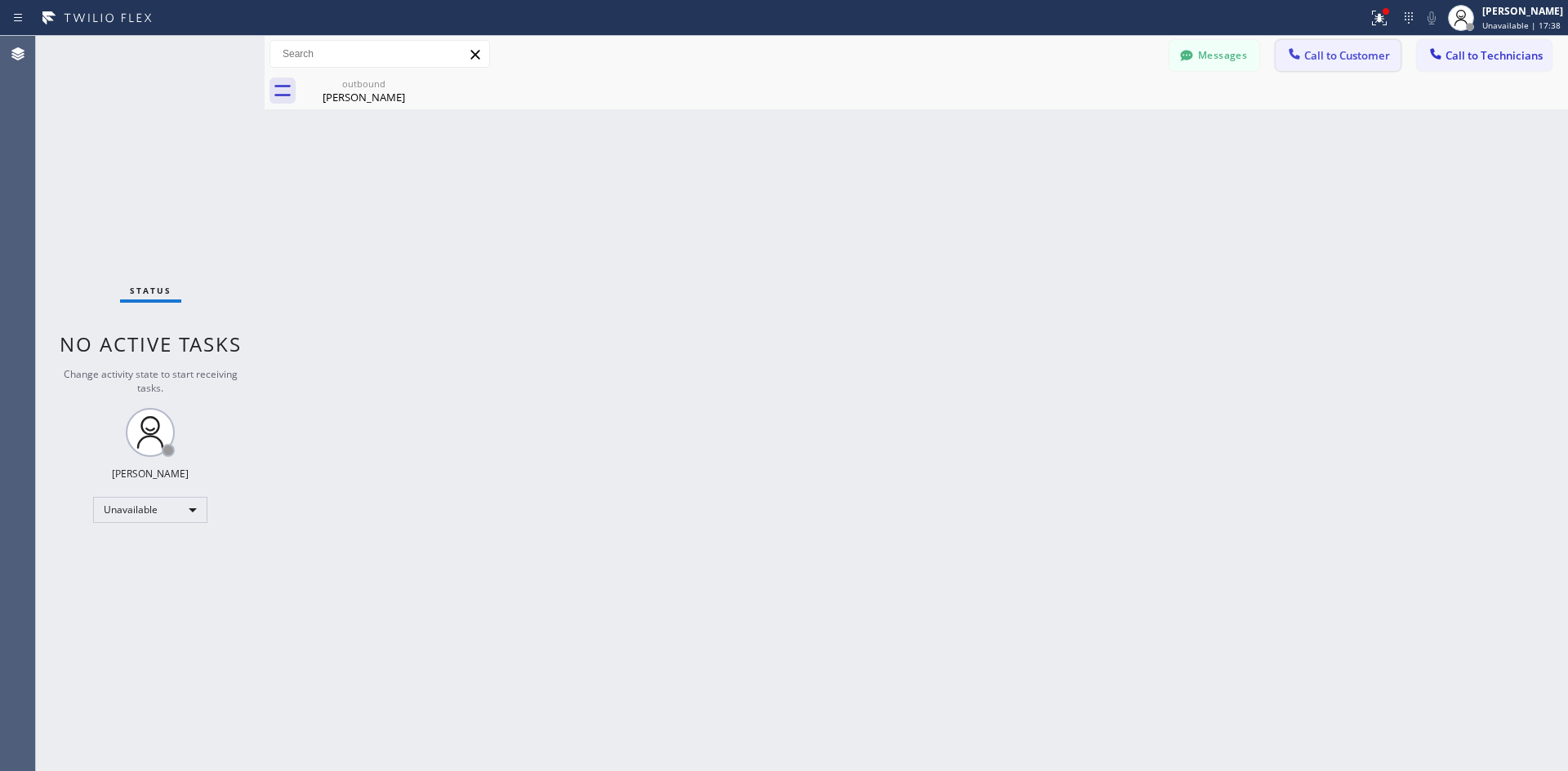
click at [1313, 60] on span "Call to Customer" at bounding box center [1346, 55] width 86 height 14
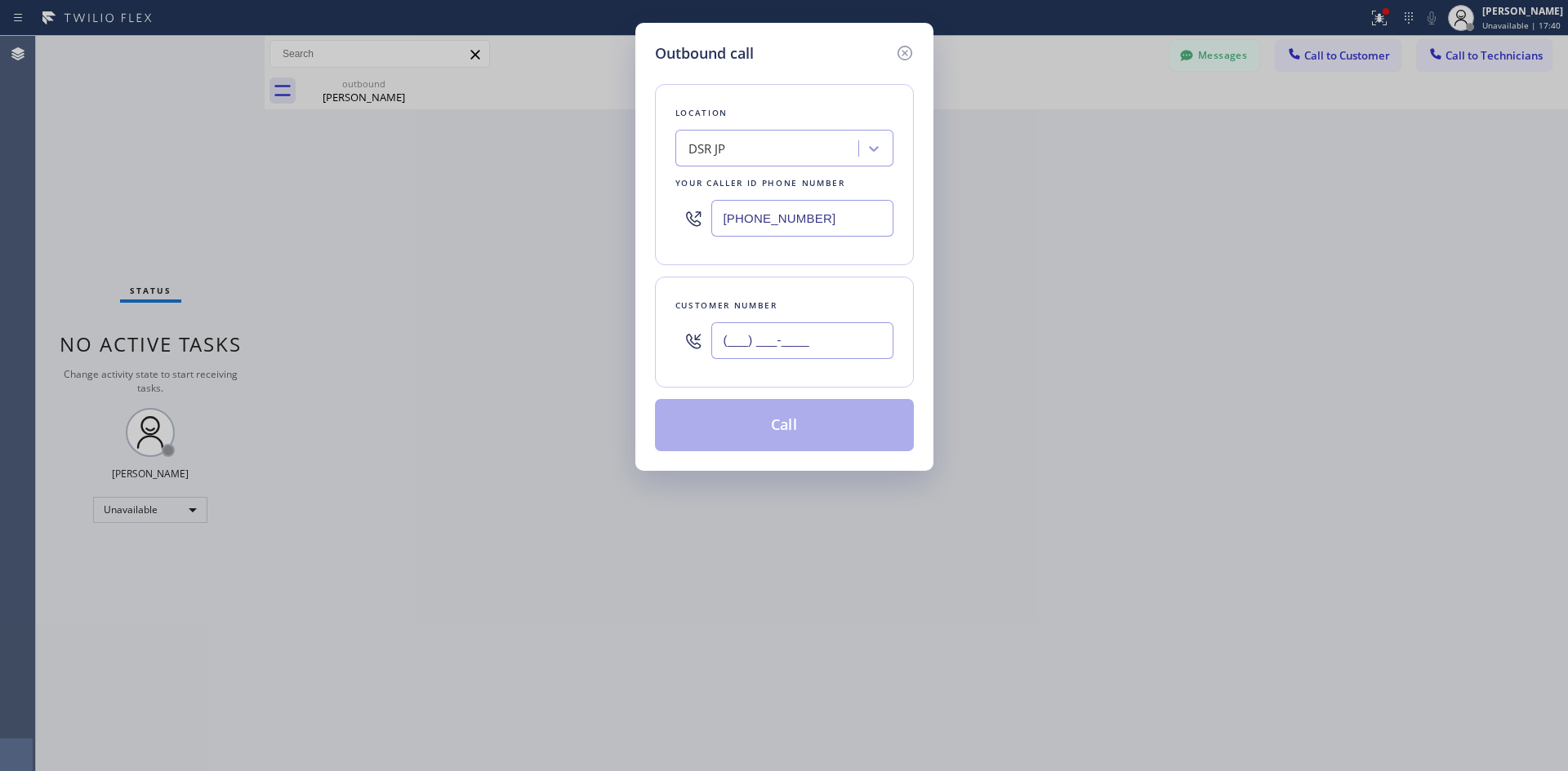
click at [730, 338] on input "(___) ___-____" at bounding box center [803, 340] width 182 height 37
paste input "630) 390-8753"
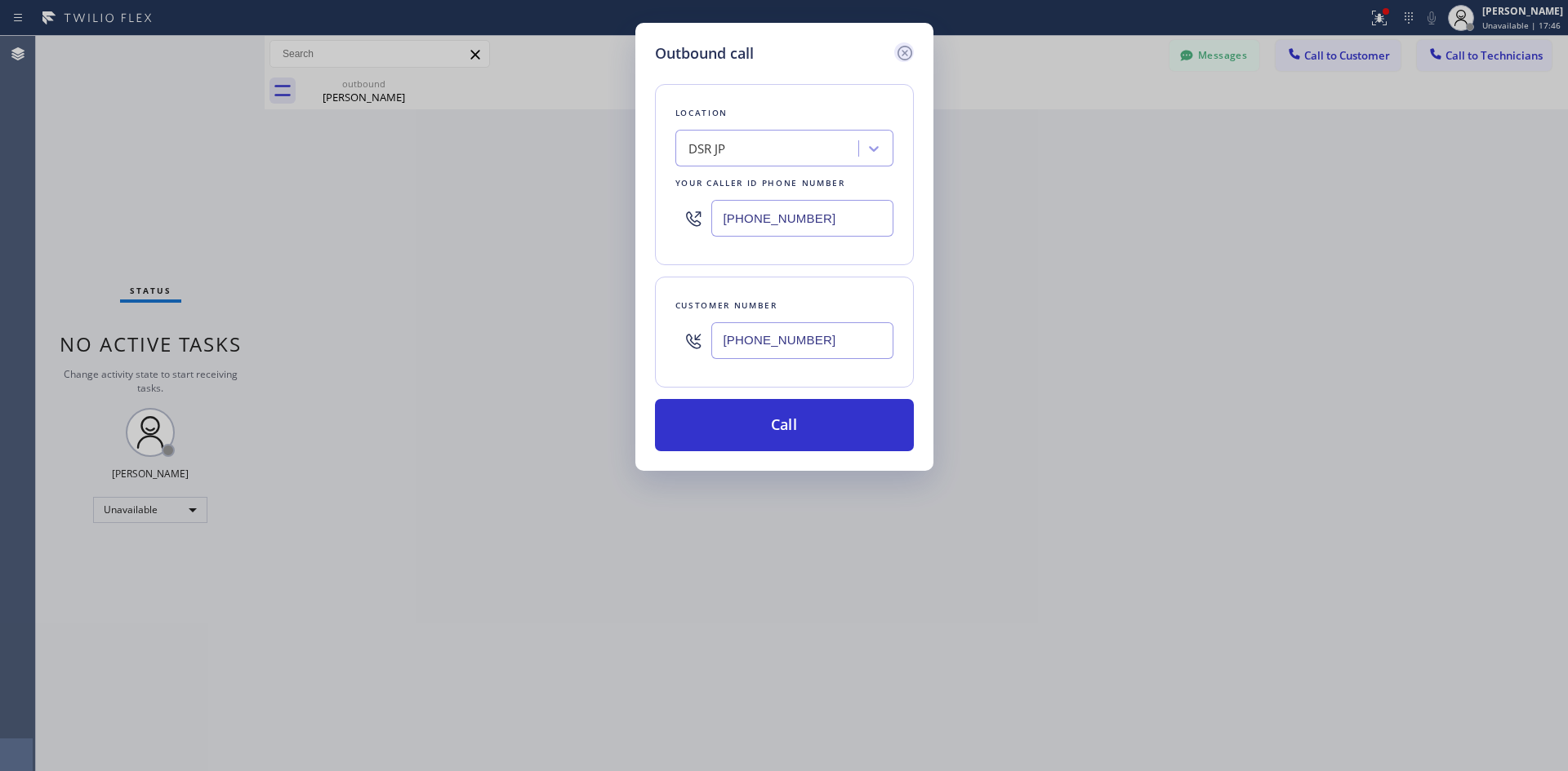
type input "[PHONE_NUMBER]"
click at [906, 47] on icon at bounding box center [903, 53] width 14 height 14
